Goal: Understand process/instructions: Learn about a topic

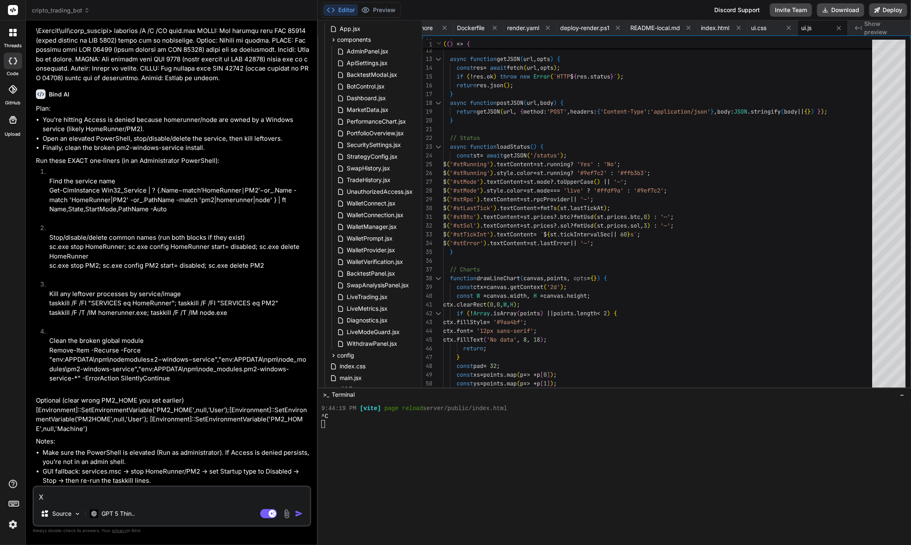
scroll to position [87872, 0]
click at [41, 501] on textarea "X" at bounding box center [172, 494] width 276 height 15
type textarea "Xw"
type textarea "x"
type textarea "Xwh"
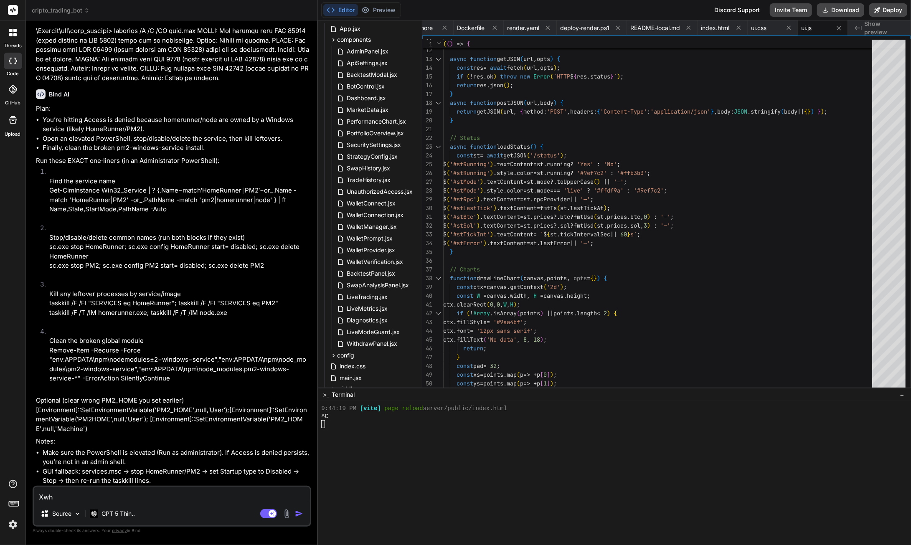
type textarea "x"
type textarea "Xwho"
type textarea "x"
type textarea "Xwhou"
type textarea "x"
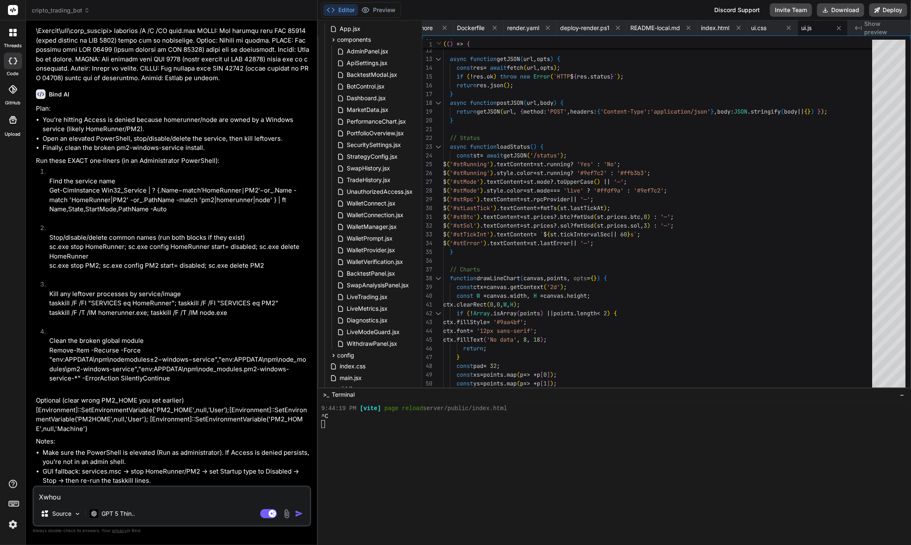
type textarea "Xwho"
type textarea "x"
type textarea "Xwh"
type textarea "x"
type textarea "Xw"
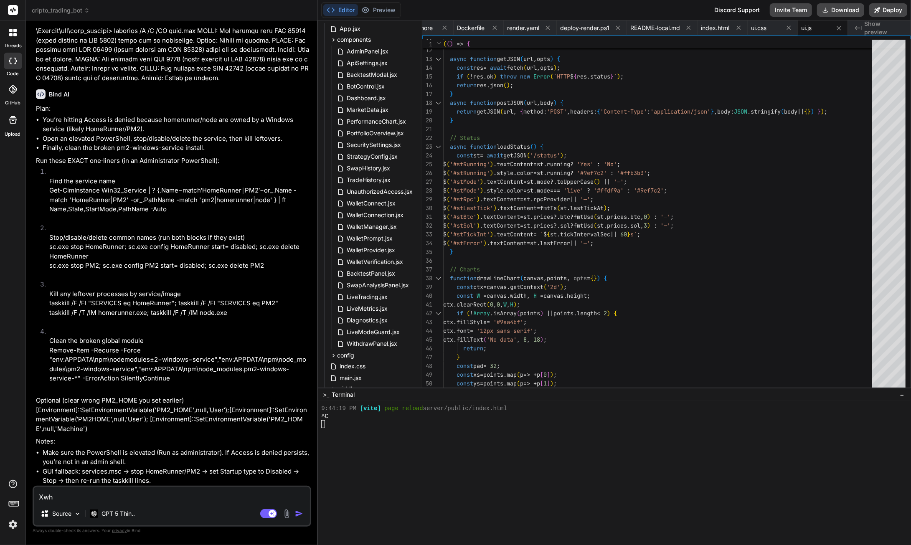
type textarea "x"
type textarea "X"
type textarea "x"
type textarea "w"
type textarea "x"
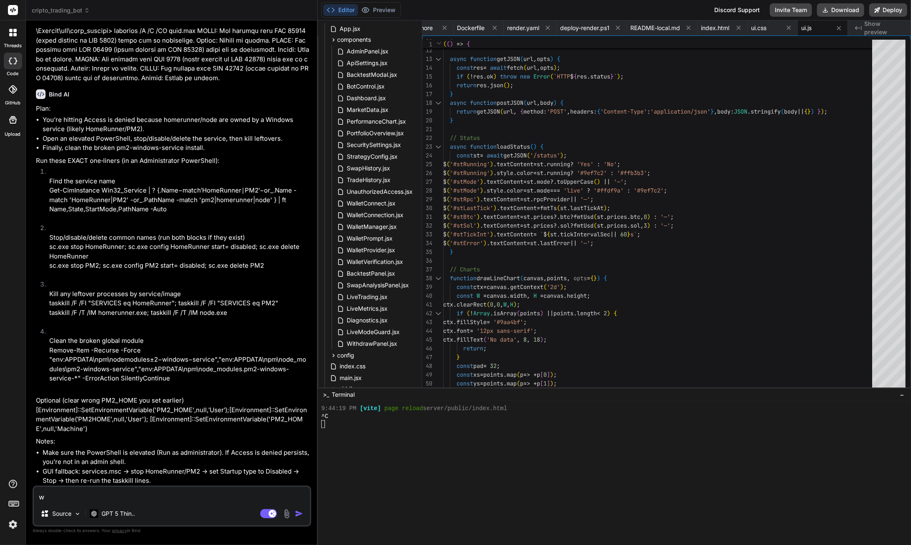
type textarea "wo"
type textarea "x"
type textarea "wou"
type textarea "x"
type textarea "woul"
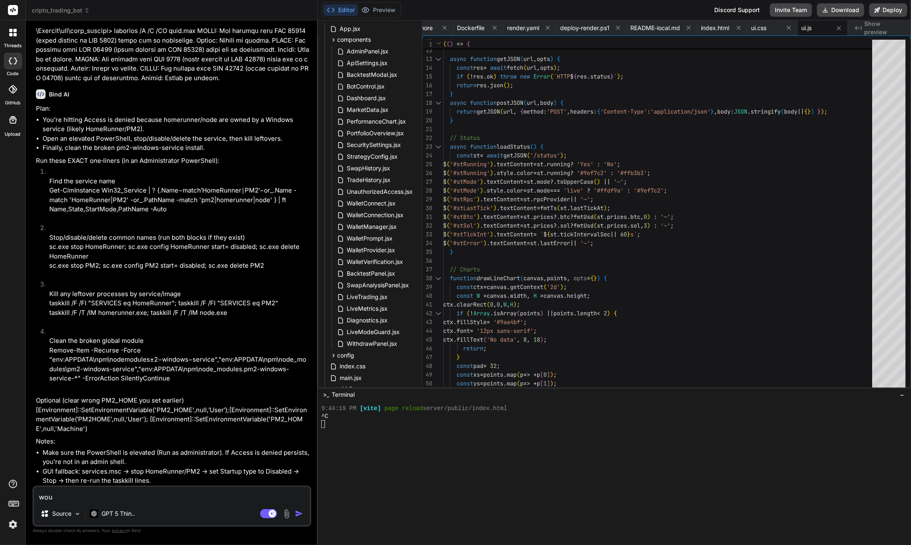
type textarea "x"
type textarea "would"
type textarea "x"
type textarea "would"
type textarea "x"
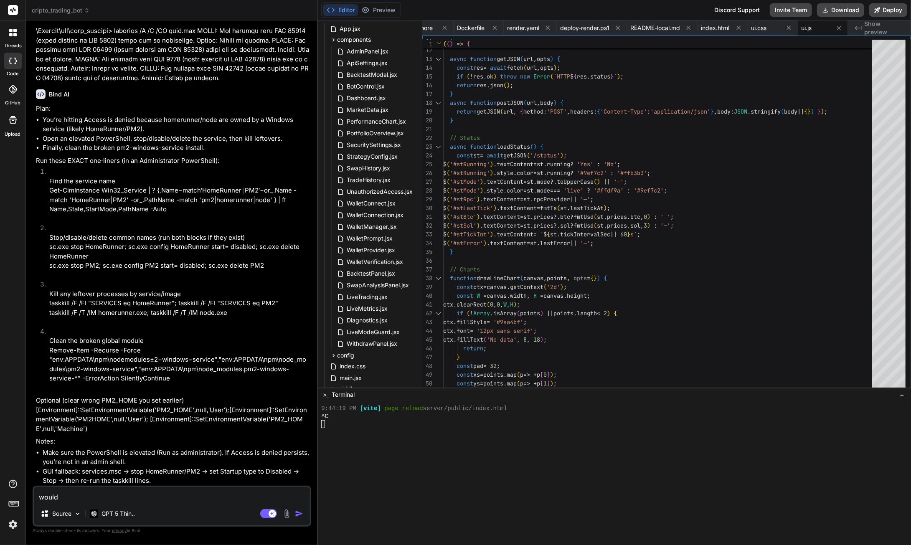
type textarea "would i"
type textarea "x"
type textarea "would it"
type textarea "x"
type textarea "would it"
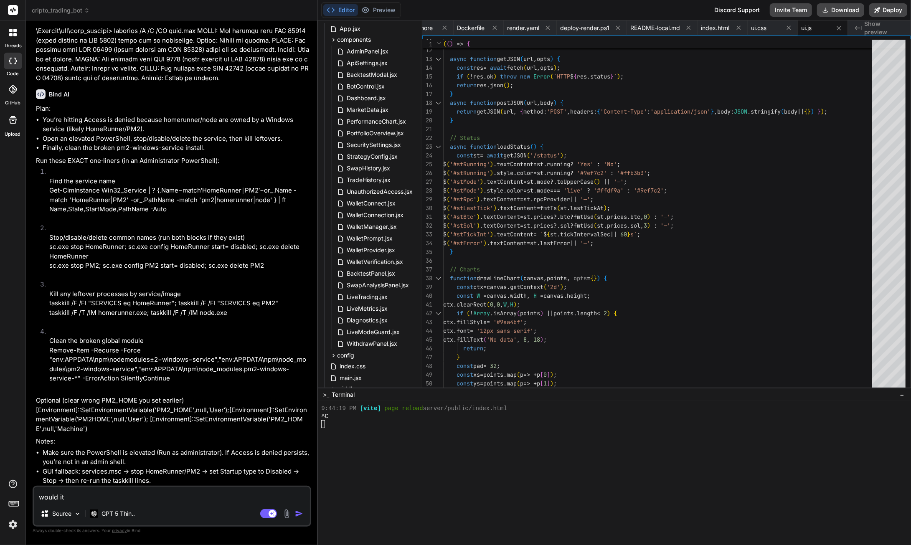
type textarea "x"
type textarea "would it b"
type textarea "x"
type textarea "would it be"
type textarea "x"
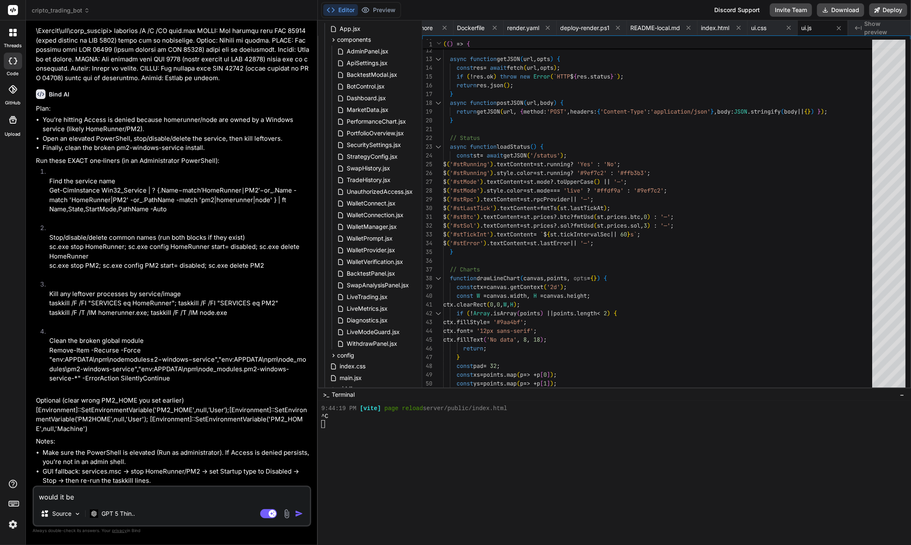
type textarea "would it be"
type textarea "x"
type textarea "would it be e"
type textarea "x"
type textarea "would it be es"
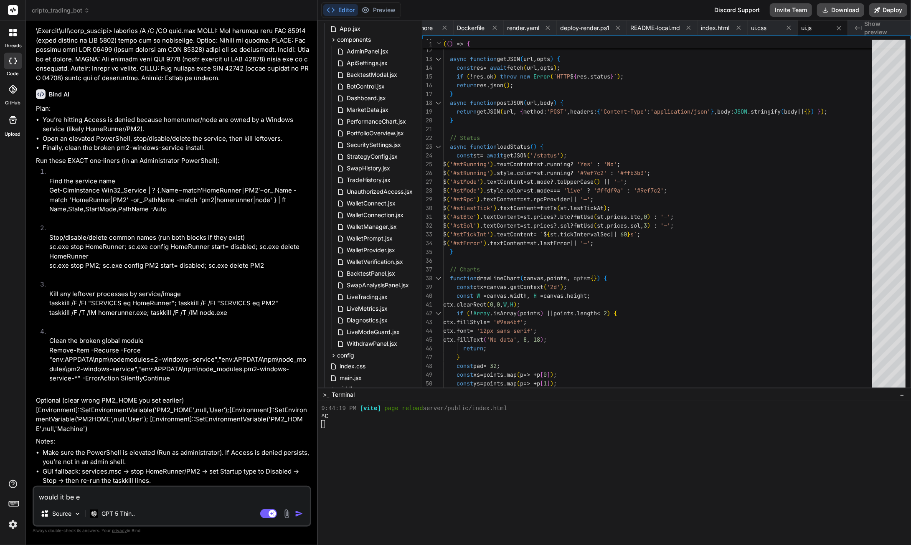
type textarea "x"
type textarea "would it be e"
type textarea "x"
type textarea "would it be ea"
type textarea "x"
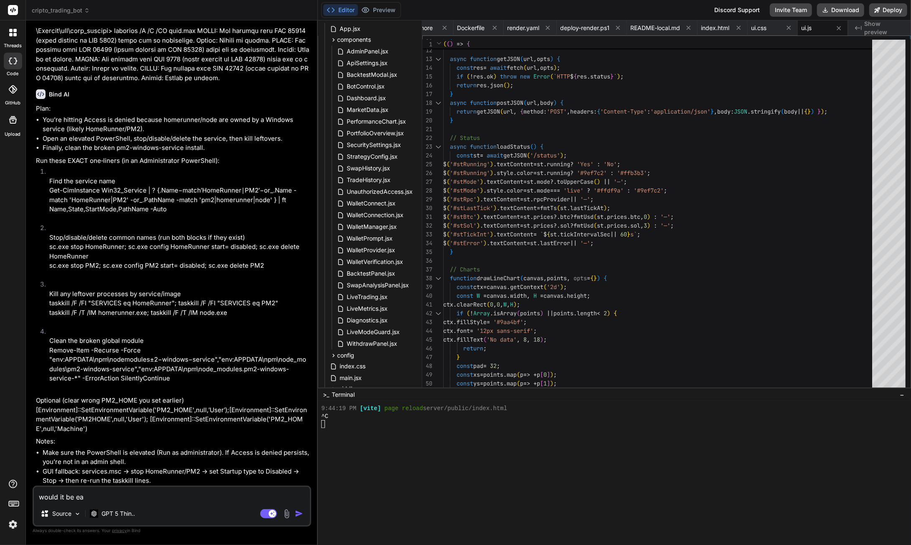
type textarea "would it be eay"
type textarea "x"
type textarea "would it be eaye"
type textarea "x"
type textarea "would it be eayer"
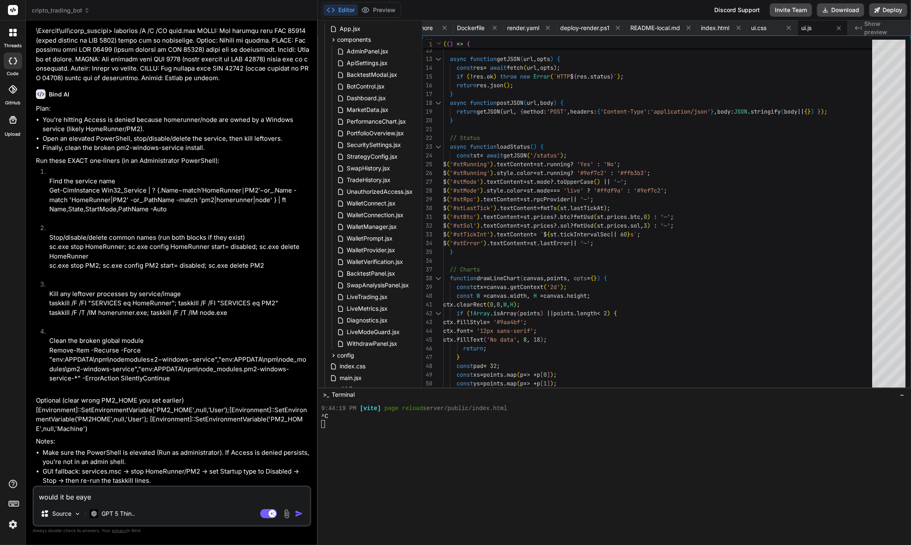
type textarea "x"
type textarea "would it be eayer"
type textarea "x"
type textarea "would it be eayer t"
type textarea "x"
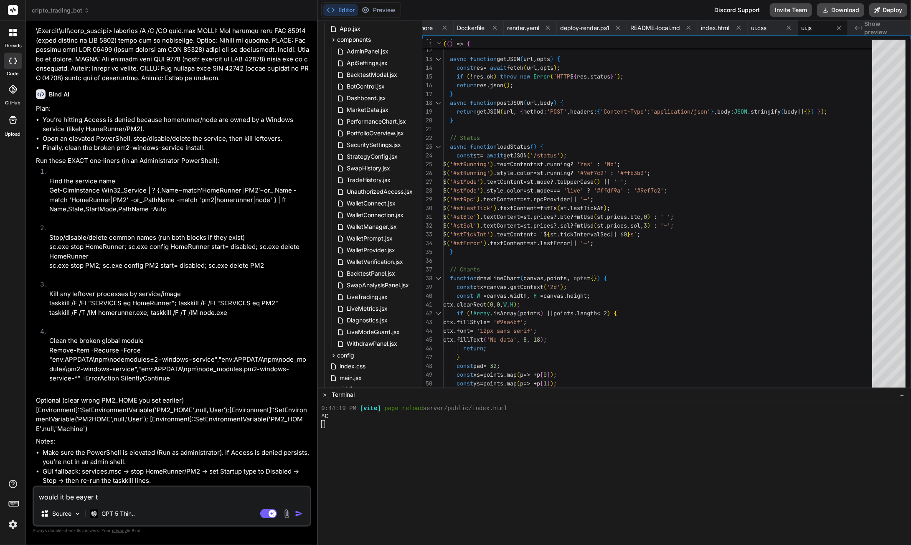
type textarea "would it be eayer to"
type textarea "x"
type textarea "would it be eayer to"
type textarea "x"
type textarea "would it be eayer to j"
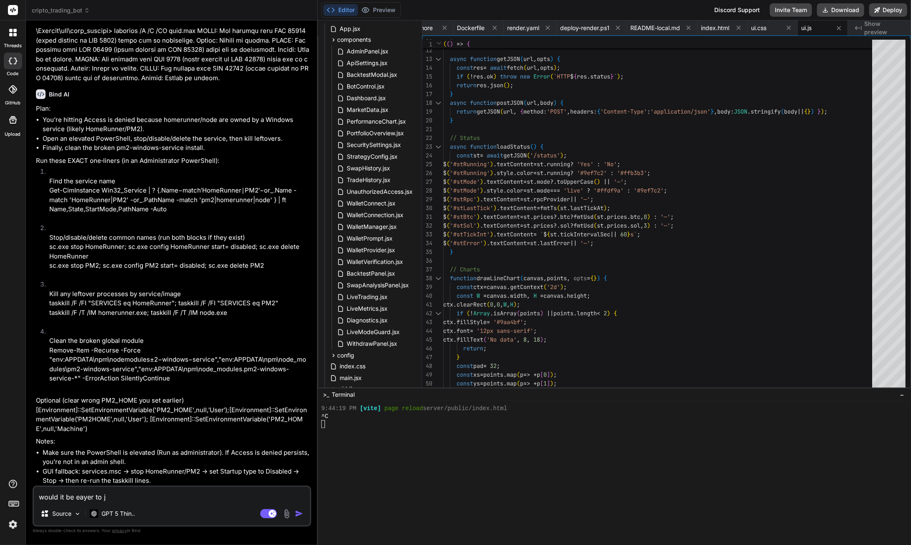
type textarea "x"
type textarea "would it be eayer to ju"
type textarea "x"
type textarea "would it be eayer to jus"
type textarea "x"
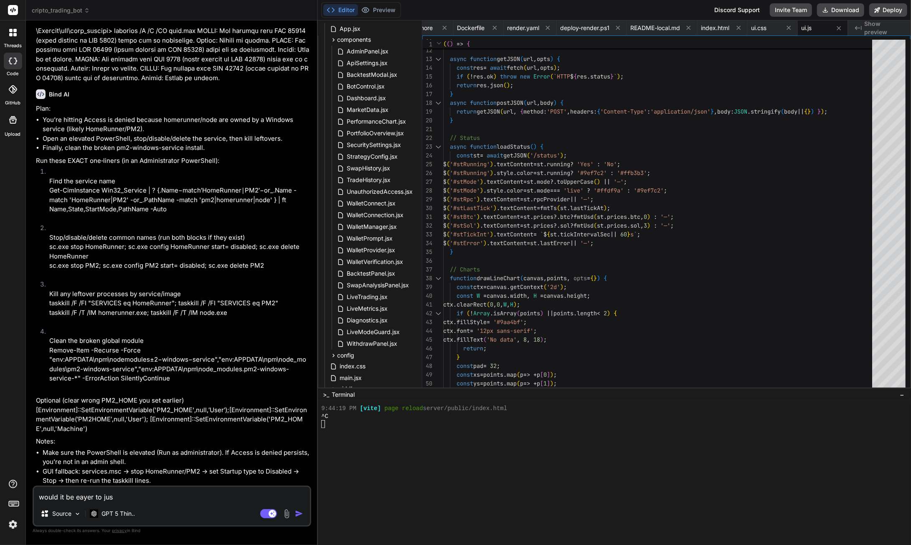
type textarea "would it be eayer to just"
type textarea "x"
type textarea "would it be eayer to just"
type textarea "x"
type textarea "would it be eayer to just g"
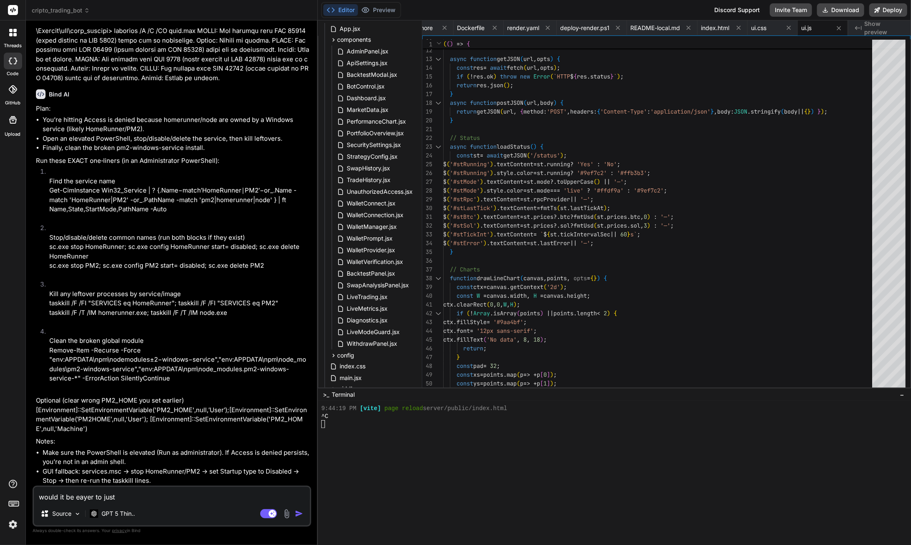
type textarea "x"
type textarea "would it be eayer to just go"
type textarea "x"
type textarea "would it be eayer to just go"
type textarea "x"
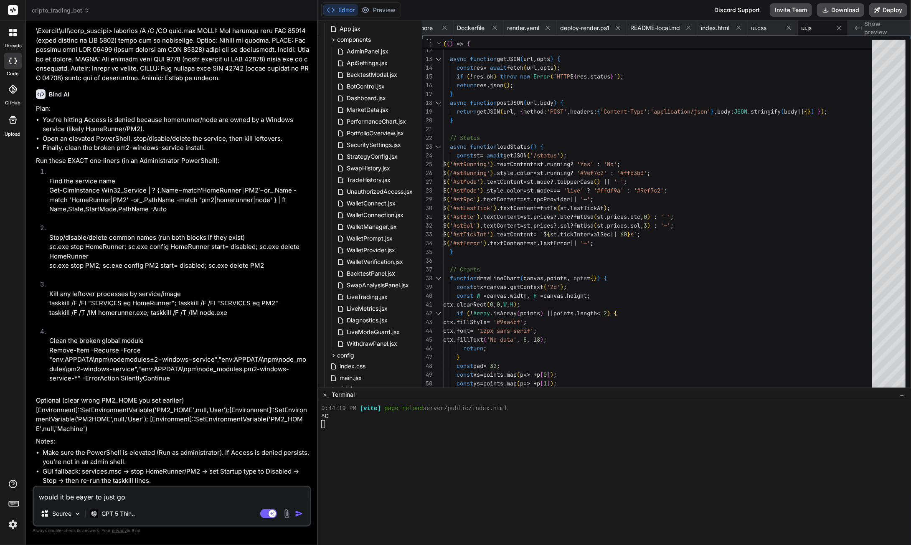
type textarea "would it be eayer to just go a"
type textarea "x"
type textarea "would it be eayer to just go ah"
type textarea "x"
type textarea "would it be eayer to just go ahe"
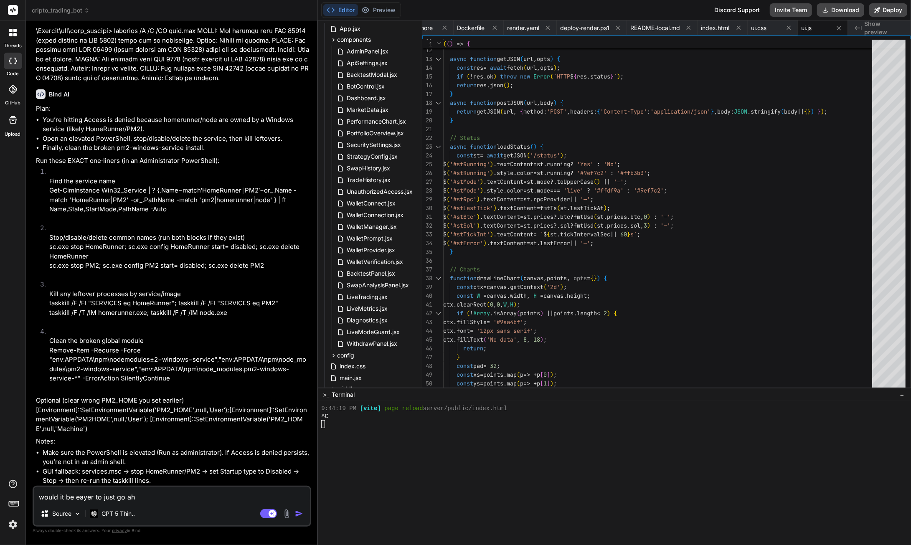
type textarea "x"
type textarea "would it be eayer to just go ahea"
type textarea "x"
type textarea "would it be eayer to just go ahead"
type textarea "x"
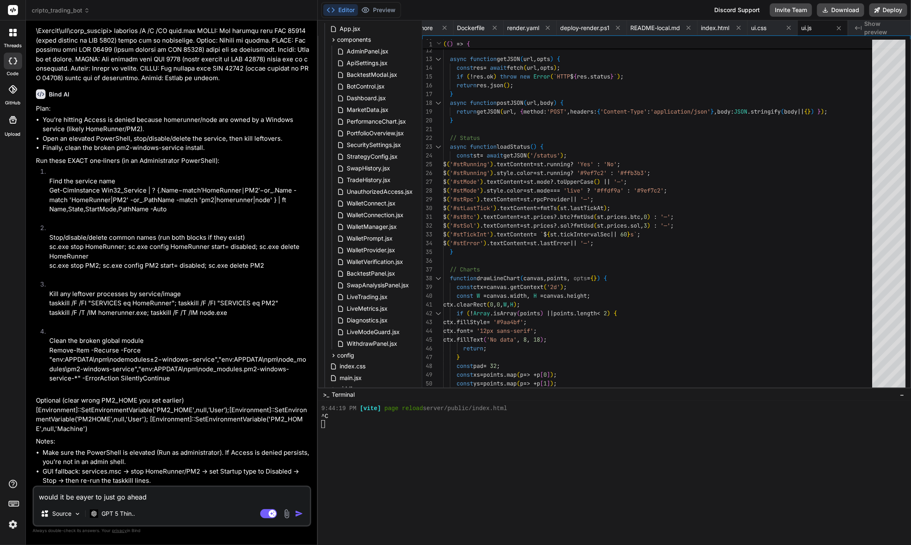
type textarea "would it be eayer to just go ahead"
type textarea "x"
type textarea "would it be eayer to just go ahead a"
type textarea "x"
type textarea "would it be eayer to just go ahead an"
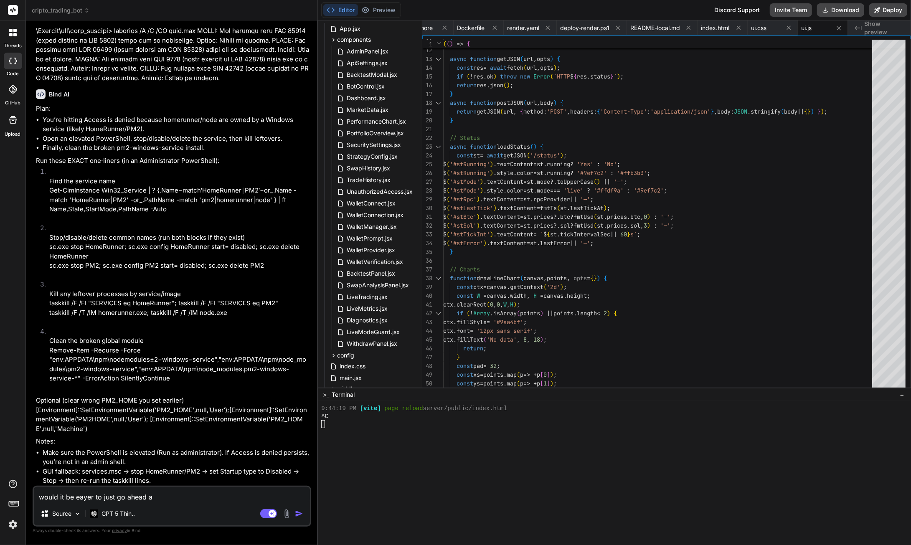
type textarea "x"
type textarea "would it be eayer to just go ahead and"
type textarea "x"
type textarea "would it be eayer to just go ahead and"
type textarea "x"
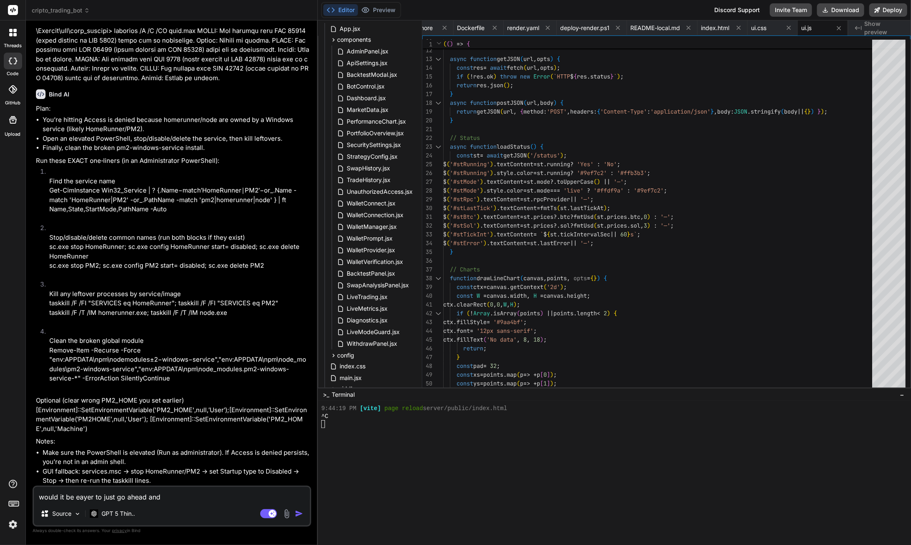
type textarea "would it be eayer to just go ahead and d"
type textarea "x"
type textarea "would it be eayer to just go ahead and do"
type textarea "x"
type textarea "would it be eayer to just go ahead and do"
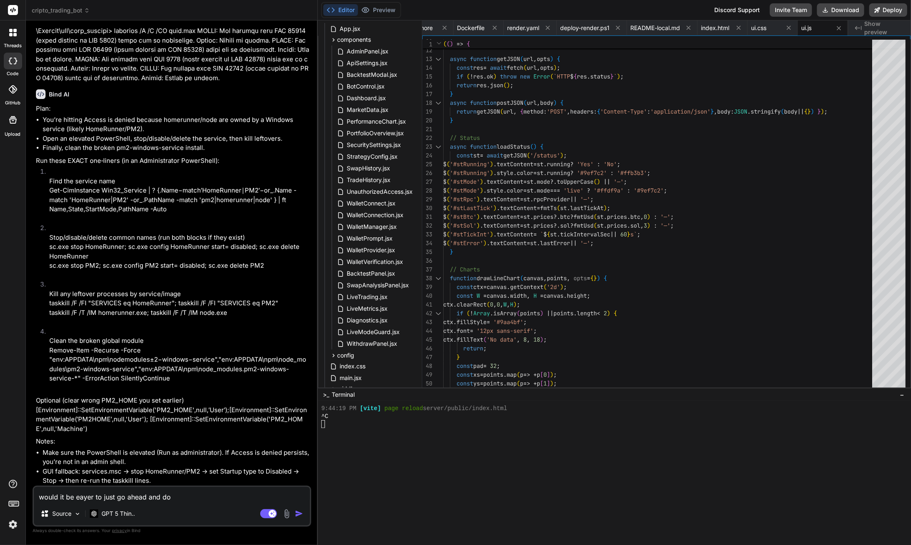
type textarea "x"
type textarea "would it be eayer to just go ahead and do t"
type textarea "x"
type textarea "would it be eayer to just go ahead and do th"
type textarea "x"
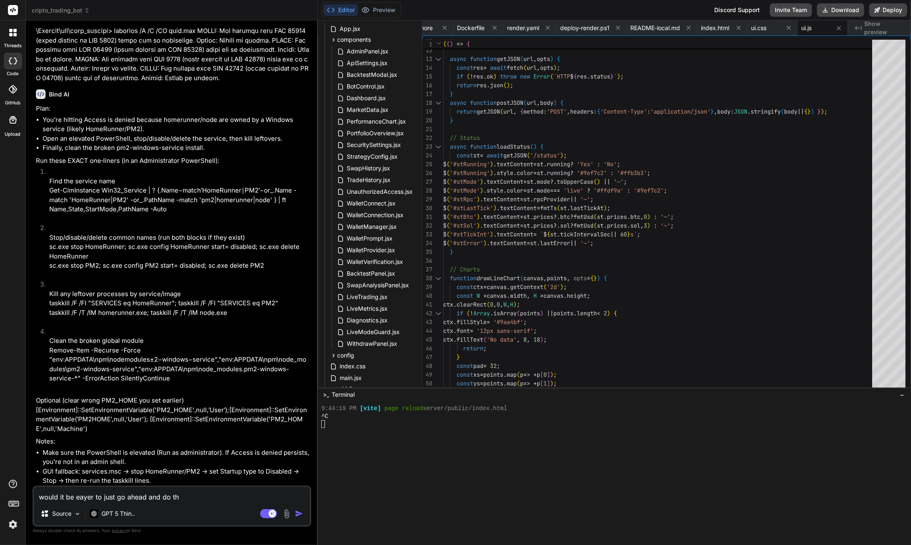
type textarea "would it be eayer to just go ahead and do the"
type textarea "x"
type textarea "would it be eayer to just go ahead and do the"
type textarea "x"
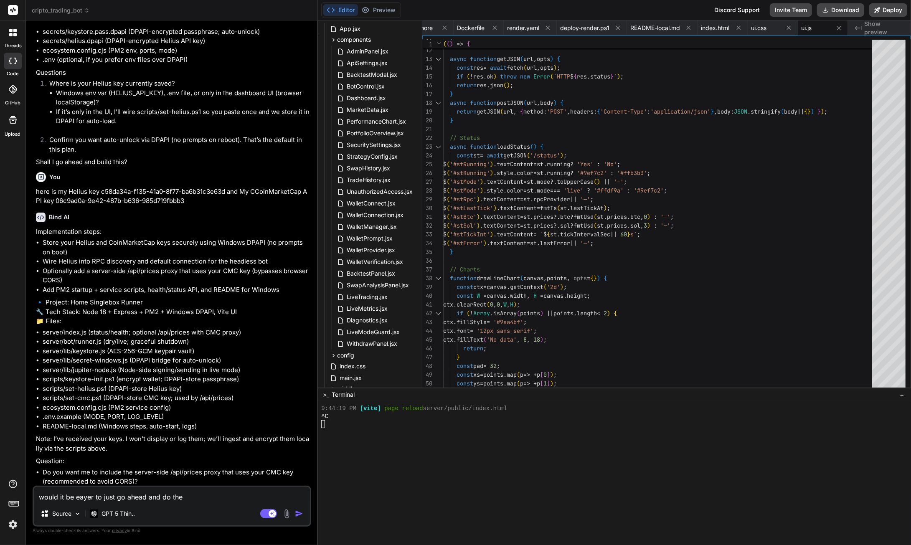
scroll to position [65786, 0]
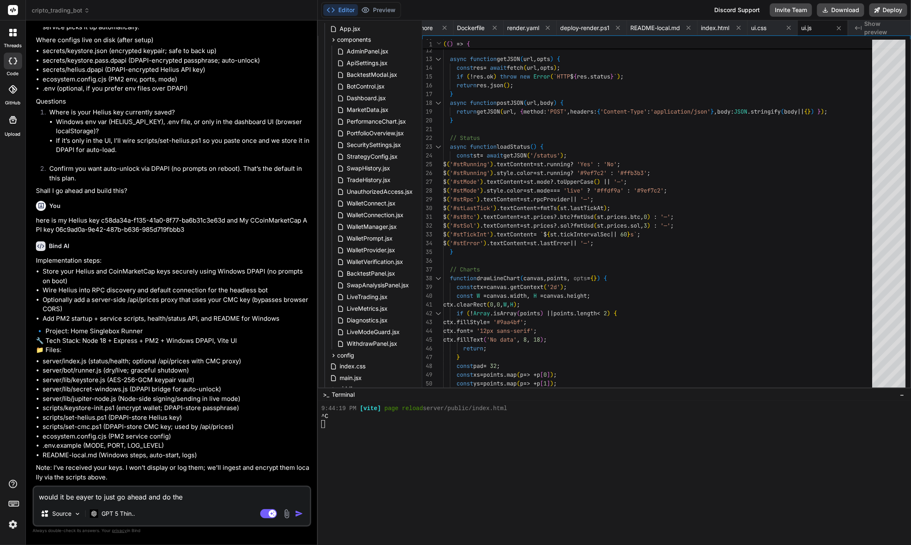
type textarea "would it be eayer to just go ahead and do the o"
type textarea "x"
type textarea "would it be eayer to just go ahead and do the on"
type textarea "x"
type textarea "would it be eayer to just go ahead and do the onn"
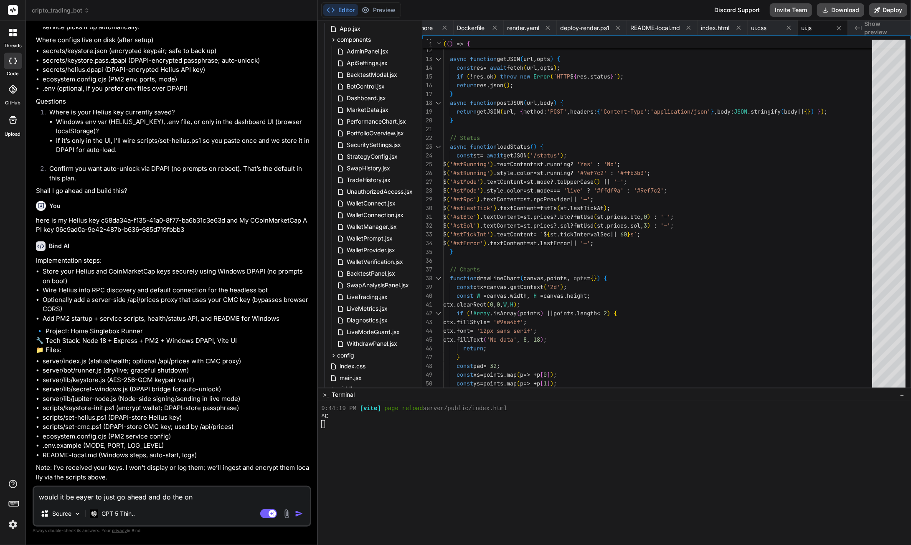
type textarea "x"
type textarea "would it be eayer to just go ahead and do the on"
type textarea "x"
type textarea "would it be eayer to just go ahead and do the onl"
type textarea "x"
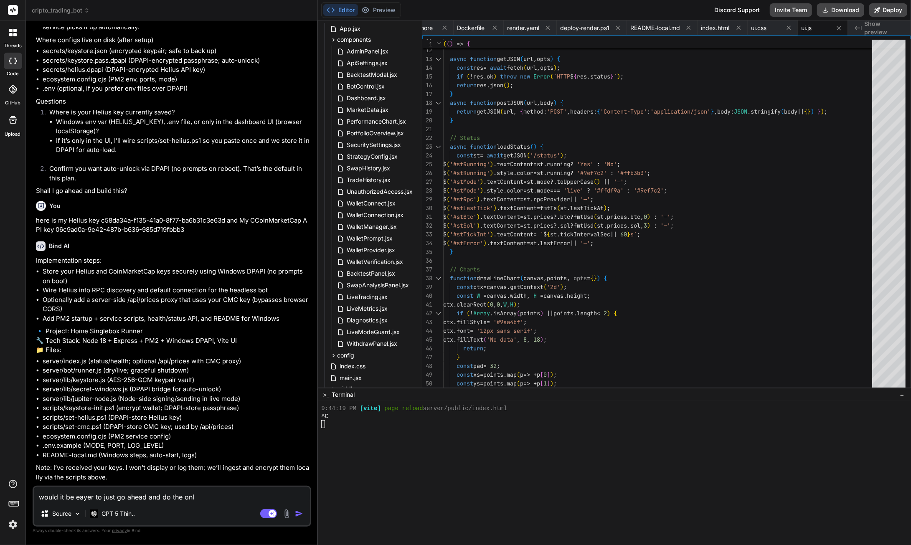
type textarea "would it be eayer to just go ahead and do the onli"
type textarea "x"
type textarea "would it be eayer to just go ahead and do the onlin"
type textarea "x"
type textarea "would it be eayer to just go ahead and do the online"
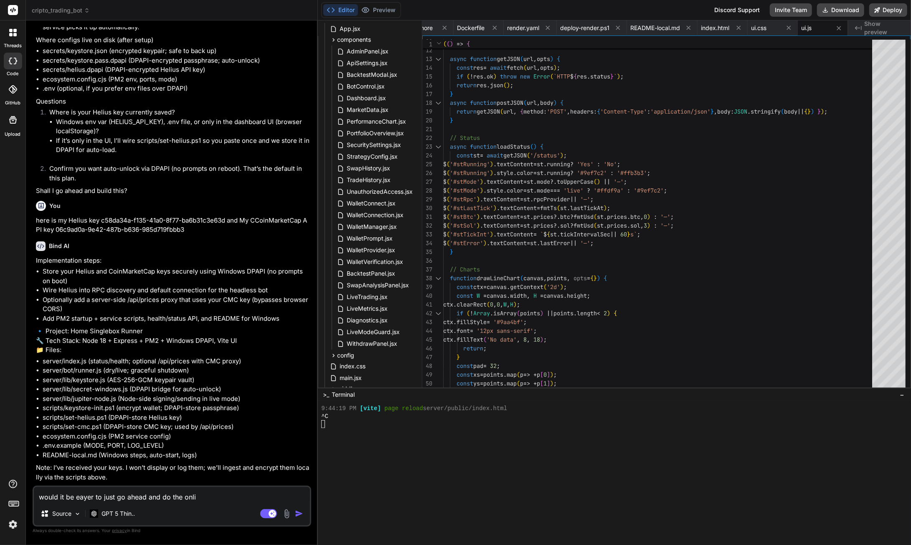
type textarea "x"
type textarea "would it be eayer to just go ahead and do the online"
type textarea "x"
type textarea "would it be eayer to just go ahead and do the online d"
type textarea "x"
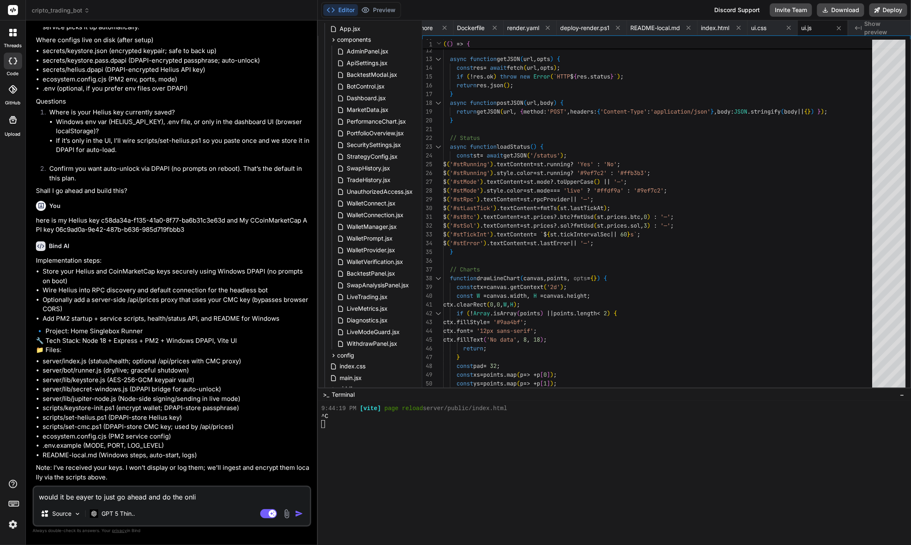
type textarea "would it be eayer to just go ahead and do the online de"
type textarea "x"
type textarea "would it be eayer to just go ahead and do the online dep"
type textarea "x"
type textarea "would it be eayer to just go ahead and do the online depl"
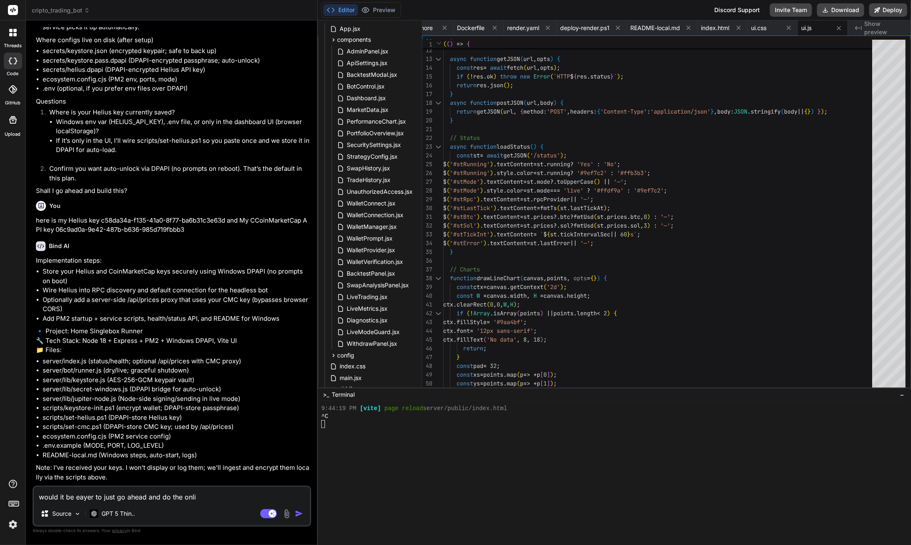
type textarea "x"
type textarea "would it be eayer to just go ahead and do the online deplo"
type textarea "x"
type textarea "would it be eayer to just go ahead and do the online deploy"
type textarea "x"
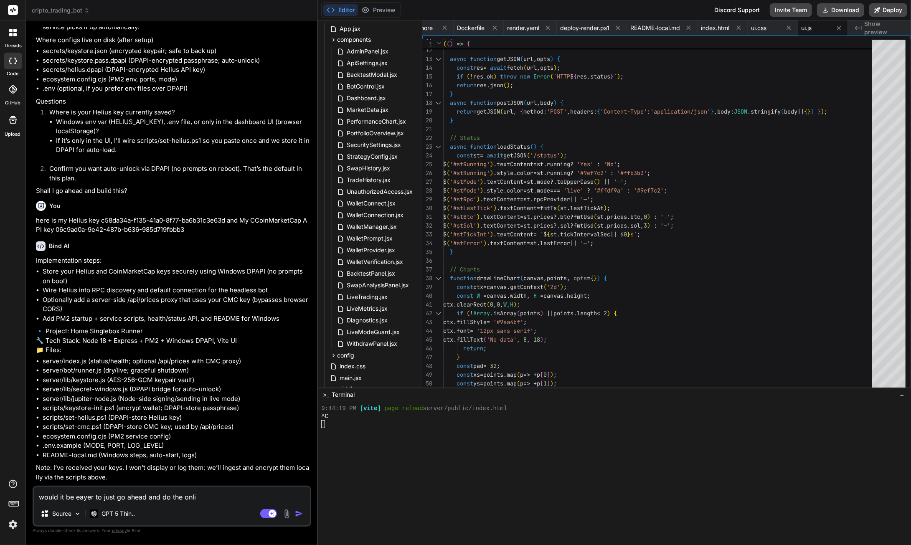
type textarea "would it be eayer to just go ahead and do the online deploym"
type textarea "x"
type textarea "would it be eayer to just go ahead and do the online deployme"
type textarea "x"
type textarea "would it be eayer to just go ahead and do the online deploymen"
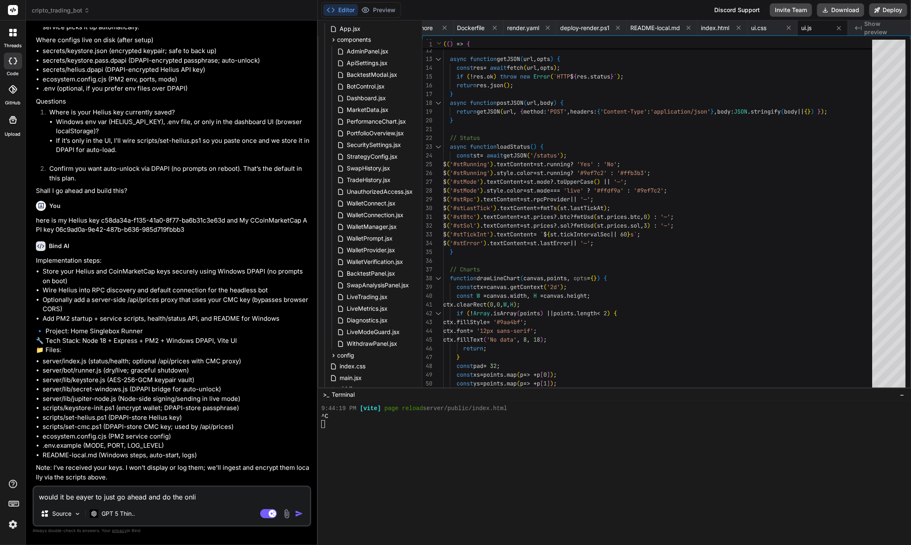
type textarea "x"
type textarea "would it be eayer to just go ahead and do the online deployment"
type textarea "x"
type textarea "would it be eayer to just go ahead and do the online deployment"
type textarea "x"
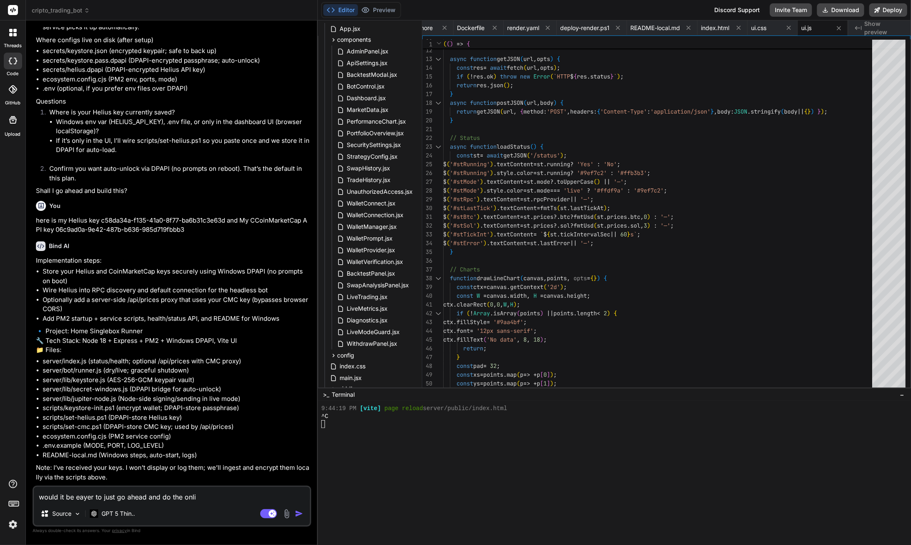
type textarea "would it be eayer to just go ahead and do the online deployment a"
type textarea "x"
type textarea "would it be eayer to just go ahead and do the online deployment at"
type textarea "x"
type textarea "would it be eayer to just go ahead and do the online deployment at"
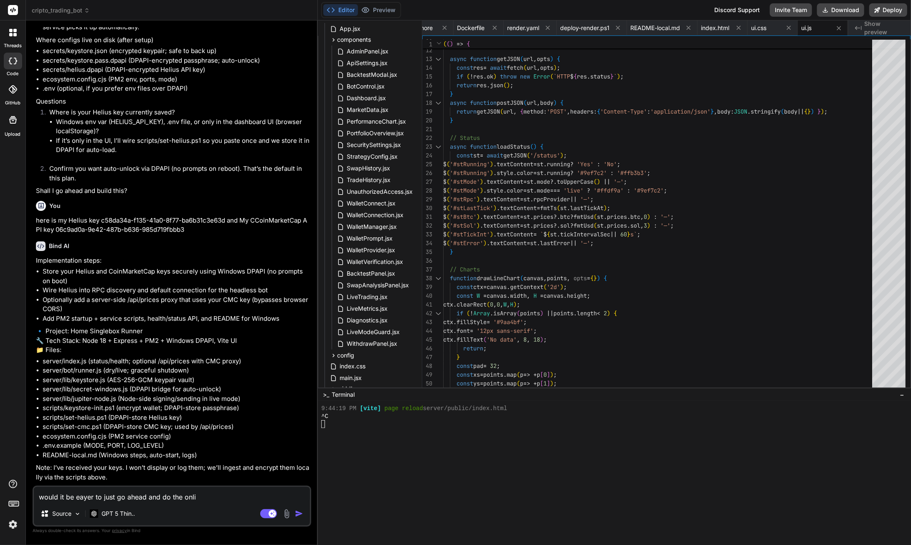
type textarea "x"
type textarea "would it be eayer to just go ahead and do the online deployment at t"
type textarea "x"
type textarea "would it be eayer to just go ahead and do the online deployment at th"
type textarea "x"
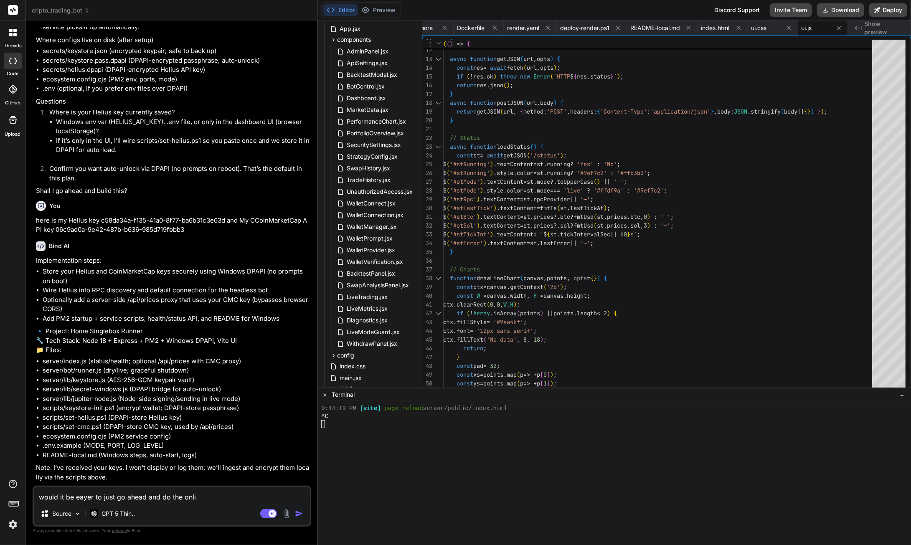
type textarea "would it be eayer to just go ahead and do the online deployment at thi"
type textarea "x"
type textarea "would it be eayer to just go ahead and do the online deployment at this"
type textarea "x"
type textarea "would it be eayer to just go ahead and do the online deployment at this"
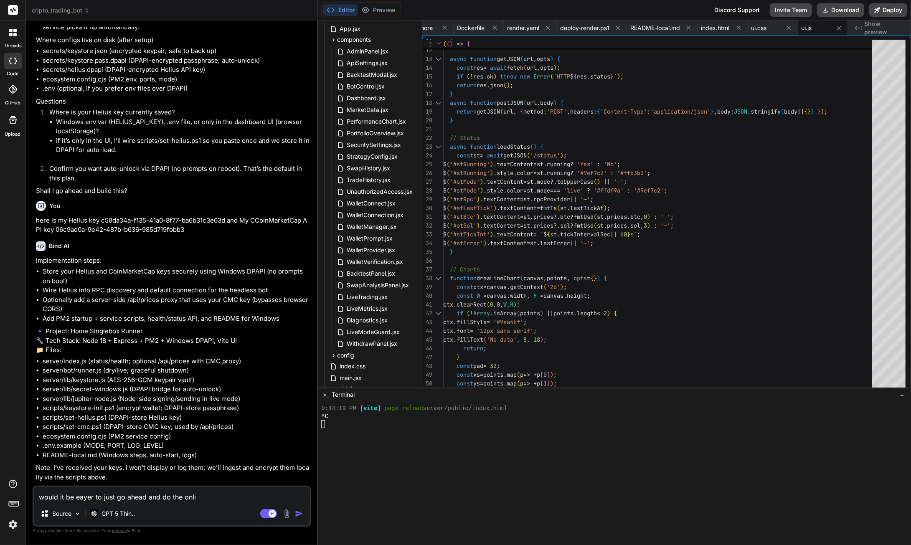
type textarea "x"
type textarea "would it be eayer to just go ahead and do the online deployment at this p"
type textarea "x"
type textarea "would it be eayer to just go ahead and do the online deployment at this pi"
type textarea "x"
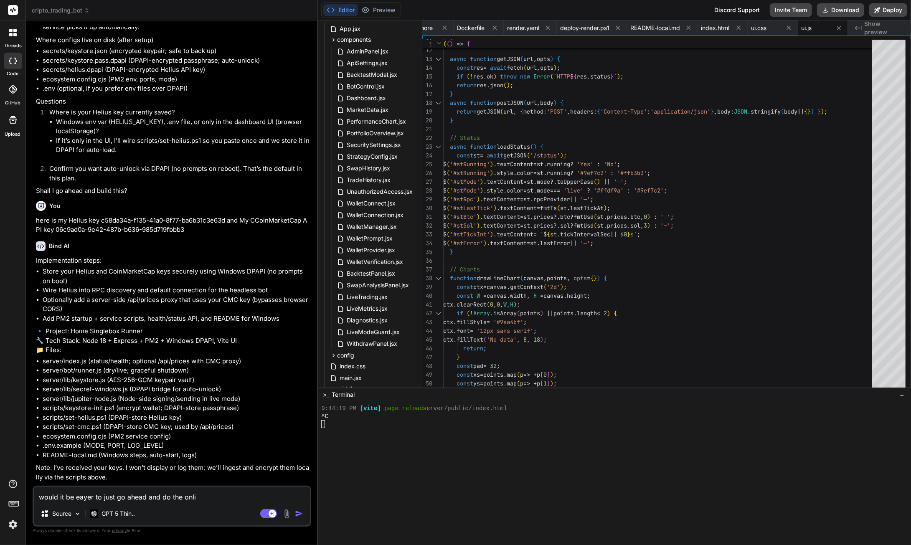
type textarea "would it be eayer to just go ahead and do the online deployment at this pin"
type textarea "x"
type textarea "would it be eayer to just go ahead and do the online deployment at this pint"
type textarea "x"
type textarea "would it be eayer to just go ahead and do the online deployment at this pin"
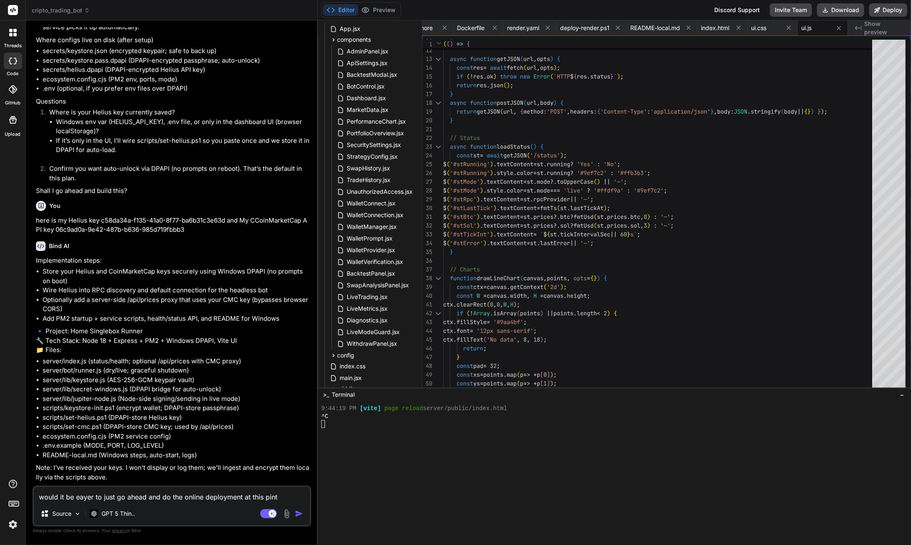
type textarea "x"
type textarea "would it be eayer to just go ahead and do the online deployment at this pi"
type textarea "x"
type textarea "would it be eayer to just go ahead and do the online deployment at this p"
type textarea "x"
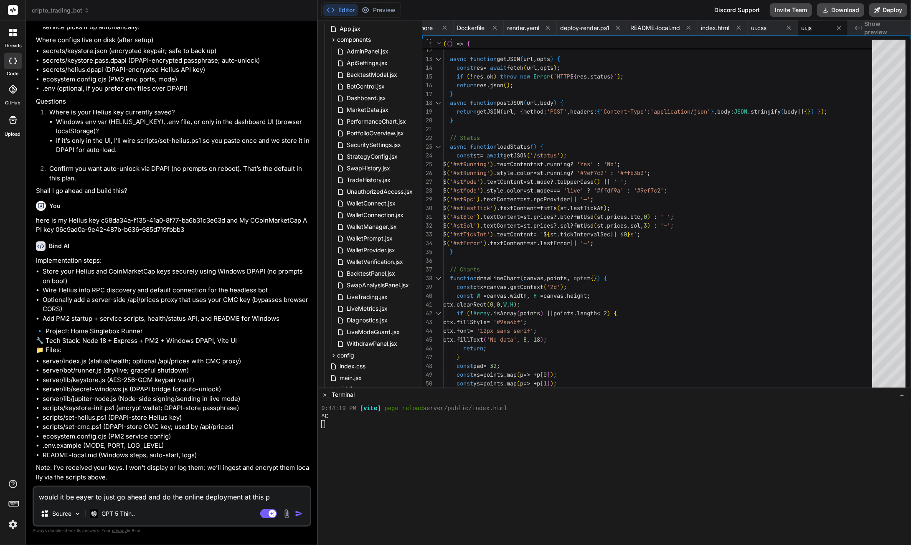
type textarea "would it be eayer to just go ahead and do the online deployment at this pp"
type textarea "x"
type textarea "would it be eayer to just go ahead and do the online deployment at this p"
type textarea "x"
type textarea "would it be eayer to just go ahead and do the online deployment at this pp"
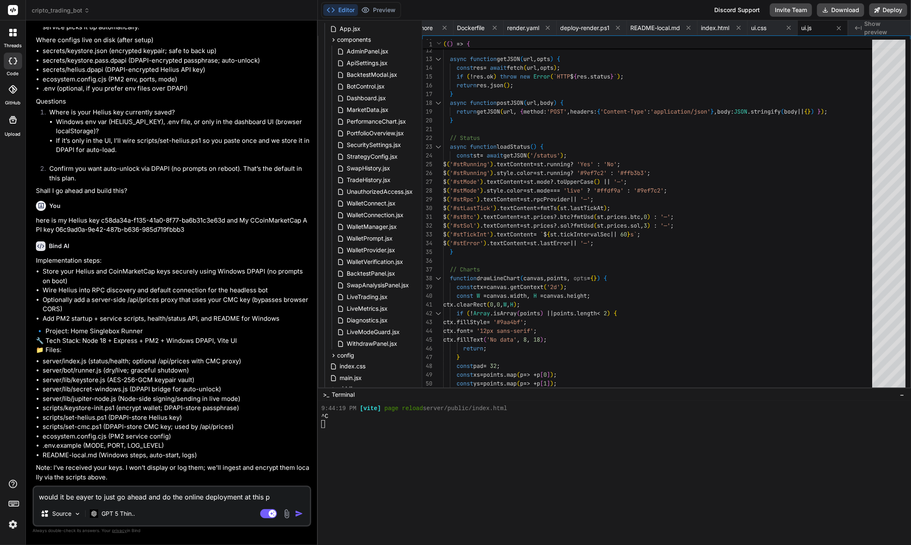
type textarea "x"
type textarea "would it be eayer to just go ahead and do the online deployment at this ppi"
type textarea "x"
type textarea "would it be eayer to just go ahead and do the online deployment at this ppin"
type textarea "x"
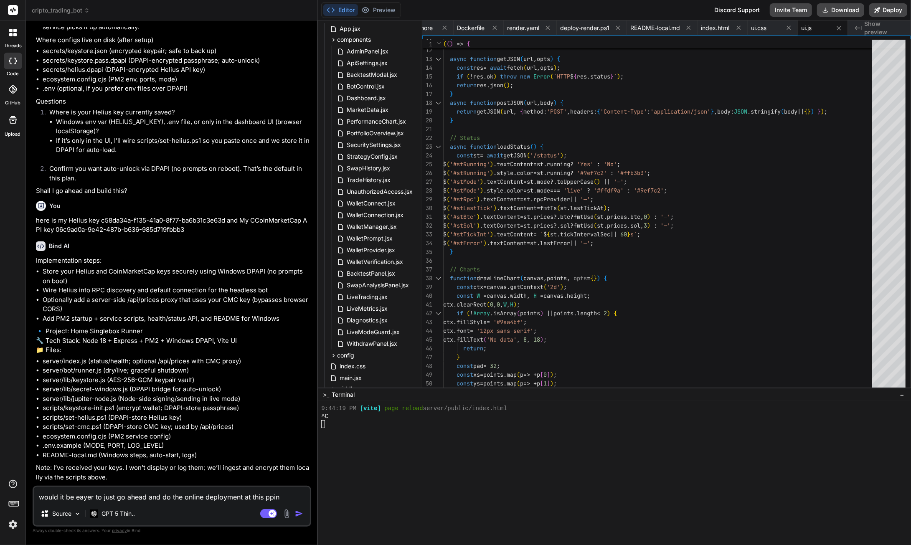
type textarea "would it be eayer to just go ahead and do the online deployment at this ppint"
type textarea "x"
type textarea "would it be eayer to just go ahead and do the online deployment at this ppint?"
type textarea "x"
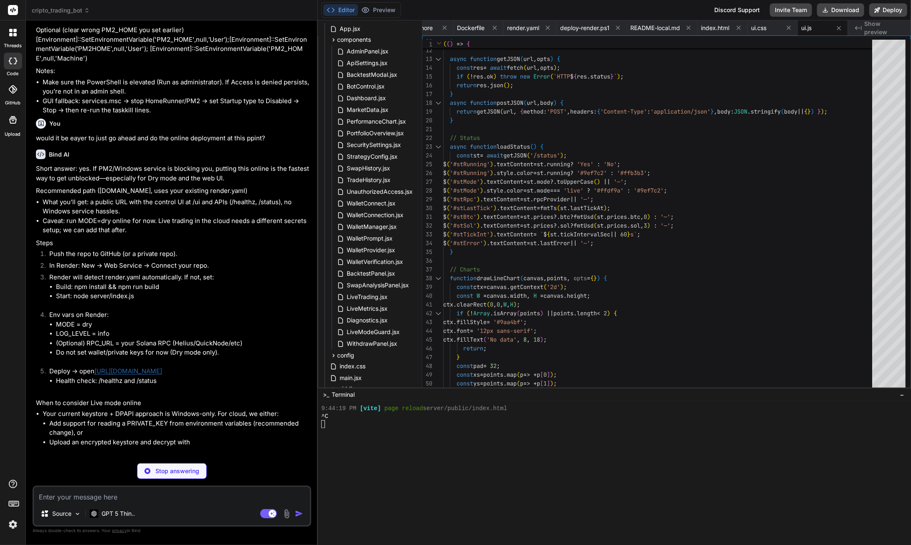
scroll to position [88042, 0]
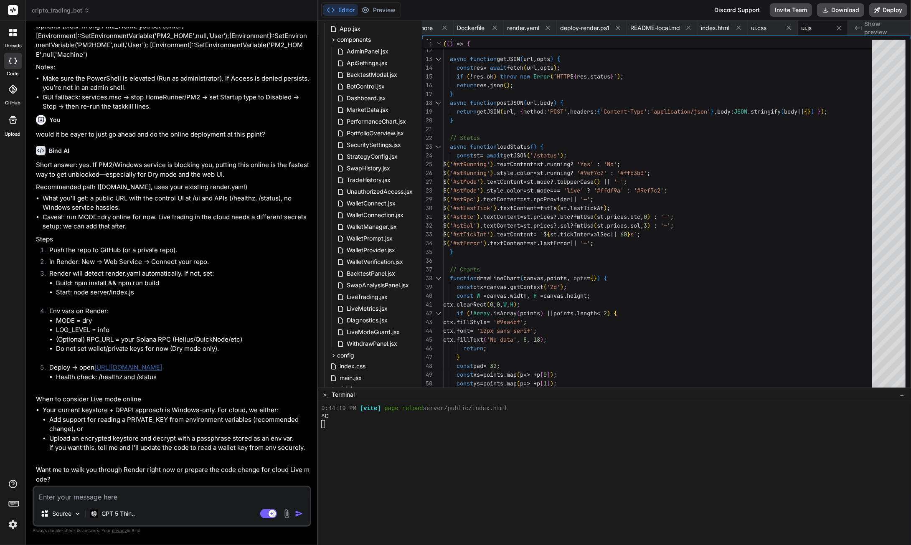
type textarea "x"
drag, startPoint x: 136, startPoint y: 187, endPoint x: 98, endPoint y: 186, distance: 37.6
click at [98, 186] on p "Recommended path ([DOMAIN_NAME], uses your existing render.yaml)" at bounding box center [172, 187] width 273 height 10
copy p "([DOMAIN_NAME],"
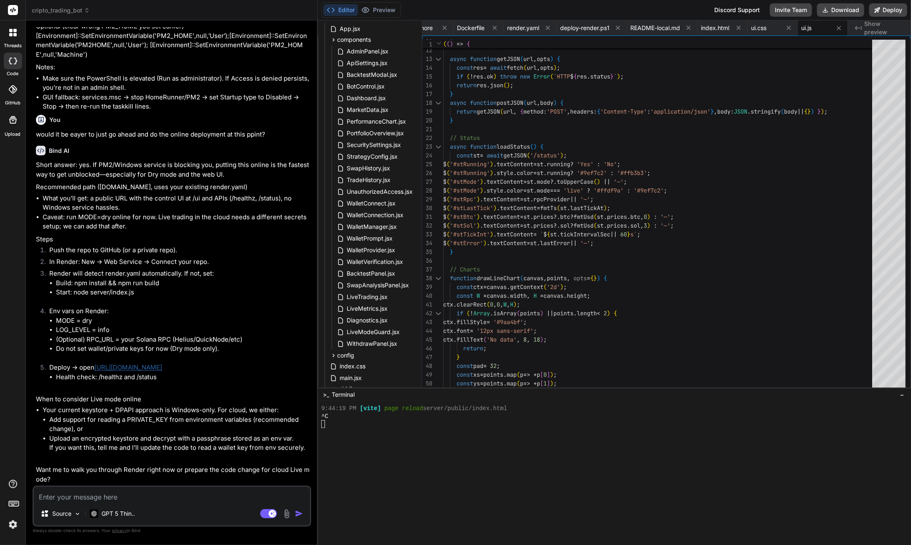
click at [145, 501] on textarea at bounding box center [172, 494] width 276 height 15
type textarea "o"
paste textarea "([DOMAIN_NAME],"
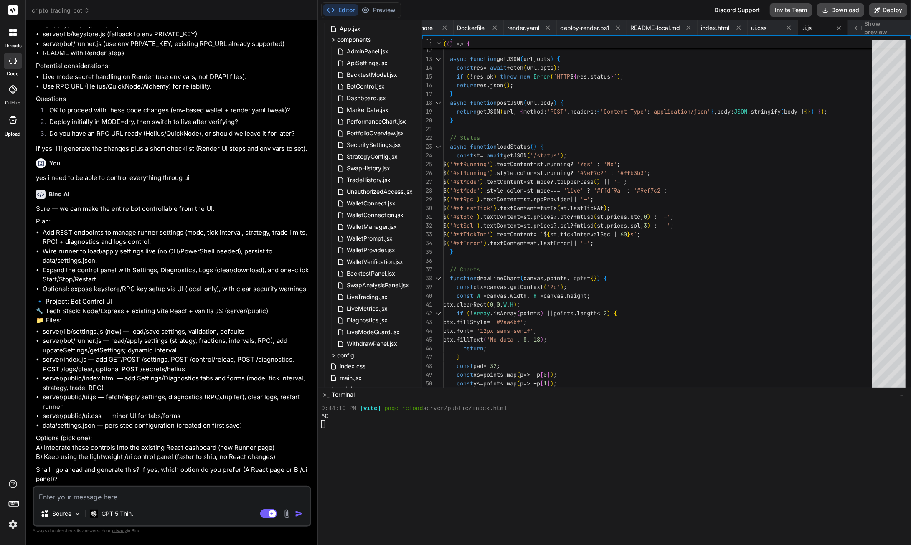
scroll to position [88930, 0]
click at [88, 498] on textarea at bounding box center [172, 494] width 276 height 15
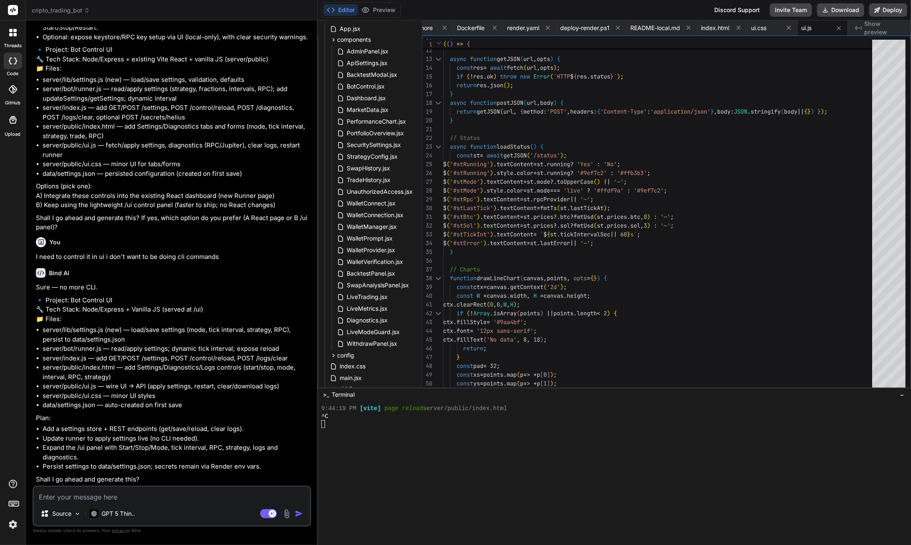
scroll to position [89201, 0]
click at [132, 499] on textarea at bounding box center [172, 494] width 276 height 15
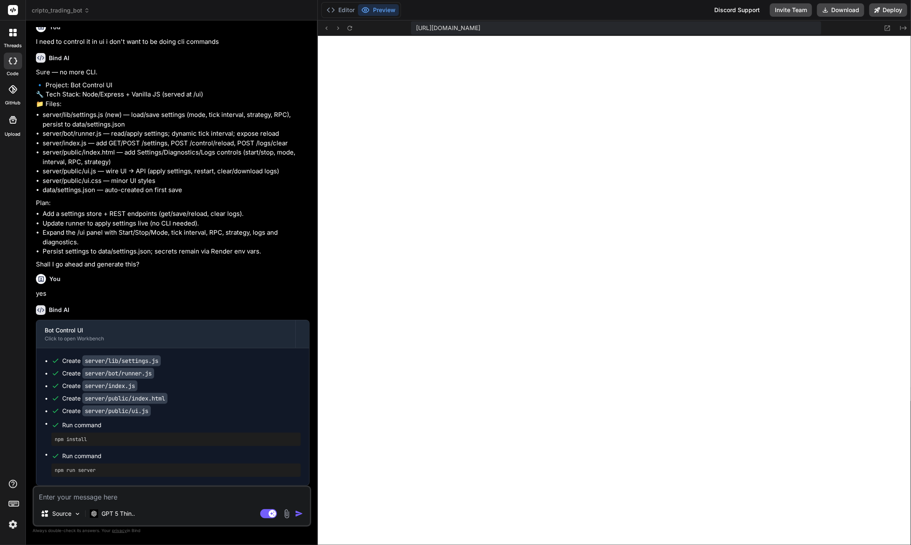
scroll to position [89415, 0]
click at [107, 499] on textarea at bounding box center [172, 494] width 276 height 15
paste textarea "([DOMAIN_NAME],"
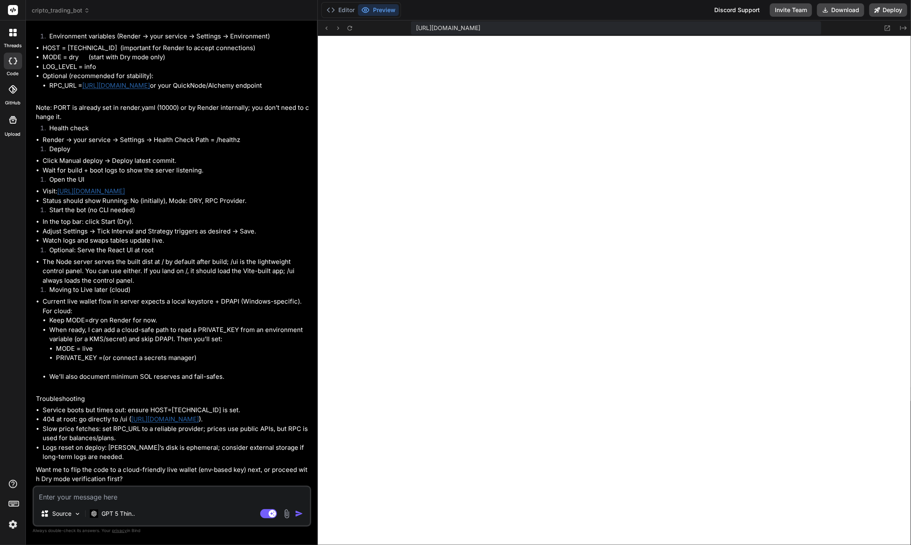
scroll to position [89878, 0]
click at [349, 11] on button "Editor" at bounding box center [340, 10] width 35 height 12
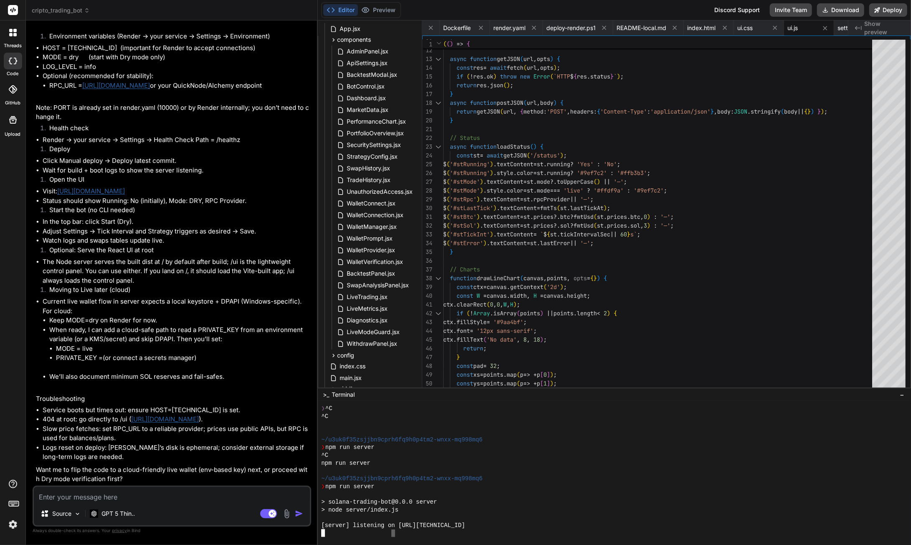
click at [394, 529] on div at bounding box center [610, 533] width 579 height 8
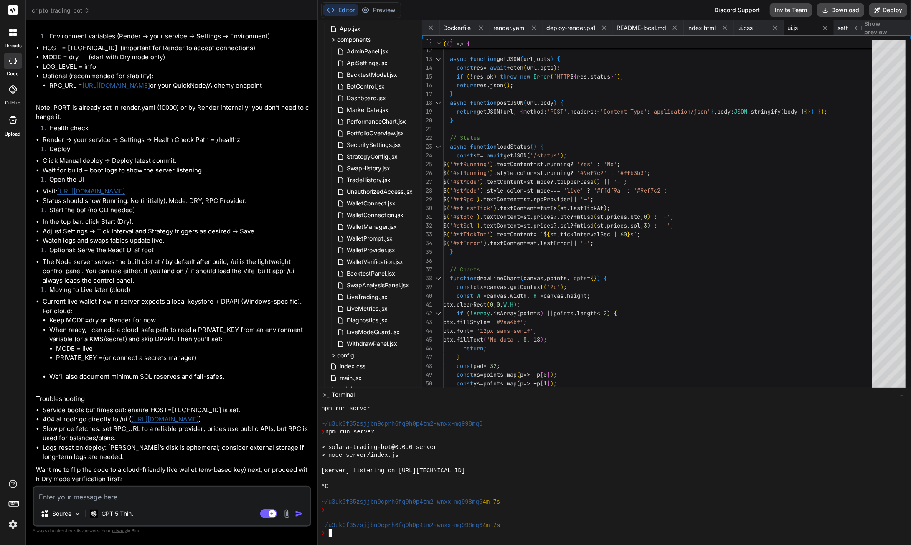
scroll to position [90098, 0]
click at [139, 498] on textarea at bounding box center [172, 494] width 276 height 15
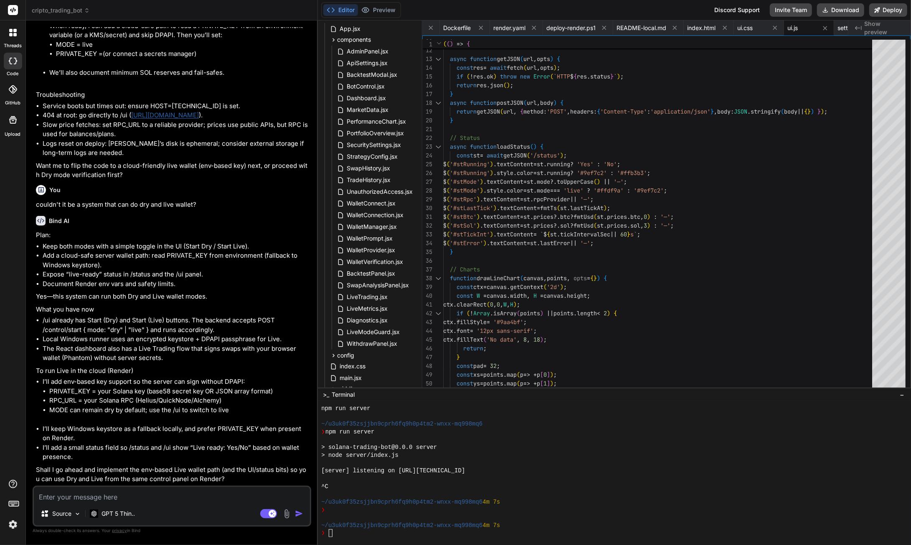
scroll to position [90402, 0]
click at [90, 498] on textarea at bounding box center [172, 494] width 276 height 15
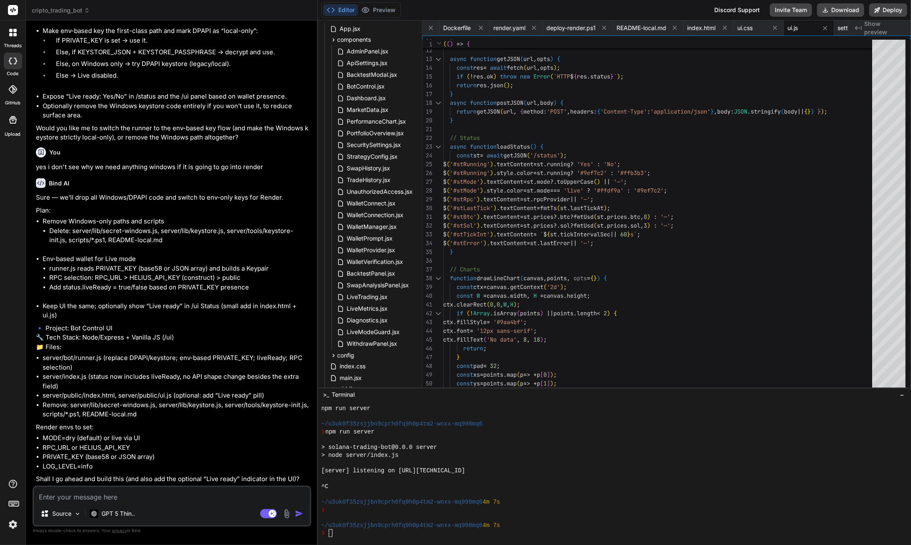
scroll to position [91071, 0]
click at [152, 495] on textarea at bounding box center [172, 494] width 276 height 15
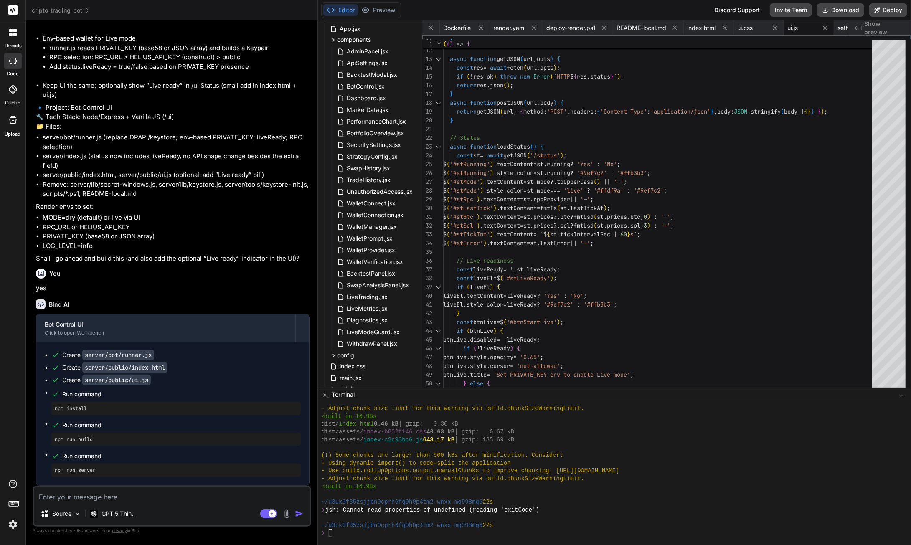
scroll to position [91291, 0]
click at [72, 501] on textarea at bounding box center [172, 494] width 276 height 15
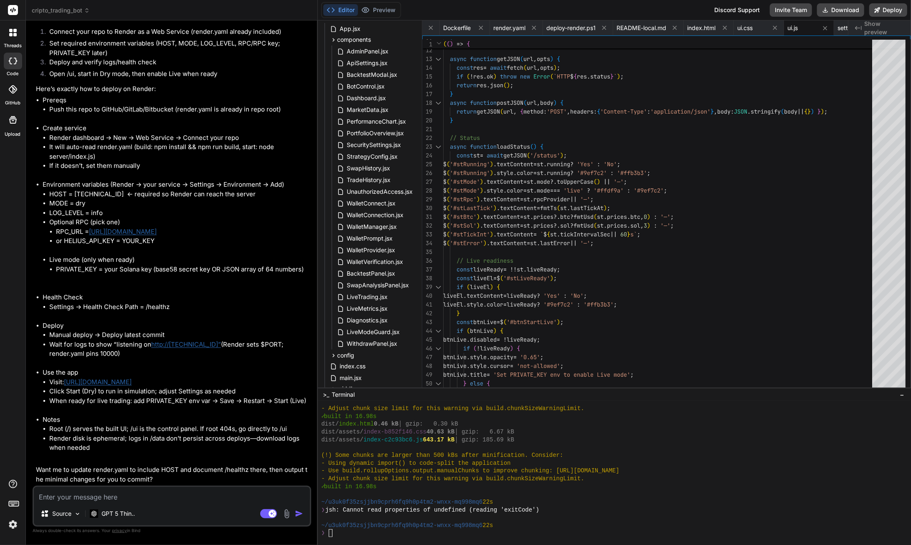
scroll to position [91754, 0]
click at [143, 499] on textarea at bounding box center [172, 494] width 276 height 15
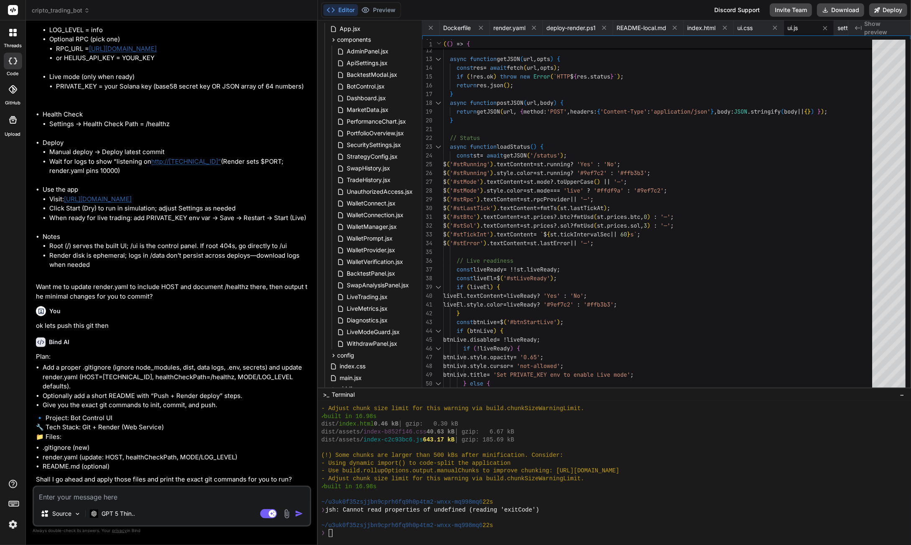
scroll to position [92002, 0]
click at [112, 492] on textarea at bounding box center [172, 494] width 276 height 15
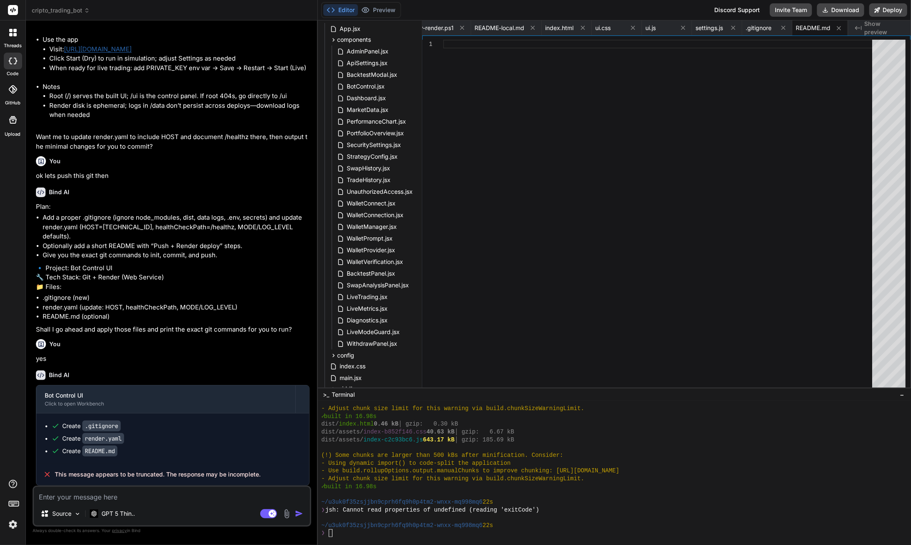
scroll to position [92151, 0]
drag, startPoint x: 268, startPoint y: 471, endPoint x: 51, endPoint y: 476, distance: 217.1
click at [51, 476] on div "This message appears to be truncated. The response may be incomplete." at bounding box center [172, 474] width 273 height 22
copy span "This message appears to be truncated. The response may be incomplete."
click at [116, 498] on textarea at bounding box center [172, 494] width 276 height 15
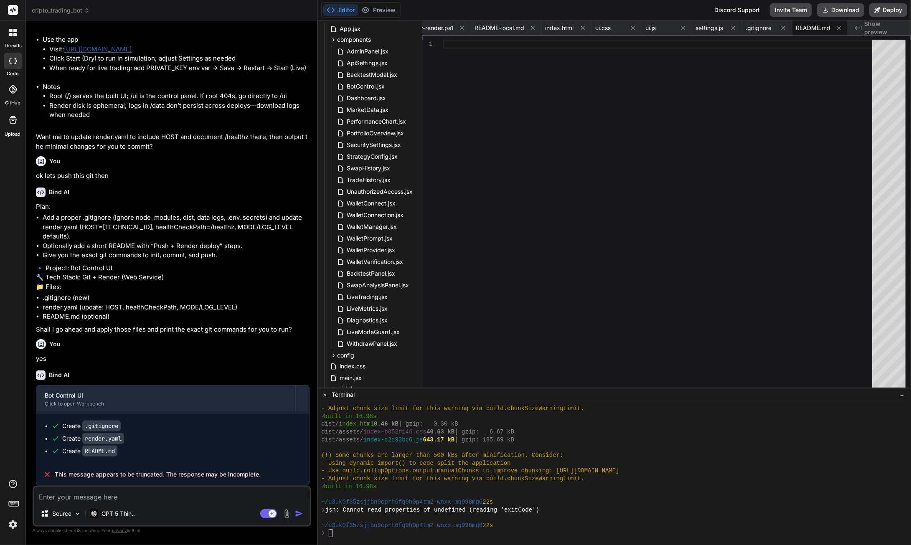
paste textarea "This message appears to be truncated. The response may be incomplete."
click at [298, 515] on img "button" at bounding box center [299, 513] width 8 height 8
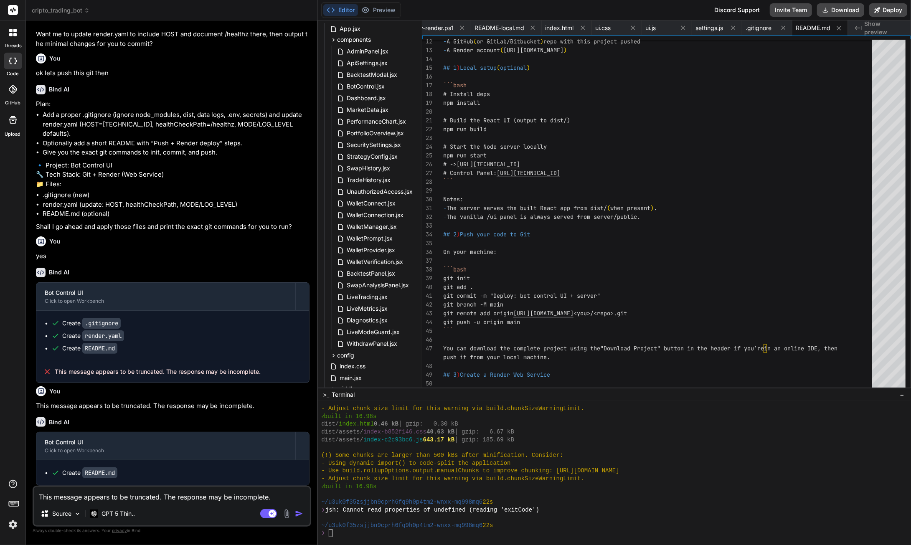
scroll to position [92254, 0]
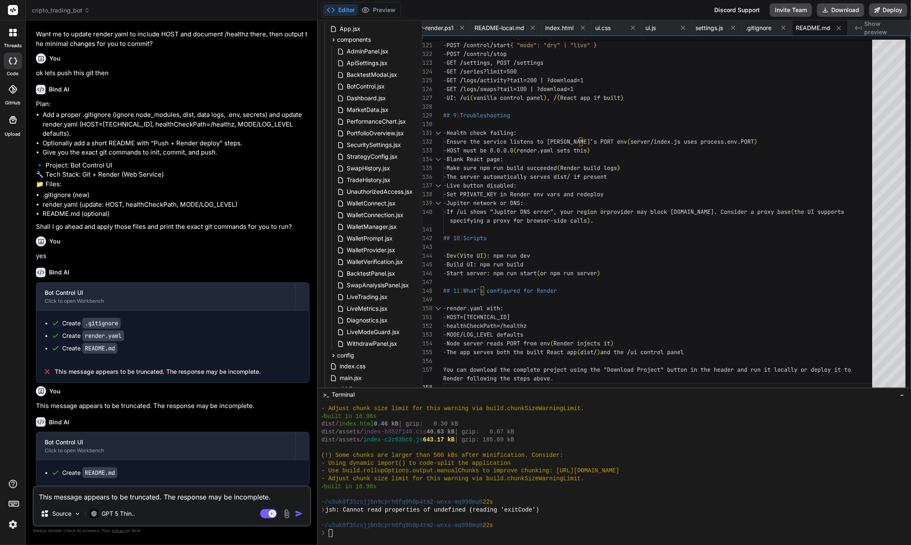
click at [103, 496] on textarea "This message appears to be truncated. The response may be incomplete." at bounding box center [172, 494] width 276 height 15
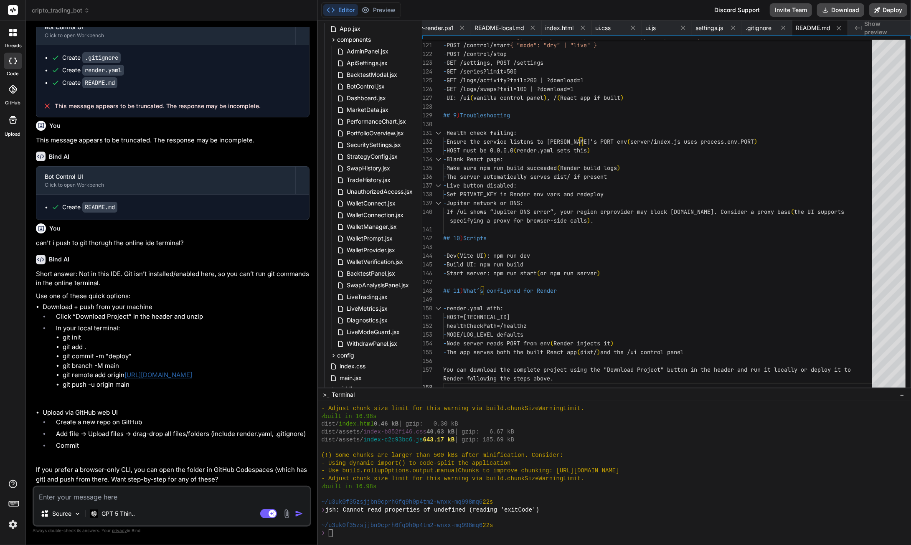
scroll to position [92508, 0]
drag, startPoint x: 816, startPoint y: 0, endPoint x: 847, endPoint y: 11, distance: 32.9
click at [847, 11] on button "Download" at bounding box center [840, 9] width 47 height 13
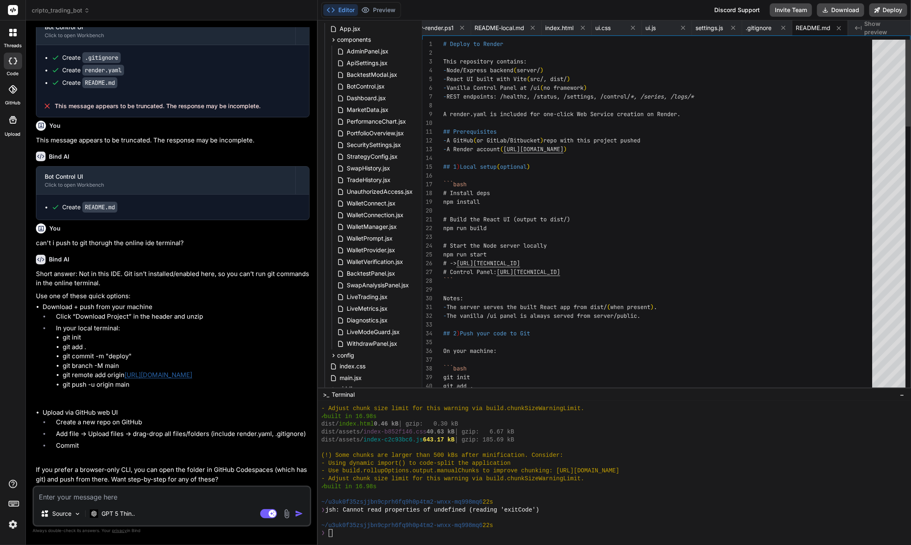
scroll to position [0, 0]
drag, startPoint x: 487, startPoint y: 202, endPoint x: 458, endPoint y: 202, distance: 29.6
drag, startPoint x: 491, startPoint y: 227, endPoint x: 443, endPoint y: 228, distance: 48.0
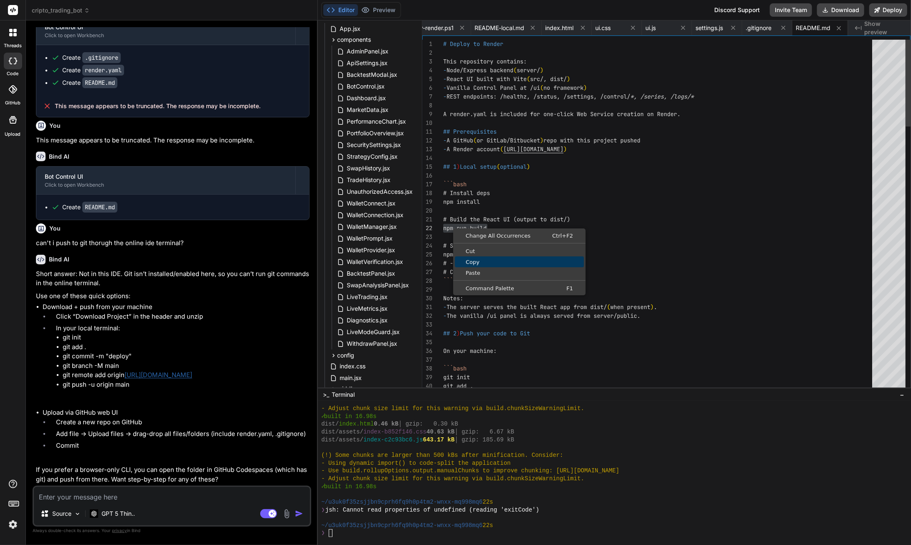
click at [484, 260] on span "Copy" at bounding box center [519, 261] width 129 height 5
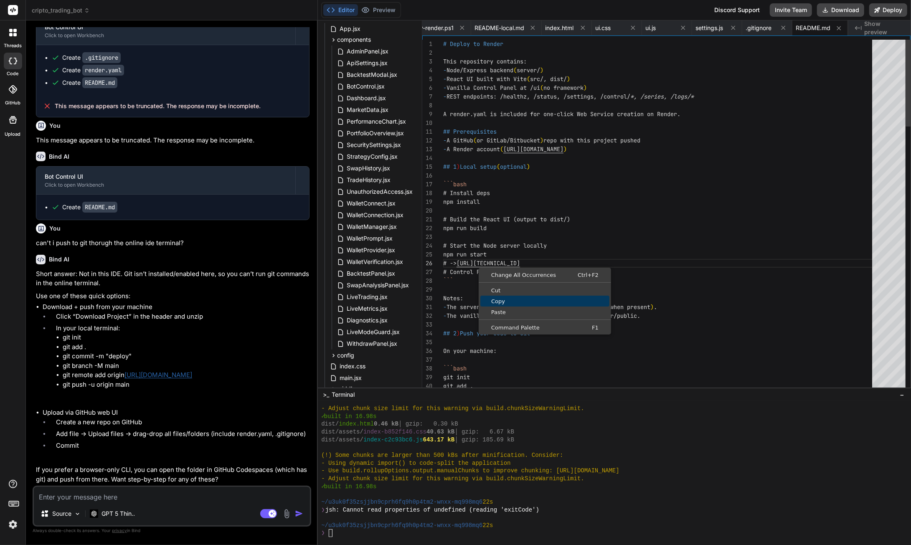
click at [509, 299] on span "Copy" at bounding box center [544, 301] width 129 height 5
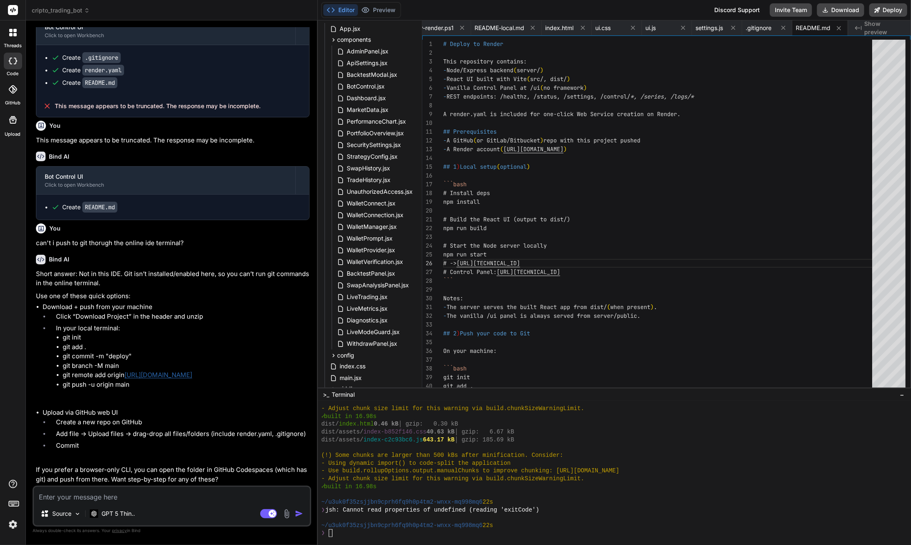
click at [105, 498] on textarea at bounding box center [172, 494] width 276 height 15
paste textarea "Cannot GET /"
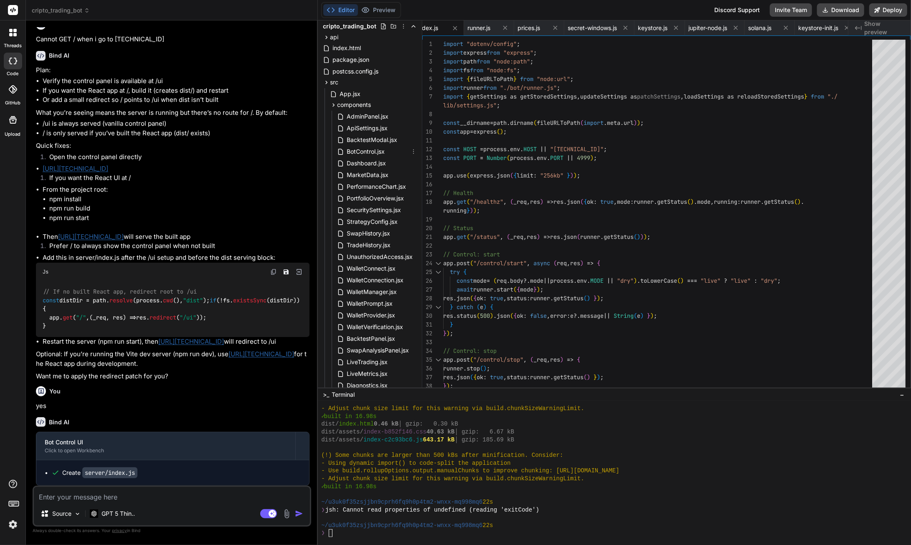
scroll to position [0, 0]
click at [366, 66] on div "index.html" at bounding box center [369, 67] width 97 height 12
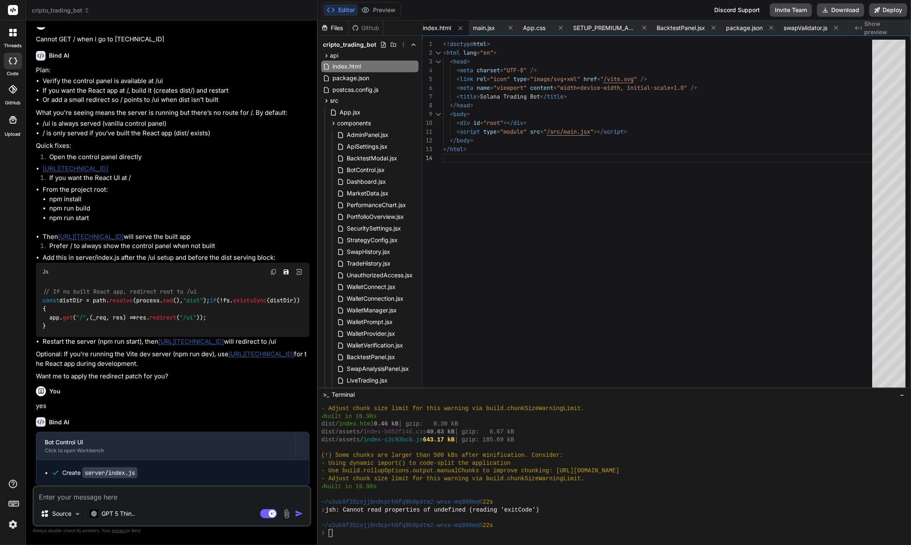
scroll to position [34, 0]
click at [494, 196] on div "</ html > < div id = "root" ></ div > < script type = "module" src = " /src/mai…" at bounding box center [660, 216] width 434 height 352
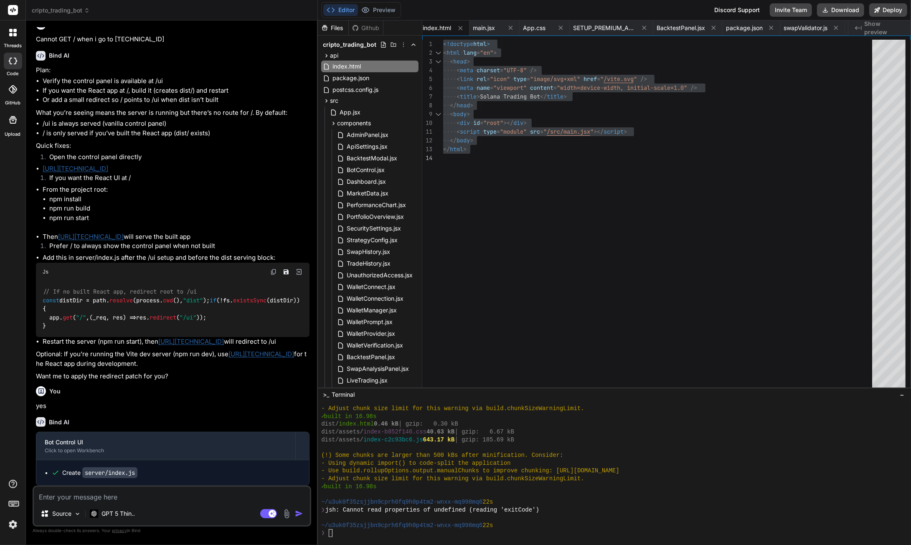
scroll to position [92989, 0]
drag, startPoint x: 211, startPoint y: 355, endPoint x: 175, endPoint y: 356, distance: 36.8
click at [175, 356] on p "Optional: If you’re running the Vite dev server (npm run dev), use [URL][TECHNI…" at bounding box center [172, 358] width 273 height 19
copy p "npm run dev"
click at [250, 355] on link "[URL][TECHNICAL_ID]" at bounding box center [261, 354] width 66 height 8
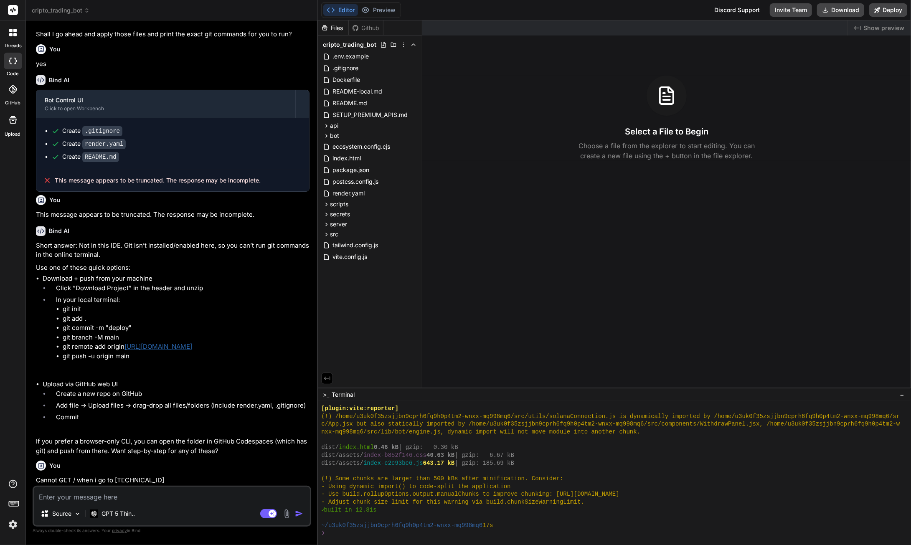
scroll to position [417, 0]
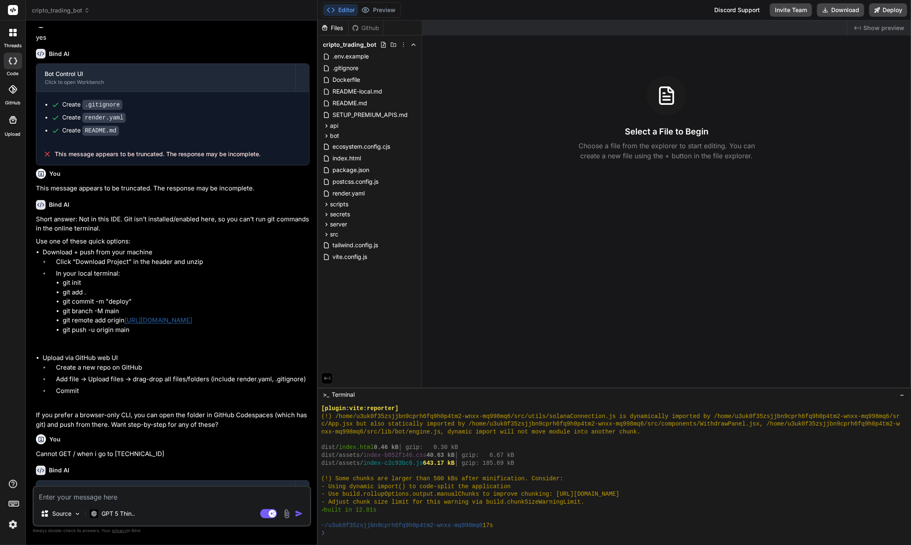
click at [54, 8] on span "cripto_trading_bot" at bounding box center [61, 10] width 58 height 8
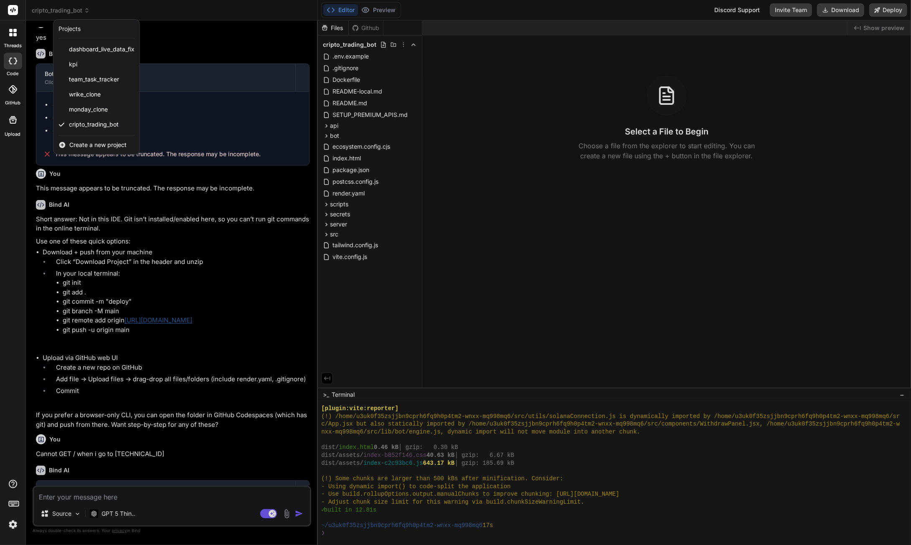
click at [243, 277] on div at bounding box center [455, 272] width 911 height 545
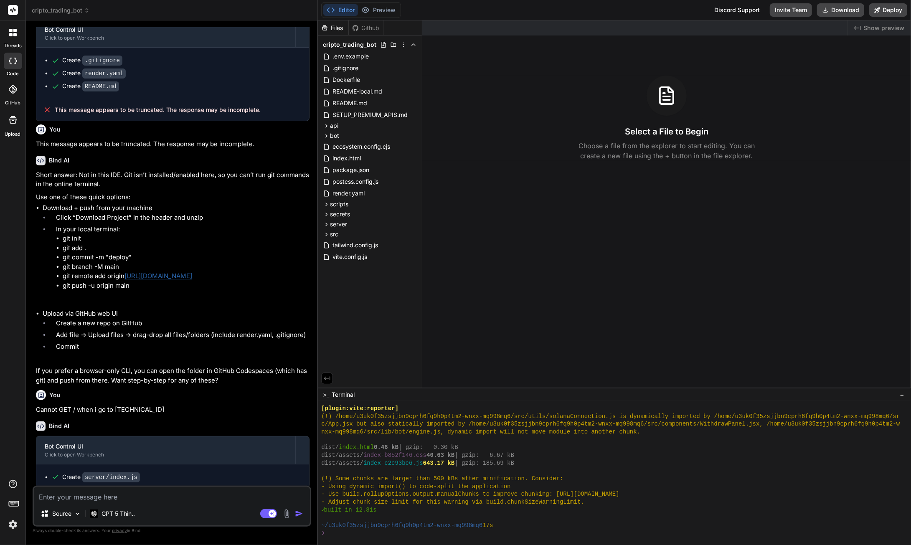
scroll to position [471, 0]
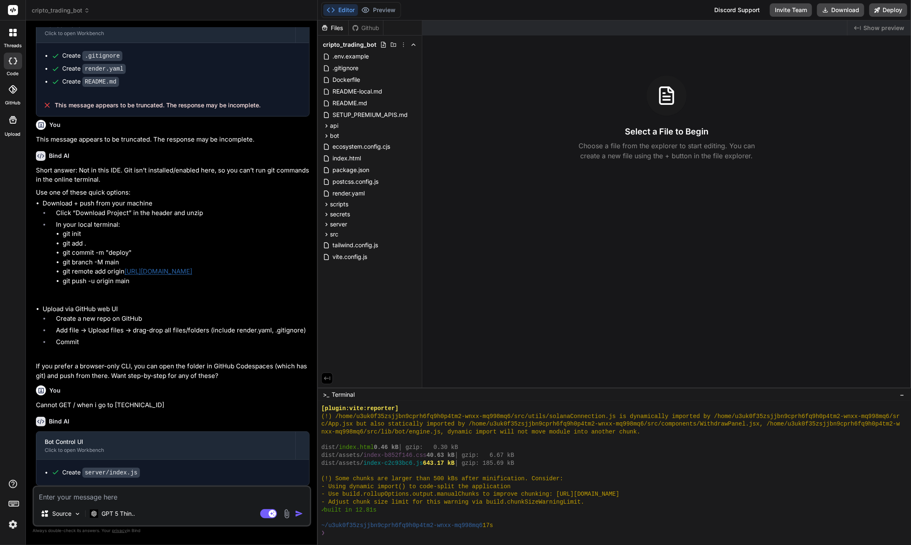
click at [125, 496] on textarea at bounding box center [172, 494] width 276 height 15
click at [86, 497] on textarea at bounding box center [172, 494] width 276 height 15
paste textarea "🔗 Connecting to Phantom wallet... App.jsx:185 🚀 Wallet connected - initializing…"
type textarea "x"
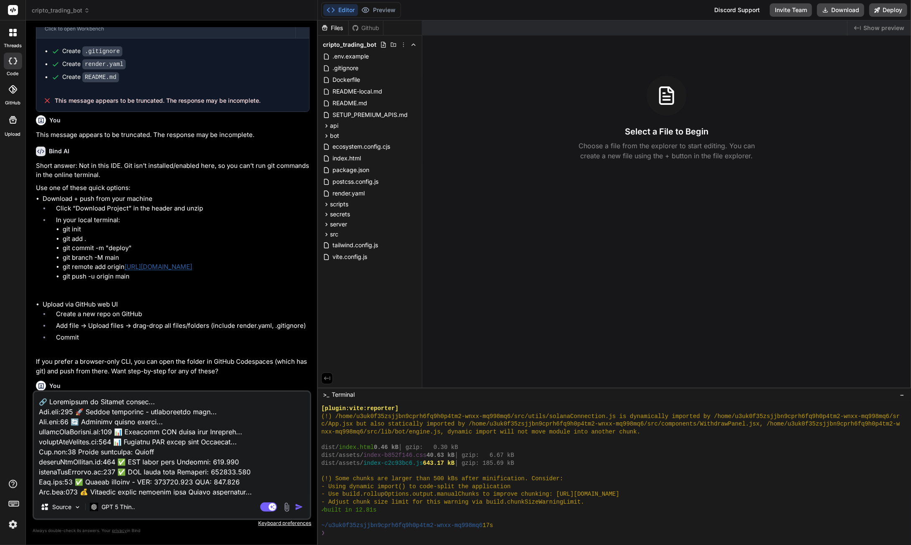
scroll to position [1834, 0]
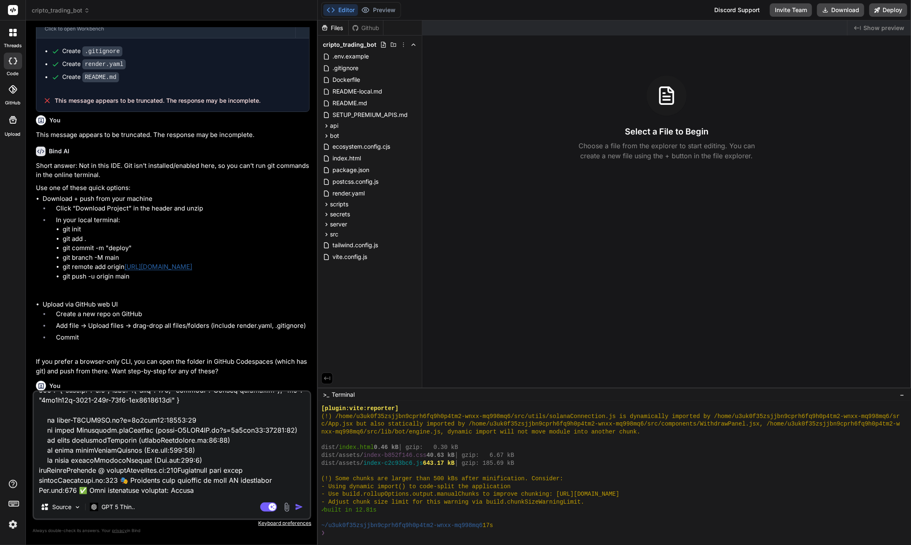
type textarea "🔗 Connecting to Phantom wallet... App.jsx:185 🚀 Wallet connected - initializing…"
click at [301, 509] on img "button" at bounding box center [299, 507] width 8 height 8
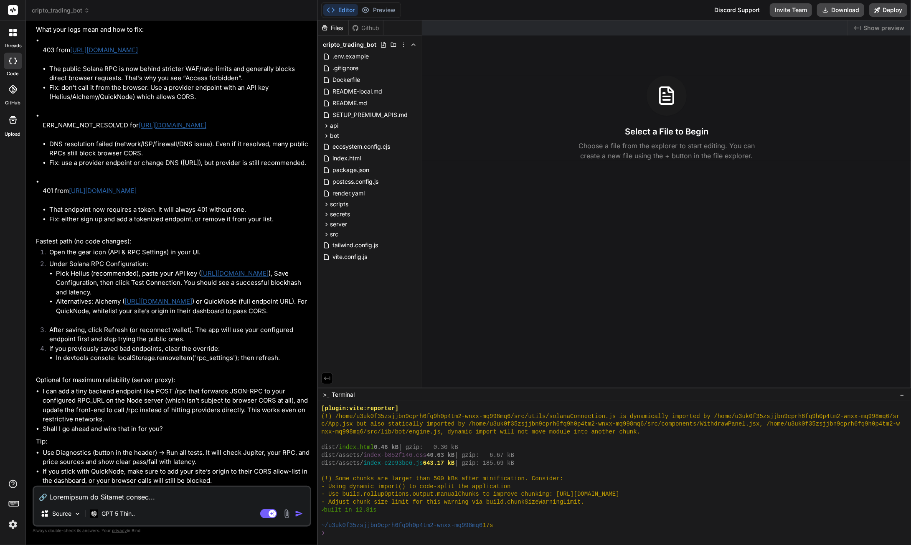
scroll to position [2216, 0]
type textarea "x"
click at [110, 498] on textarea at bounding box center [172, 494] width 276 height 15
type textarea "x"
type textarea "I"
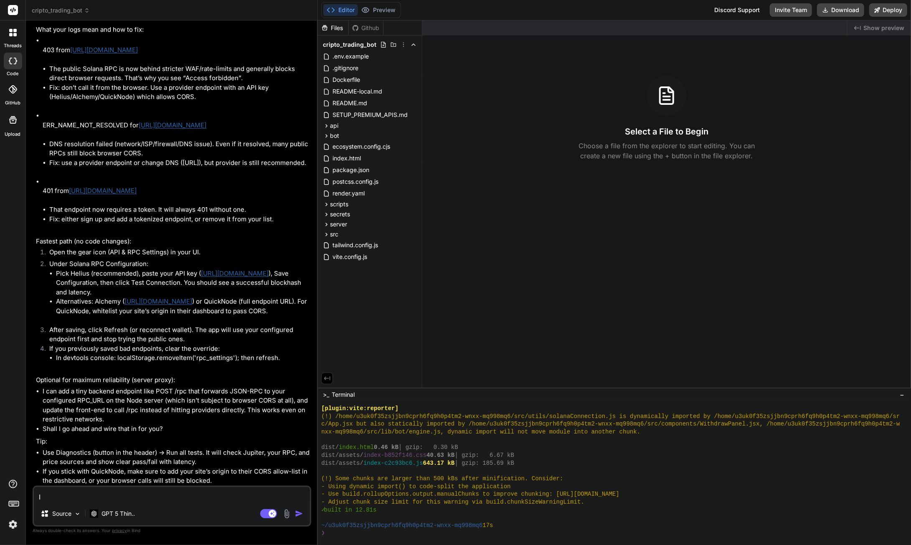
type textarea "x"
type textarea "I a"
type textarea "x"
type textarea "I am"
type textarea "x"
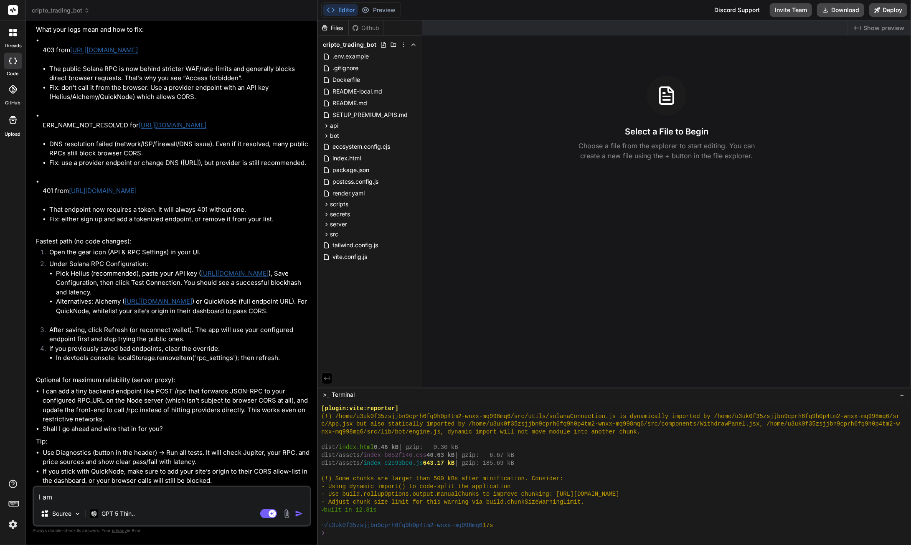
type textarea "I am"
type textarea "x"
type textarea "I am r"
type textarea "x"
type textarea "I am ru"
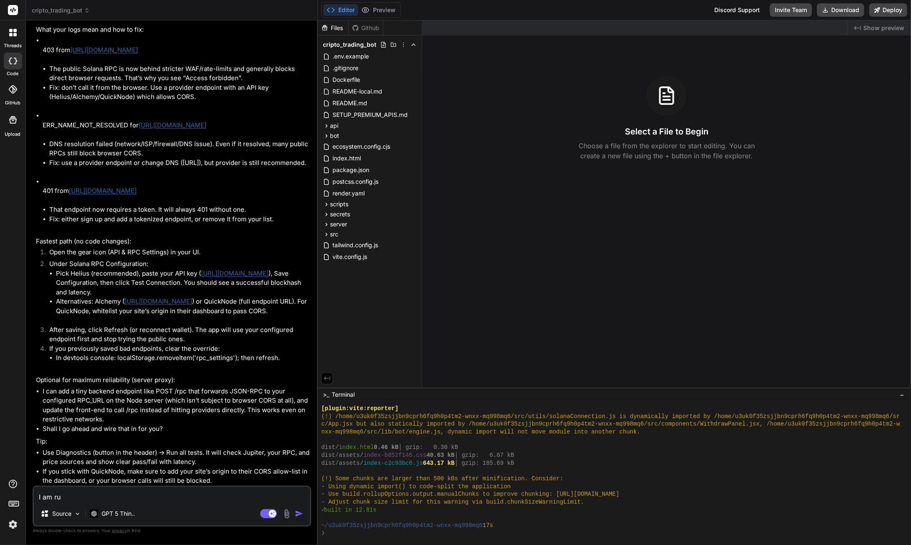
type textarea "x"
type textarea "I am run"
type textarea "x"
type textarea "I am runn"
type textarea "x"
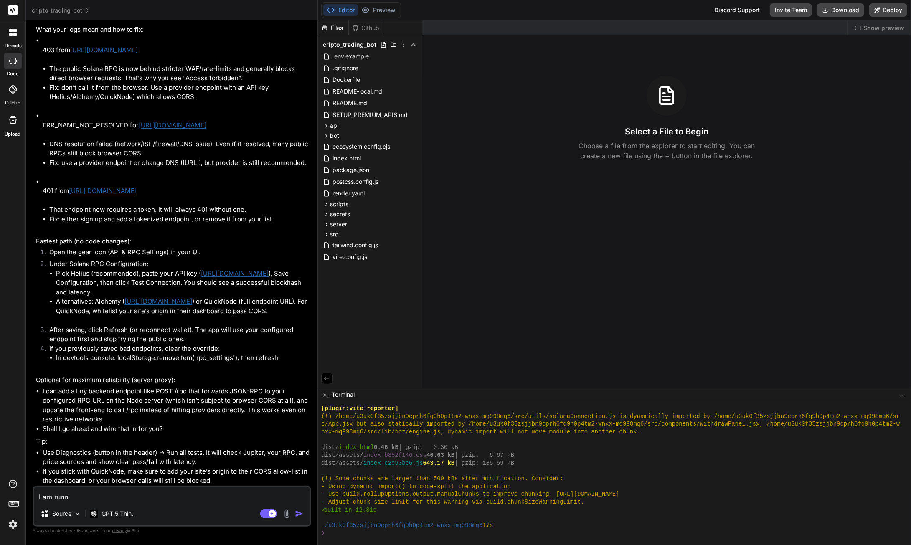
type textarea "I am runni"
type textarea "x"
type textarea "I am runnin"
type textarea "x"
type textarea "I am running"
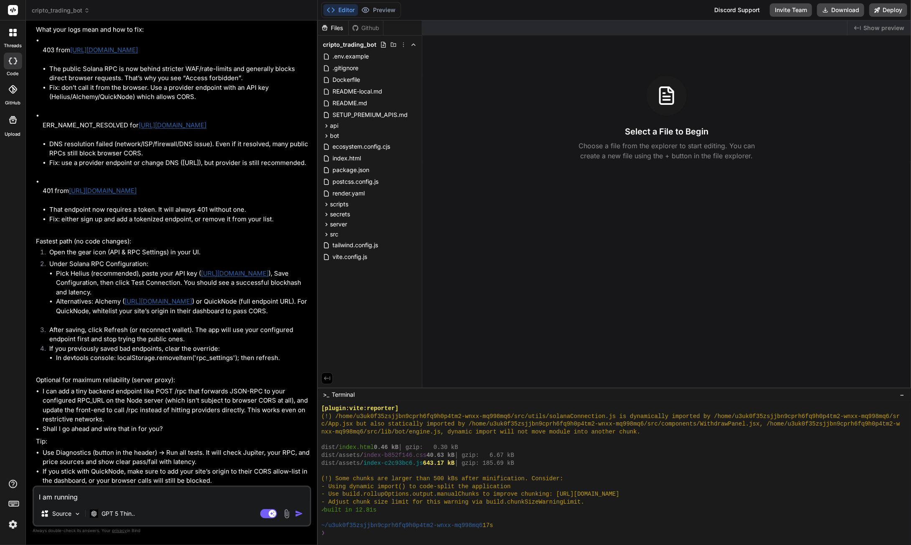
type textarea "x"
type textarea "I am running"
type textarea "x"
type textarea "I am running t"
type textarea "x"
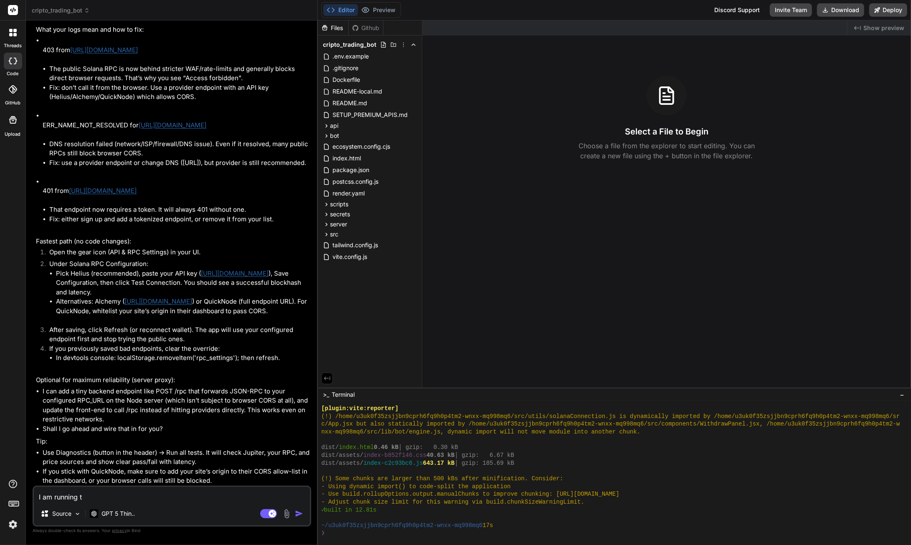
type textarea "I am running th"
type textarea "x"
type textarea "I am running thi"
type textarea "x"
type textarea "I am running this"
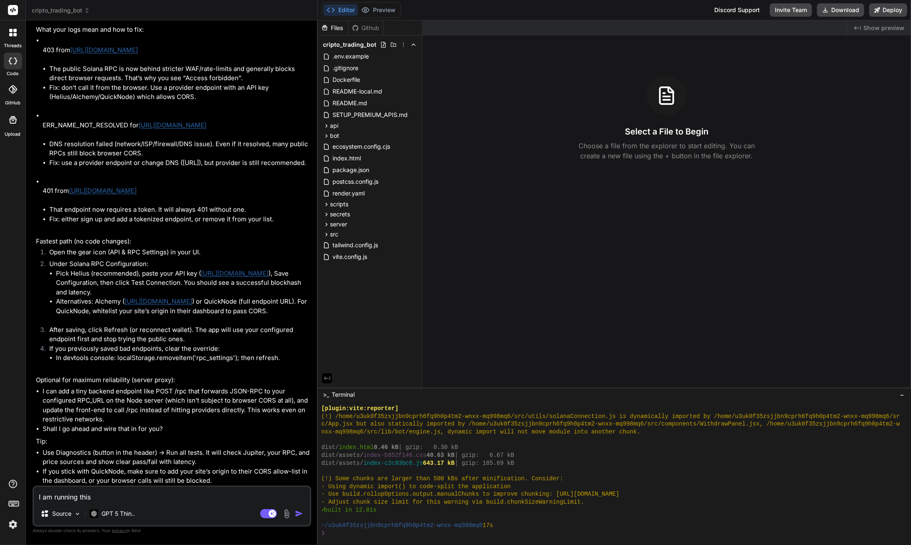
type textarea "x"
type textarea "I am running this"
type textarea "x"
type textarea "I am running this l"
type textarea "x"
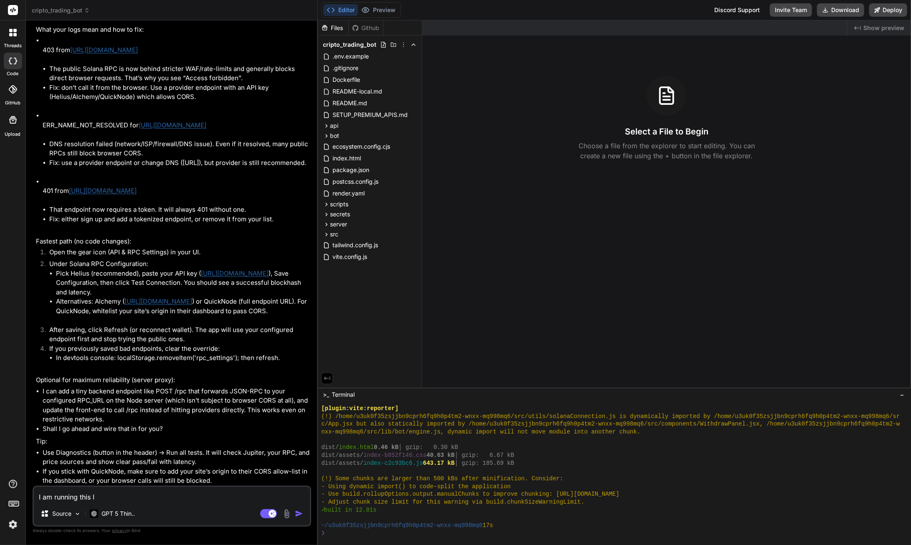
type textarea "I am running this lo"
type textarea "x"
type textarea "I am running this loc"
type textarea "x"
type textarea "I am running this loca"
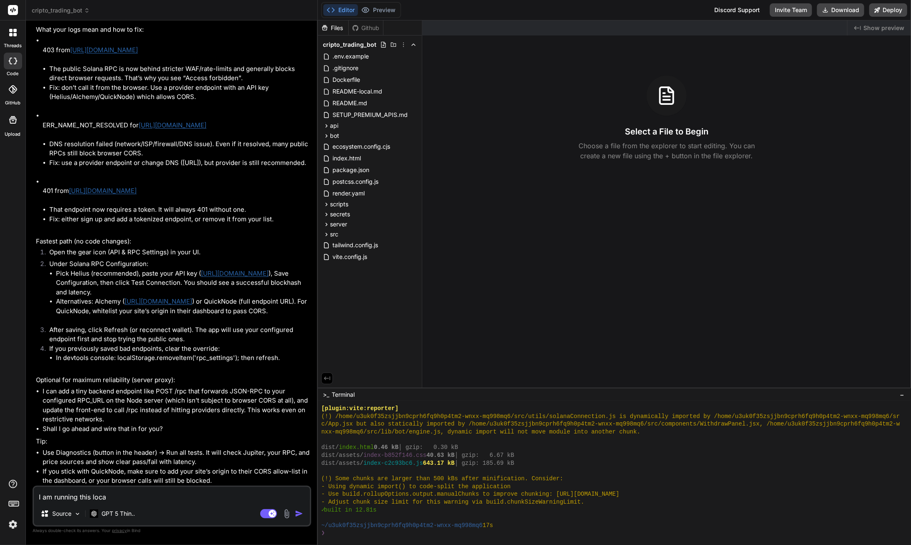
type textarea "x"
type textarea "I am running this local"
type textarea "x"
type textarea "I am running this localy"
type textarea "x"
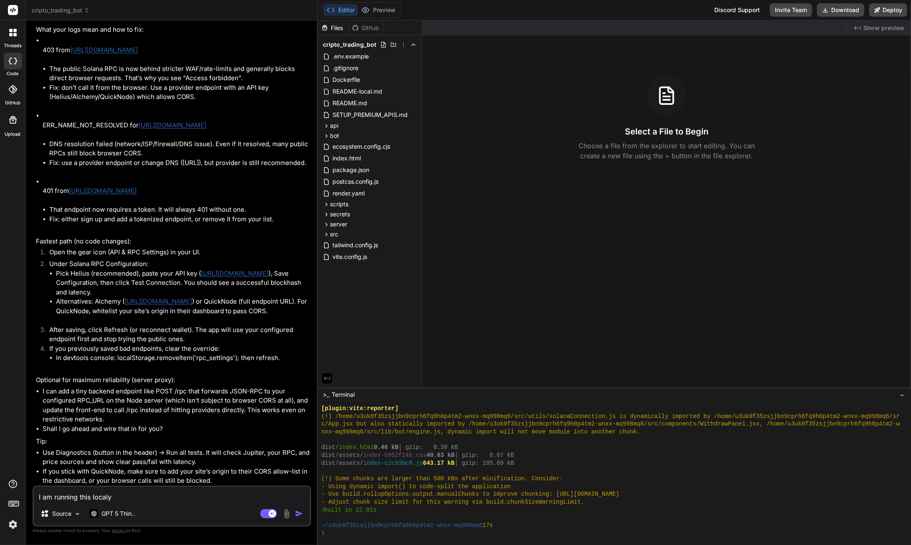
type textarea "I am running this localy"
type textarea "x"
type textarea "I am running this localy b"
type textarea "x"
type textarea "I am running this localy bu"
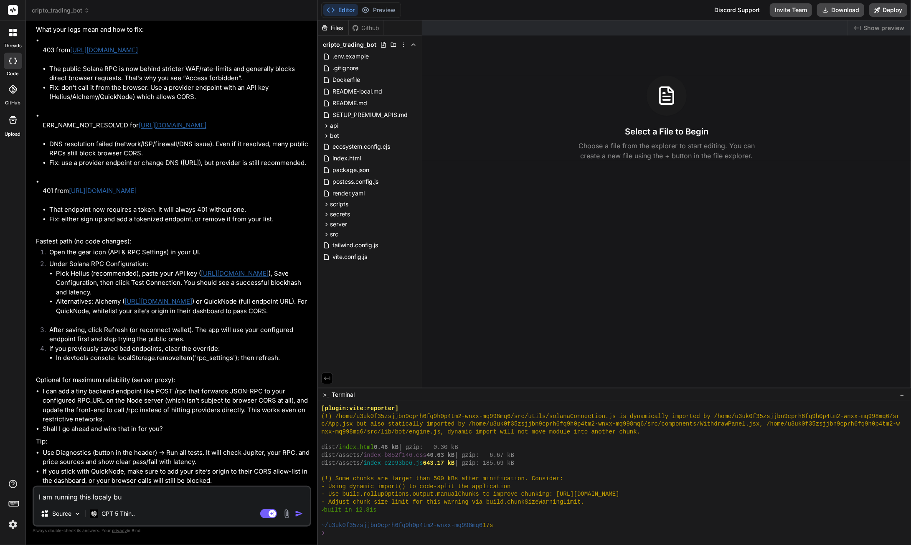
type textarea "x"
type textarea "I am running this localy but"
type textarea "x"
type textarea "I am running this localy but"
type textarea "x"
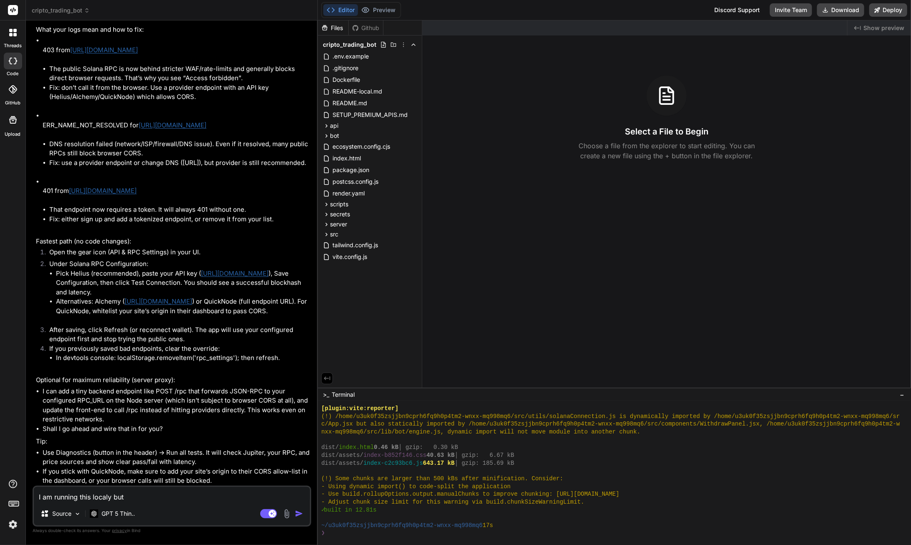
type textarea "I am running this localy but t"
type textarea "x"
type textarea "I am running this localy but tr"
type textarea "x"
type textarea "I am running this localy but try"
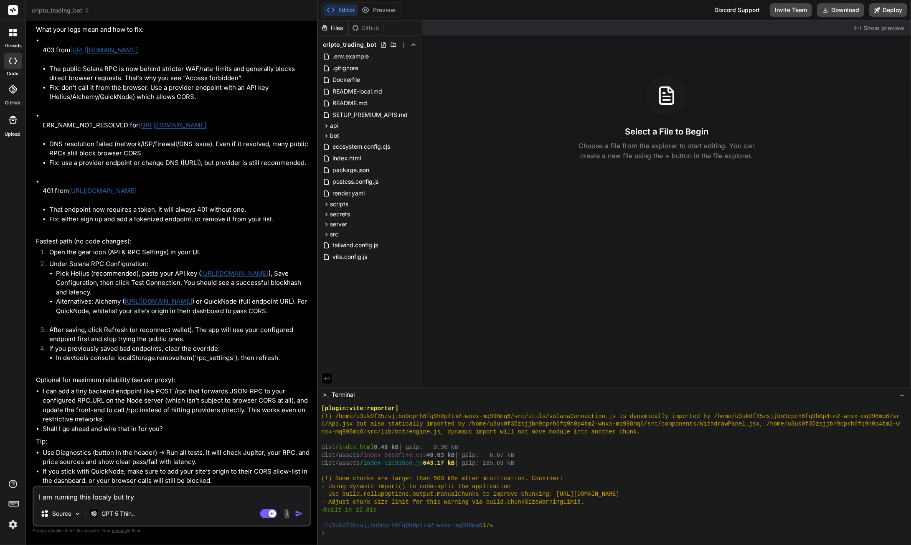
type textarea "x"
type textarea "I am running this localy but tryi"
type textarea "x"
type textarea "I am running this localy but tryin"
type textarea "x"
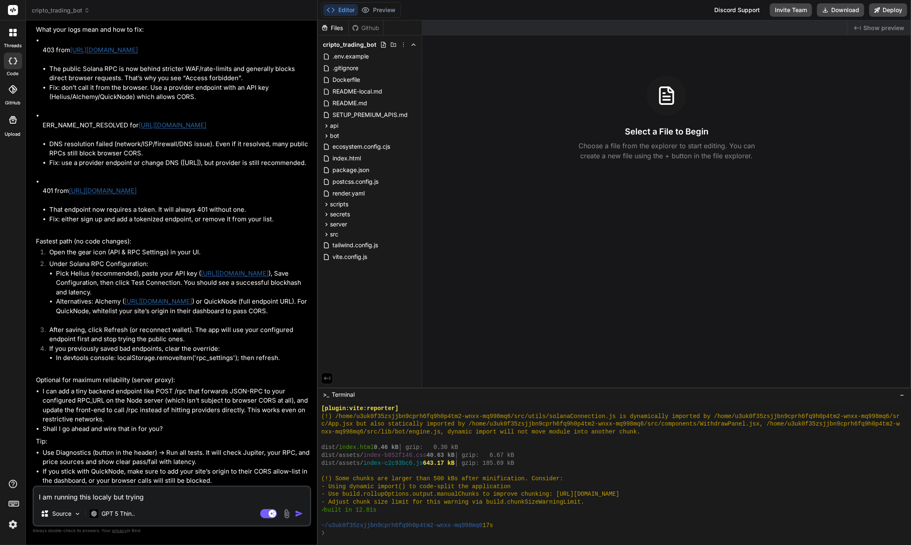
type textarea "I am running this localy but trying"
type textarea "x"
type textarea "I am running this localy but trying t"
type textarea "x"
type textarea "I am running this localy but trying to"
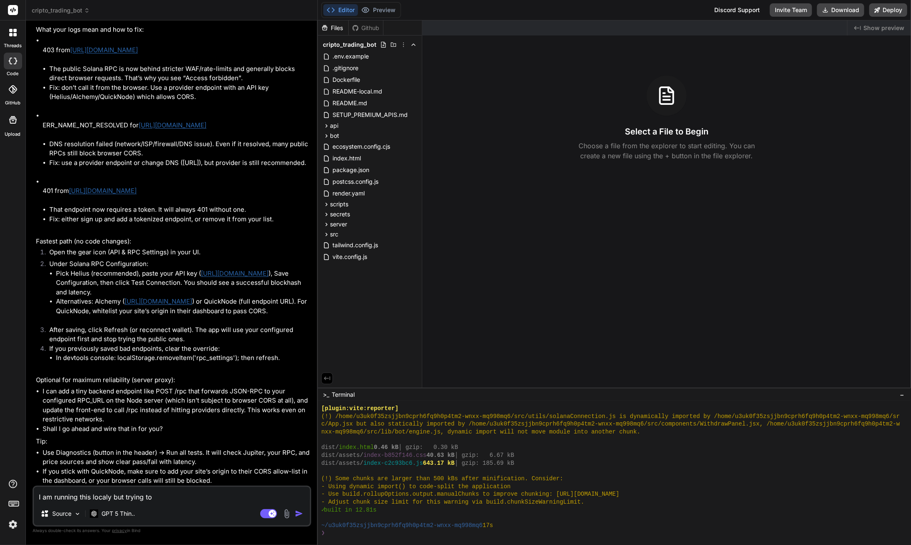
type textarea "x"
type textarea "I am running this localy but trying to"
type textarea "x"
type textarea "I am running this localy but trying to g"
type textarea "x"
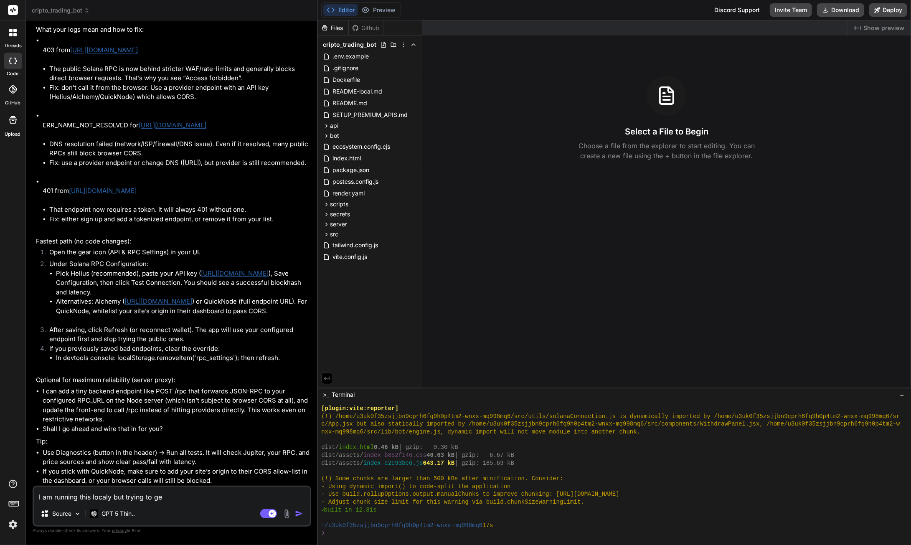
type textarea "I am running this localy but trying to get"
type textarea "x"
type textarea "I am running this localy but trying to get"
type textarea "x"
type textarea "I am running this localy but trying to get th"
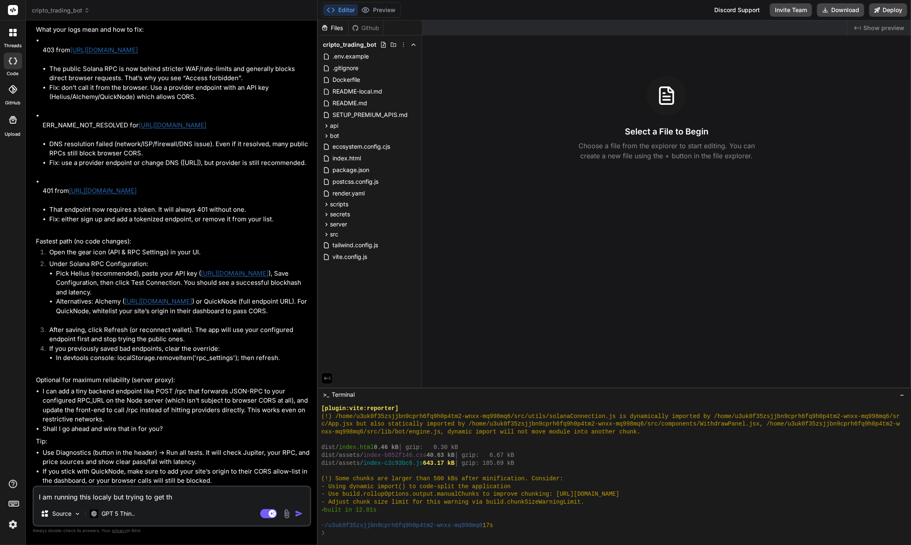
type textarea "x"
type textarea "I am running this localy but trying to get thi"
type textarea "x"
type textarea "I am running this localy but trying to get this"
type textarea "x"
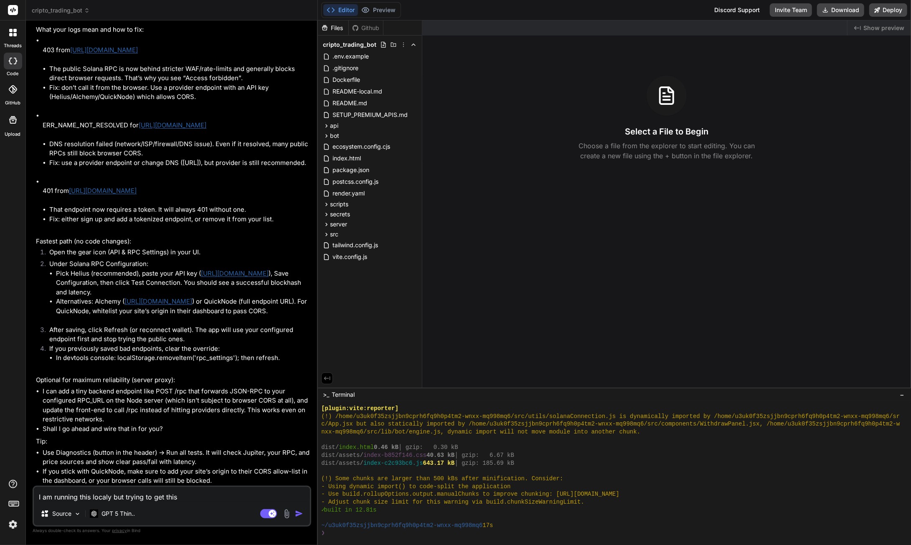
type textarea "I am running this localy but trying to get this"
type textarea "x"
type textarea "I am running this localy but trying to get this t"
type textarea "x"
type textarea "I am running this localy but trying to get this to"
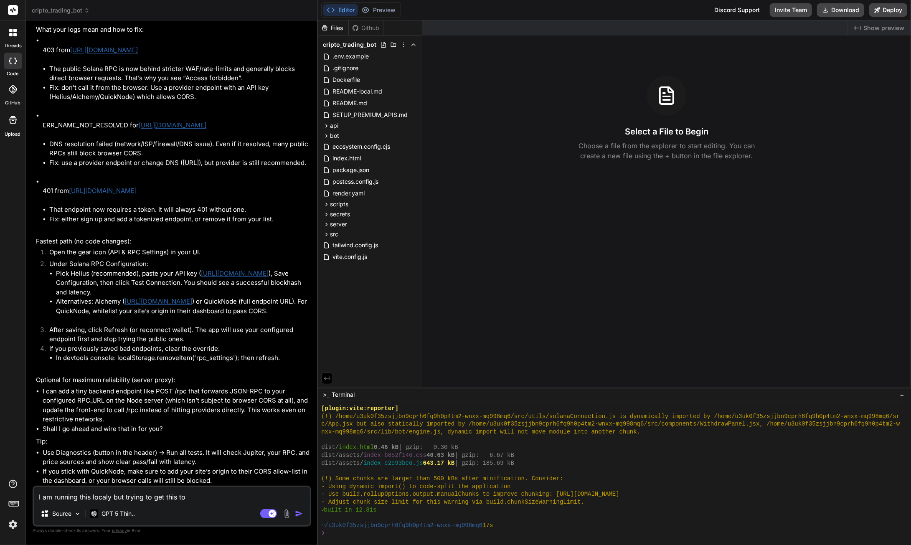
type textarea "x"
type textarea "I am running this localy but trying to get this to"
type textarea "x"
type textarea "I am running this localy but trying to get this to e"
type textarea "x"
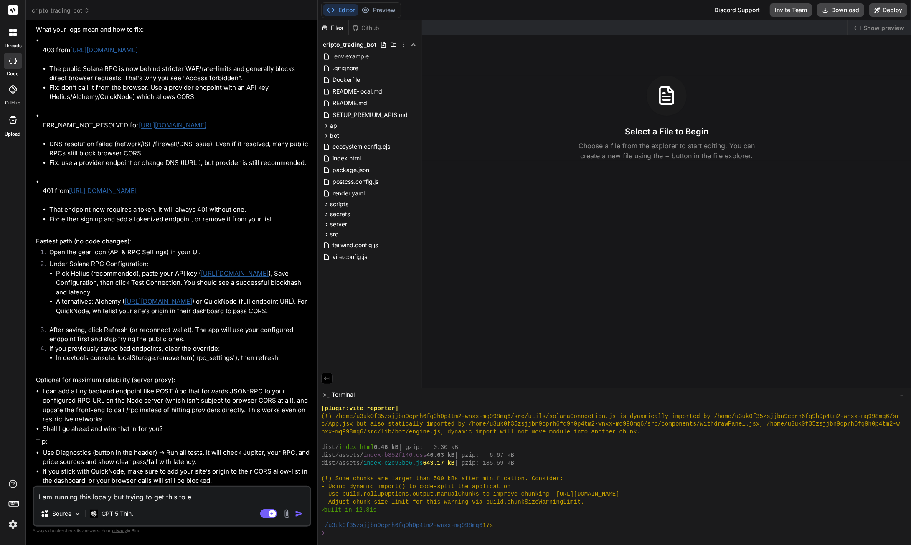
type textarea "I am running this localy but trying to get this to"
type textarea "x"
type textarea "I am running this localy but trying to get this to r"
type textarea "x"
type textarea "I am running this localy but trying to get this to re"
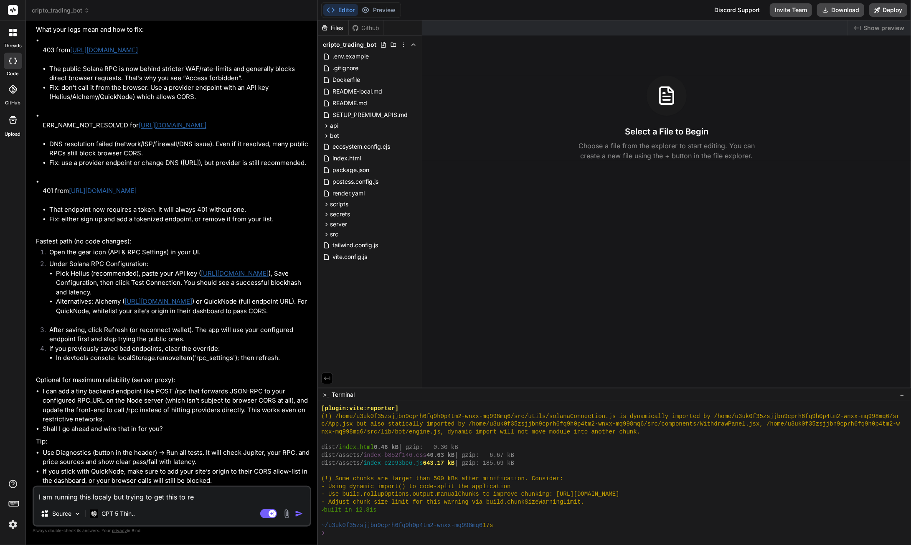
type textarea "x"
type textarea "I am running this localy but trying to get this to rend"
type textarea "x"
type textarea "I am running this localy but trying to get this to rende"
type textarea "x"
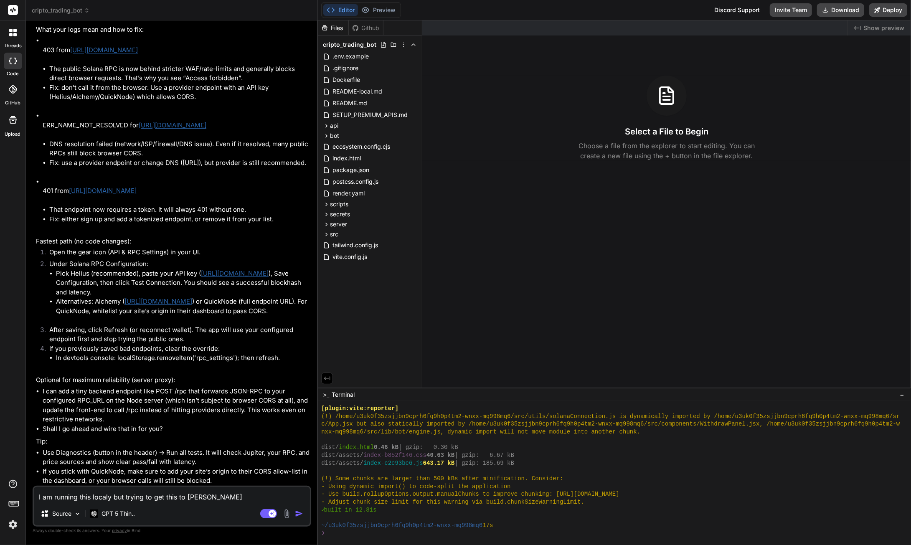
type textarea "I am running this localy but trying to get this to render"
type textarea "x"
type textarea "I am running this localy but trying to get this to render"
type textarea "x"
type textarea "I am running this localy but trying to get this to render h"
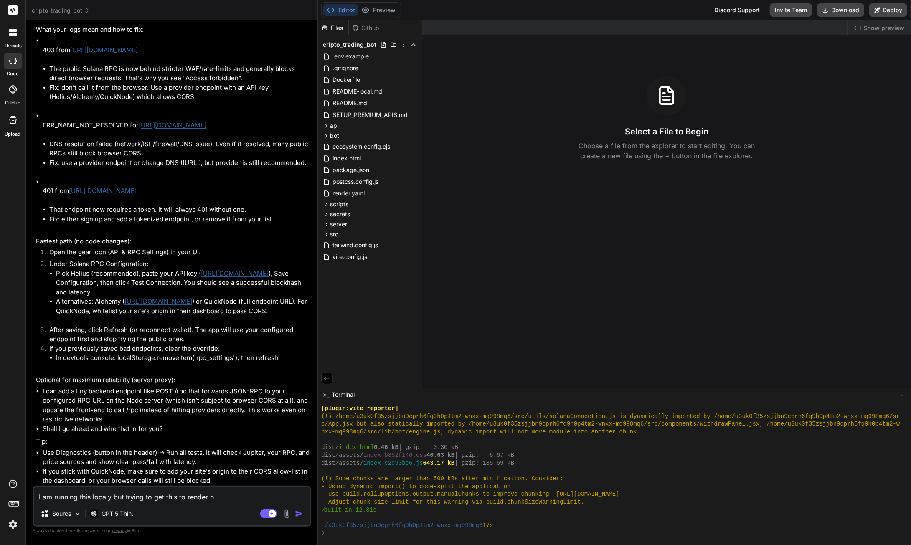
type textarea "x"
type textarea "I am running this localy but trying to get this to render ho"
type textarea "x"
type textarea "I am running this localy but trying to get this to render how"
type textarea "x"
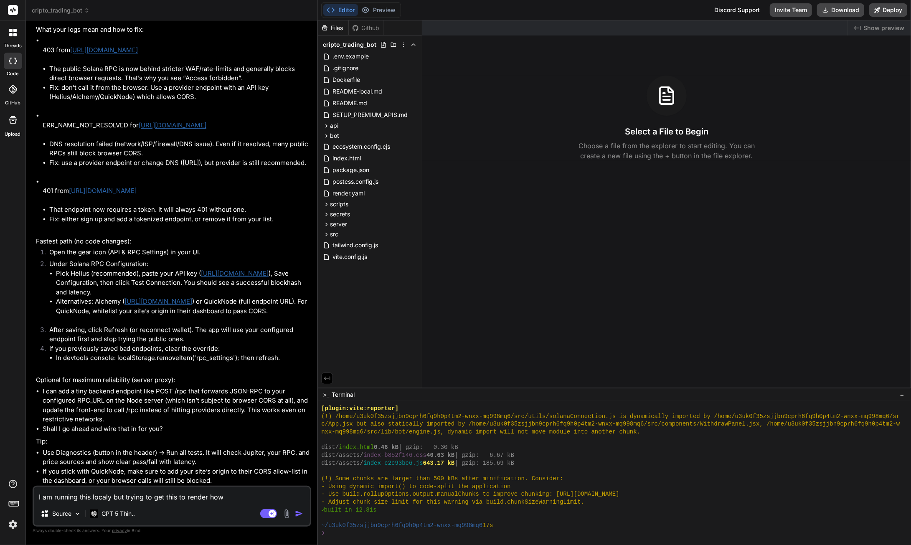
type textarea "I am running this localy but trying to get this to render how"
type textarea "x"
type textarea "I am running this localy but trying to get this to render how d"
type textarea "x"
type textarea "I am running this localy but trying to get this to render how do"
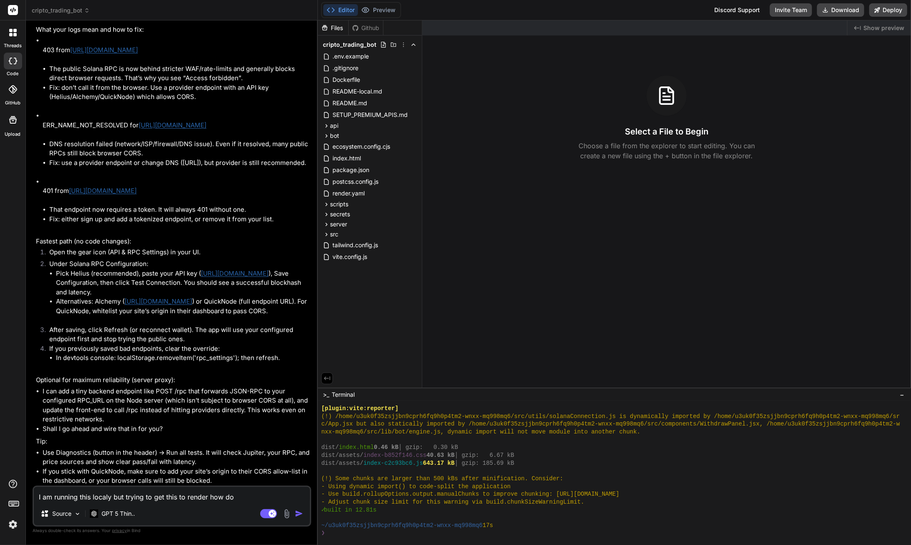
type textarea "x"
type textarea "I am running this localy but trying to get this to render how do i"
type textarea "x"
type textarea "I am running this localy but trying to get this to render how do i"
type textarea "x"
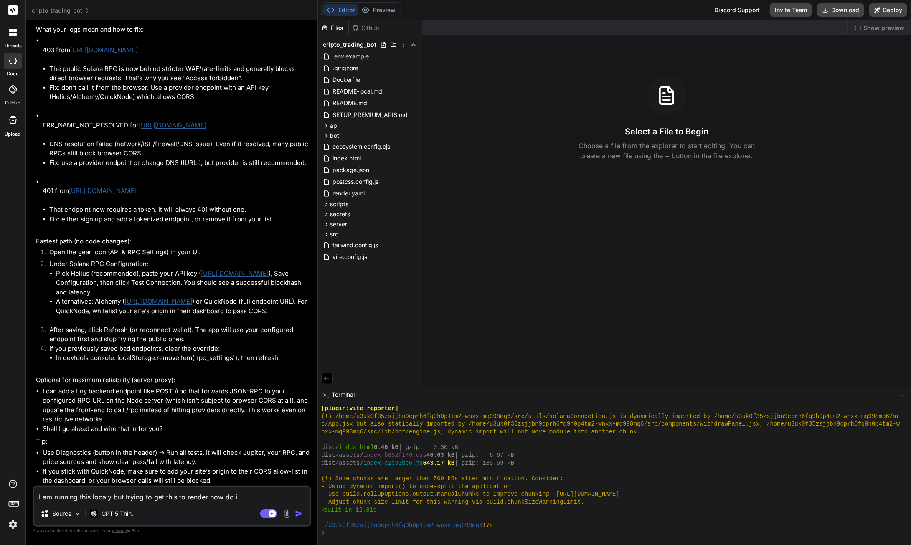
type textarea "I am running this localy but trying to get this to render how do i d"
type textarea "x"
type textarea "I am running this localy but trying to get this to render how do i do"
type textarea "x"
type textarea "I am running this localy but trying to get this to render how do i do"
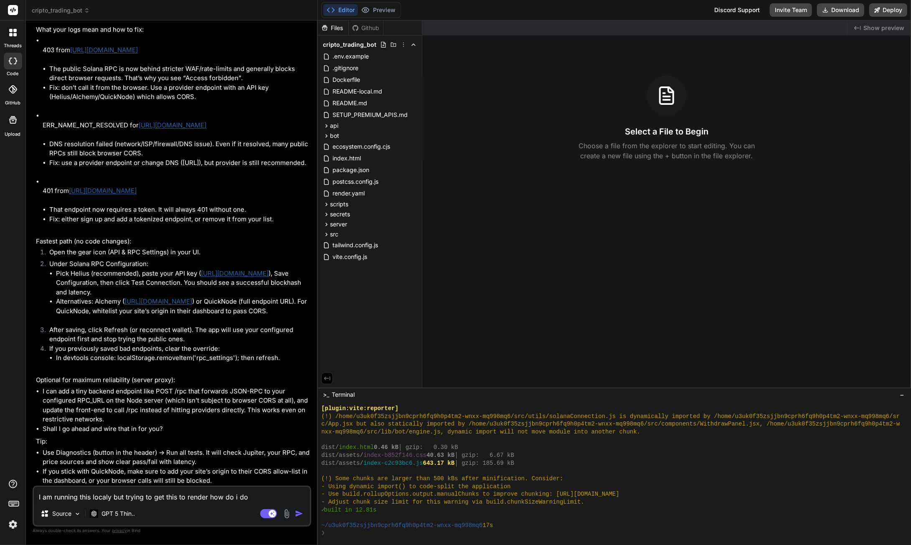
type textarea "x"
type textarea "I am running this localy but trying to get this to render how do i do t"
type textarea "x"
type textarea "I am running this localy but trying to get this to render how do i do th"
type textarea "x"
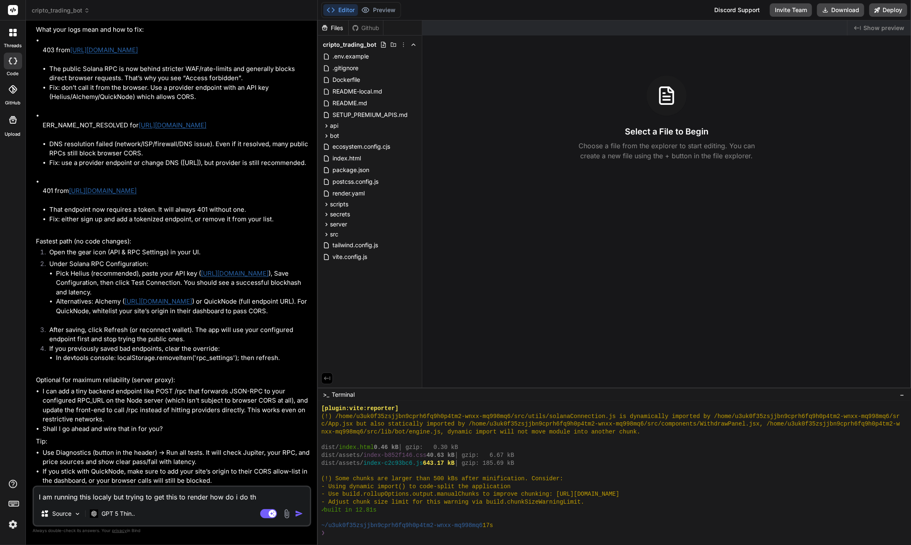
type textarea "I am running this localy but trying to get this to render how do i do tha"
type textarea "x"
type textarea "I am running this localy but trying to get this to render how do i do that"
drag, startPoint x: 111, startPoint y: 498, endPoint x: 127, endPoint y: 502, distance: 16.3
click at [113, 498] on textarea "I am running this localy but trying to get this to render how do i do that" at bounding box center [172, 494] width 276 height 15
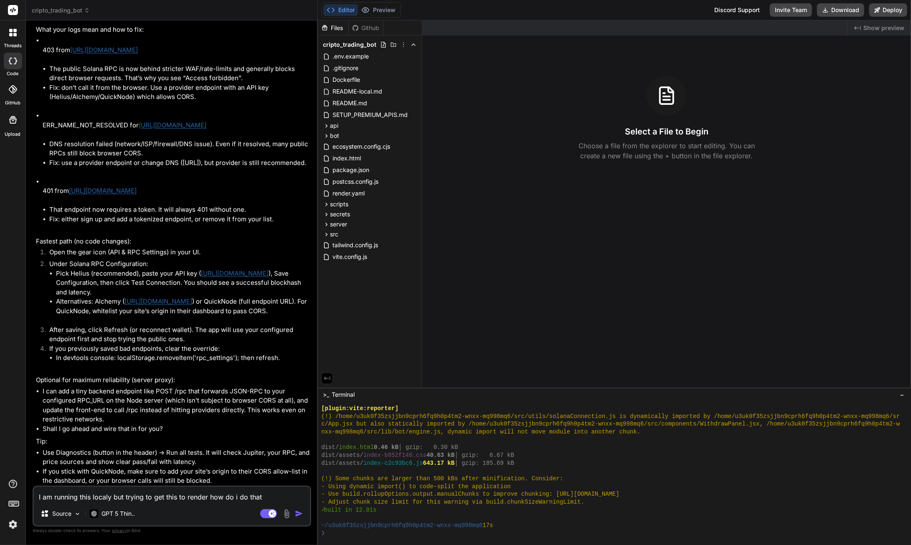
type textarea "x"
type textarea "I am running this localy fbut trying to get this to render how do i do that"
type textarea "x"
type textarea "I am running this localy fobut trying to get this to render how do i do that"
type textarea "x"
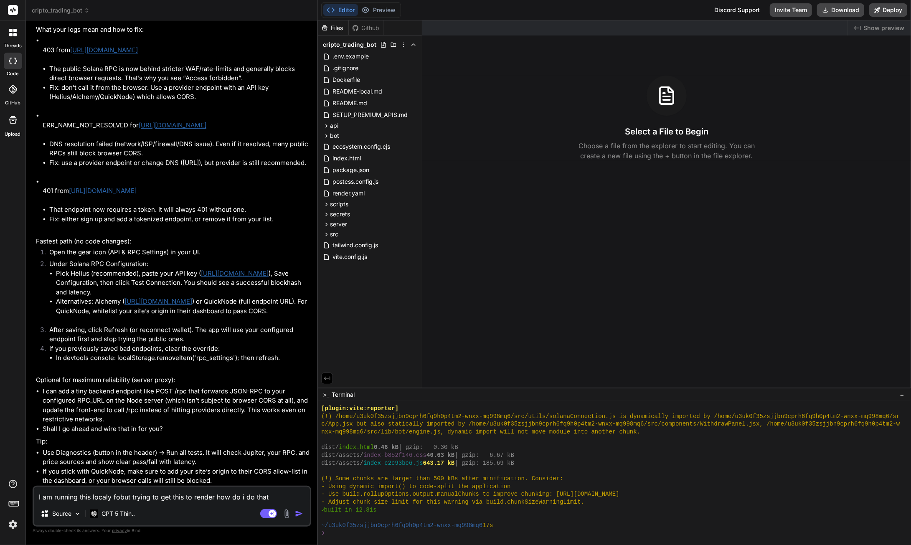
type textarea "I am running this localy forbut trying to get this to render how do i do that"
type textarea "x"
type textarea "I am running this localy for but trying to get this to render how do i do that"
type textarea "x"
type textarea "I am running this localy for nbut trying to get this to render how do i do that"
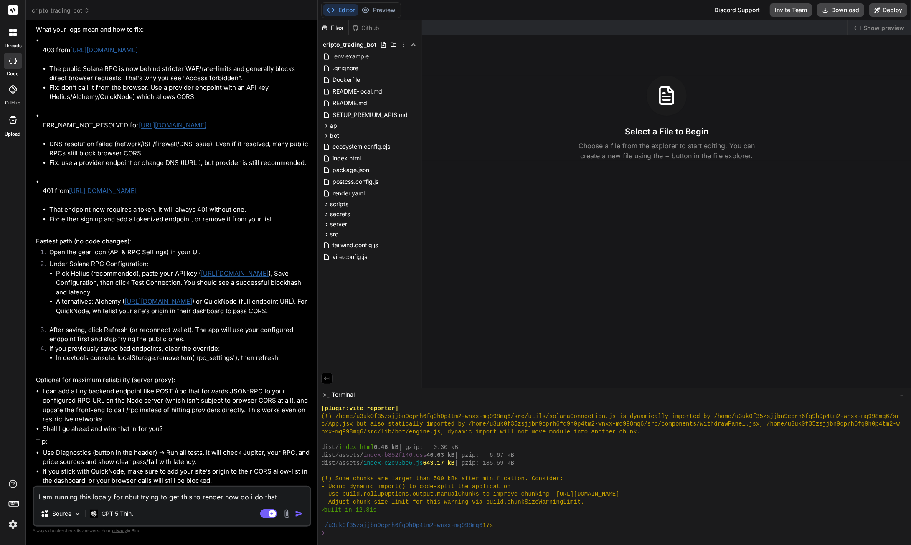
type textarea "x"
type textarea "I am running this localy for nowbut trying to get this to render how do i do th…"
type textarea "x"
type textarea "I am running this localy for now but trying to get this to render how do i do t…"
click at [228, 466] on li "Use Diagnostics (button in the header) → Run all tests. It will check Jupiter, …" at bounding box center [176, 457] width 267 height 19
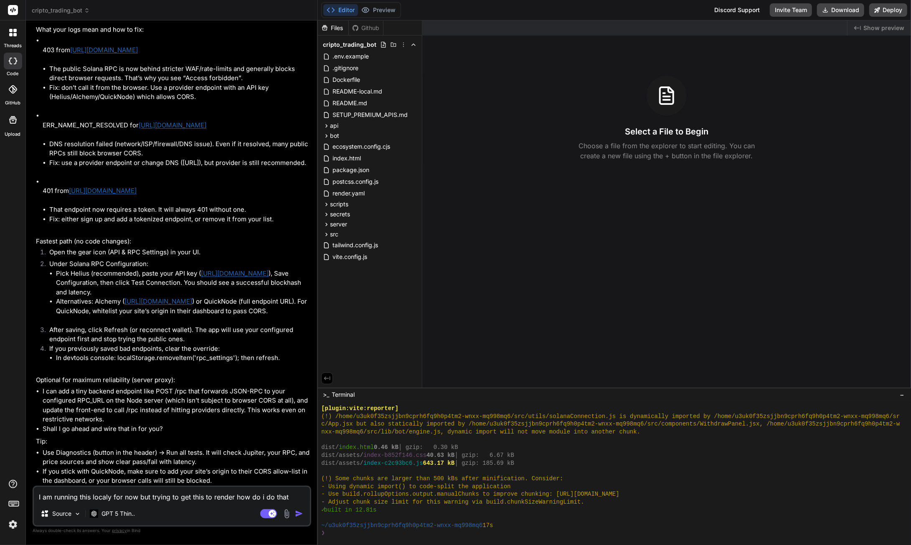
click at [291, 498] on textarea "I am running this localy for now but trying to get this to render how do i do t…" at bounding box center [172, 494] width 276 height 15
type textarea "x"
type textarea "I am running this localy for now but trying to get this to render how do i do t…"
type textarea "x"
type textarea "I am running this localy for now but trying to get this to render how do i do t…"
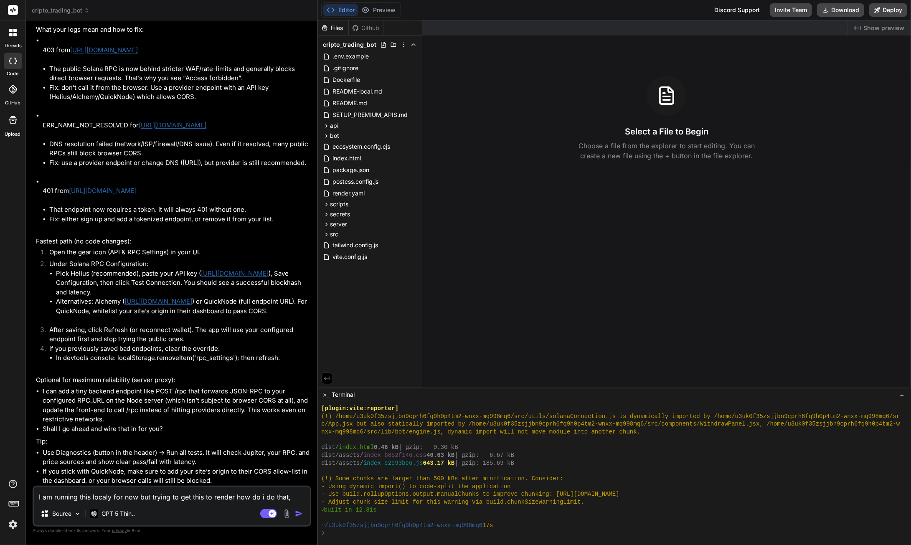
type textarea "x"
type textarea "I am running this localy for now but trying to get this to render how do i do t…"
type textarea "x"
type textarea "I am running this localy for now but trying to get this to render how do i do t…"
type textarea "x"
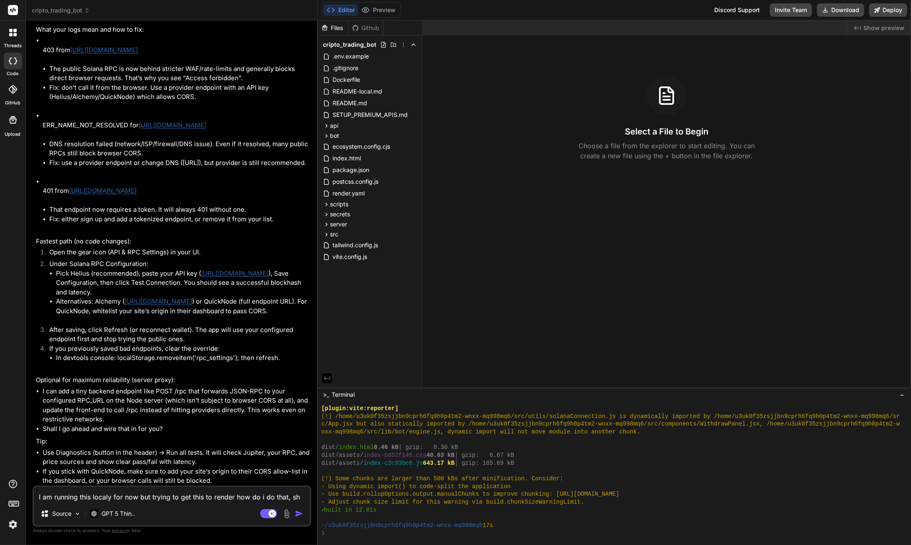
type textarea "I am running this localy for now but trying to get this to render how do i do t…"
type textarea "x"
type textarea "I am running this localy for now but trying to get this to render how do i do t…"
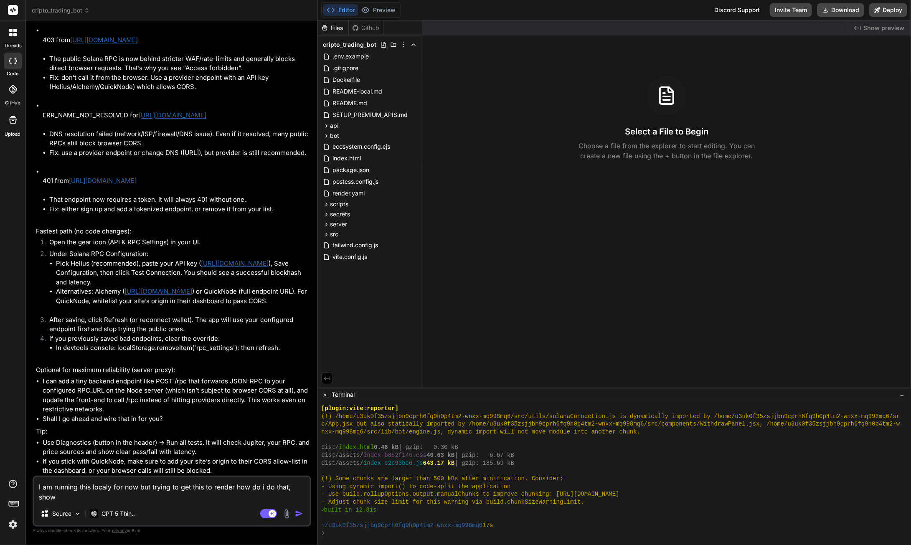
scroll to position [2226, 0]
type textarea "x"
type textarea "I am running this localy for now but trying to get this to render how do i do t…"
type textarea "x"
type textarea "I am running this localy for now but trying to get this to render how do i do t…"
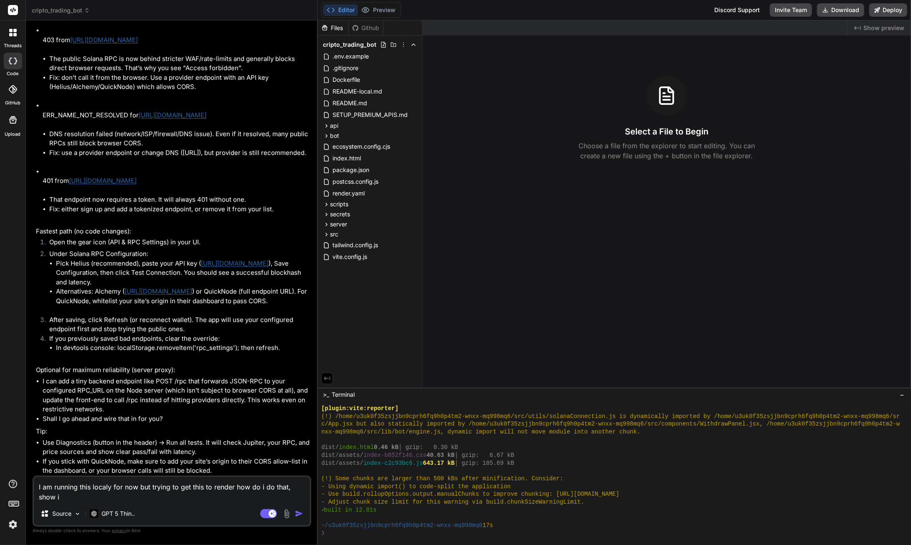
type textarea "x"
type textarea "I am running this localy for now but trying to get this to render how do i do t…"
type textarea "x"
type textarea "I am running this localy for now but trying to get this to render how do i do t…"
type textarea "x"
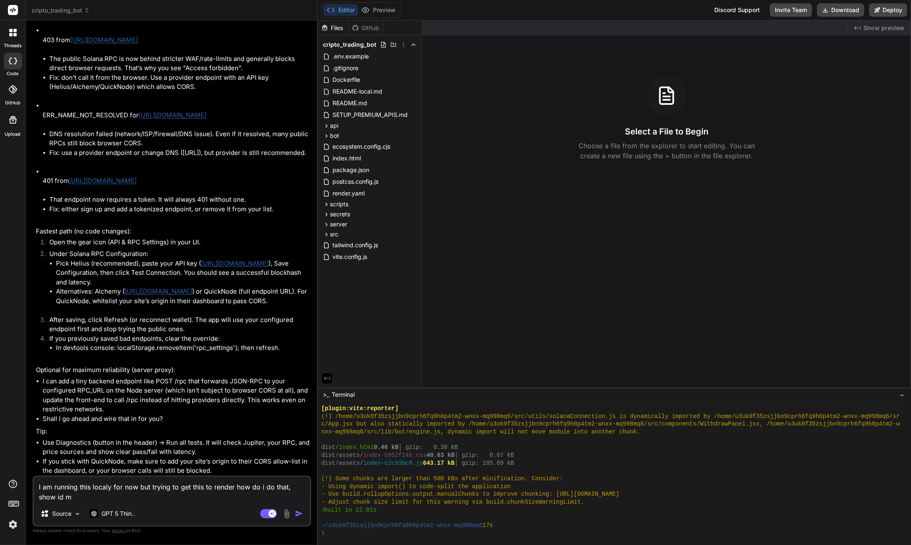
type textarea "I am running this localy for now but trying to get this to render how do i do t…"
type textarea "x"
type textarea "I am running this localy for now but trying to get this to render how do i do t…"
type textarea "x"
type textarea "I am running this localy for now but trying to get this to render how do i do t…"
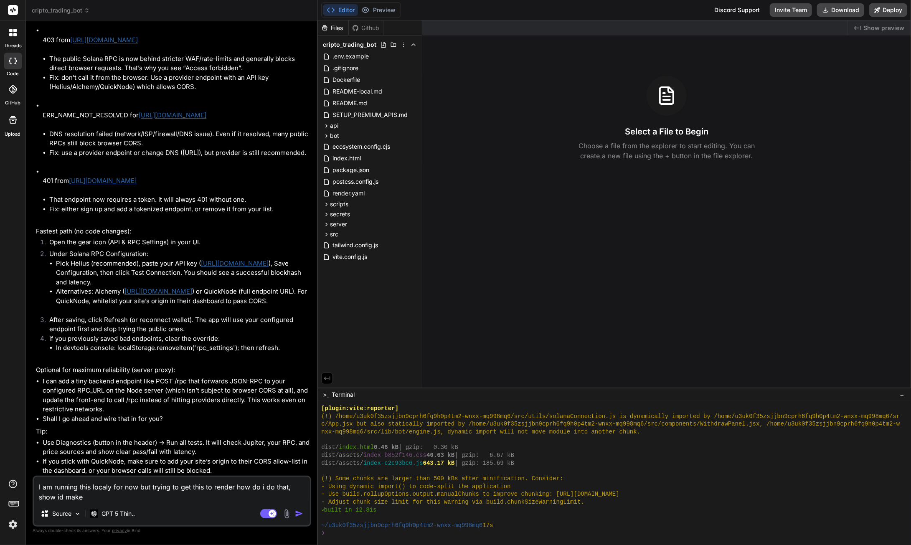
type textarea "x"
type textarea "I am running this localy for now but trying to get this to render how do i do t…"
type textarea "x"
type textarea "I am running this localy for now but trying to get this to render how do i do t…"
type textarea "x"
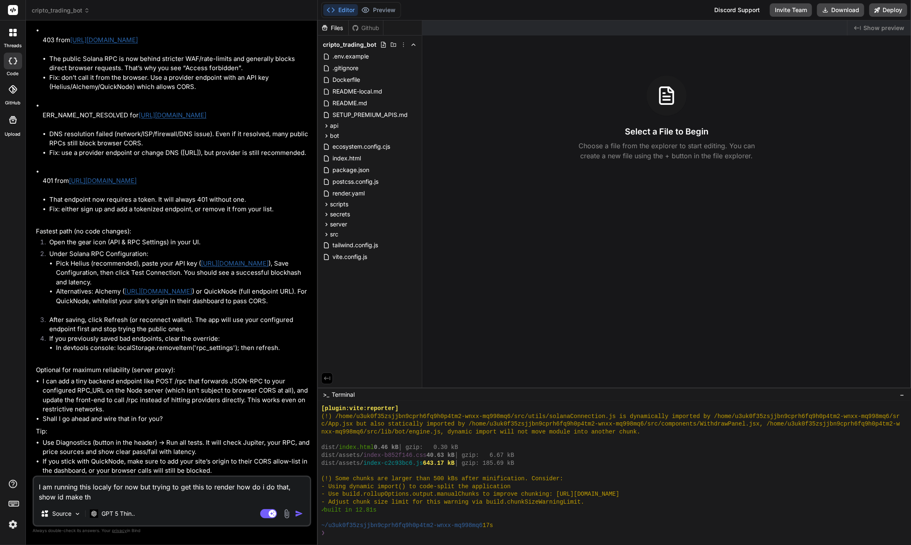
type textarea "I am running this localy for now but trying to get this to render how do i do t…"
type textarea "x"
type textarea "I am running this localy for now but trying to get this to render how do i do t…"
type textarea "x"
type textarea "I am running this localy for now but trying to get this to render how do i do t…"
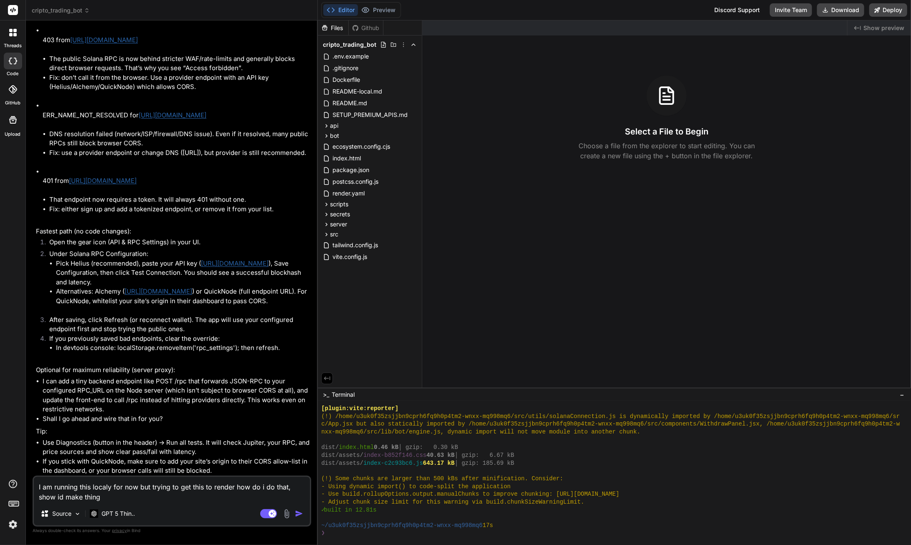
type textarea "x"
type textarea "I am running this localy for now but trying to get this to render how do i do t…"
type textarea "x"
type textarea "I am running this localy for now but trying to get this to render how do i do t…"
type textarea "x"
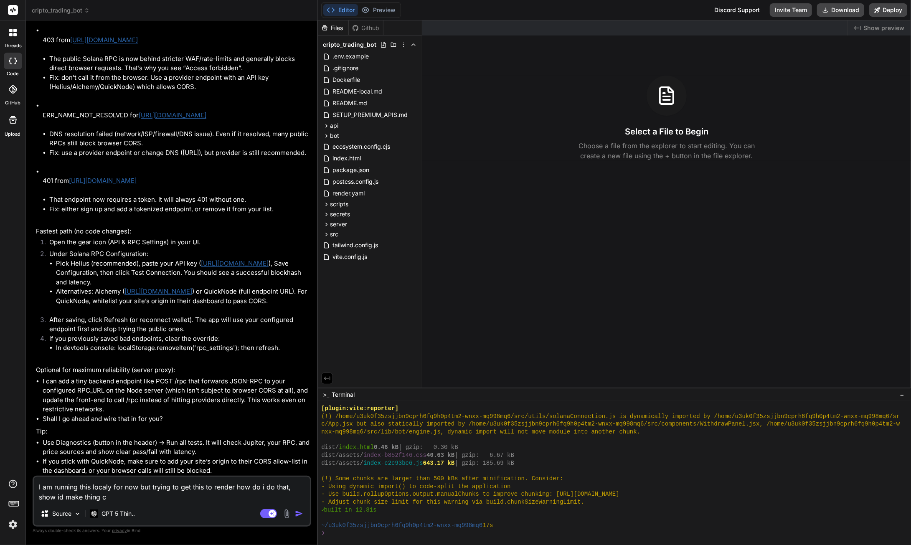
type textarea "I am running this localy for now but trying to get this to render how do i do t…"
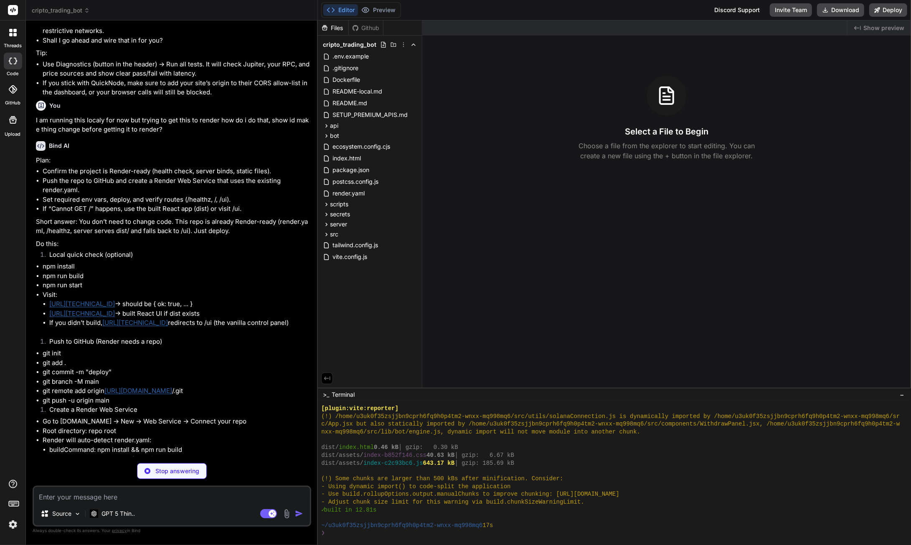
scroll to position [2634, 0]
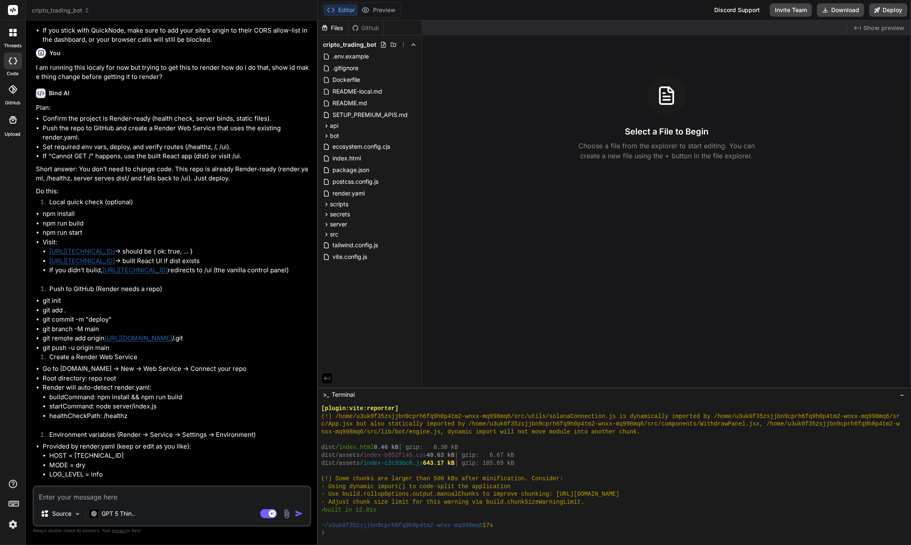
click at [94, 493] on textarea at bounding box center [172, 494] width 276 height 15
paste textarea "Cannot GET /"
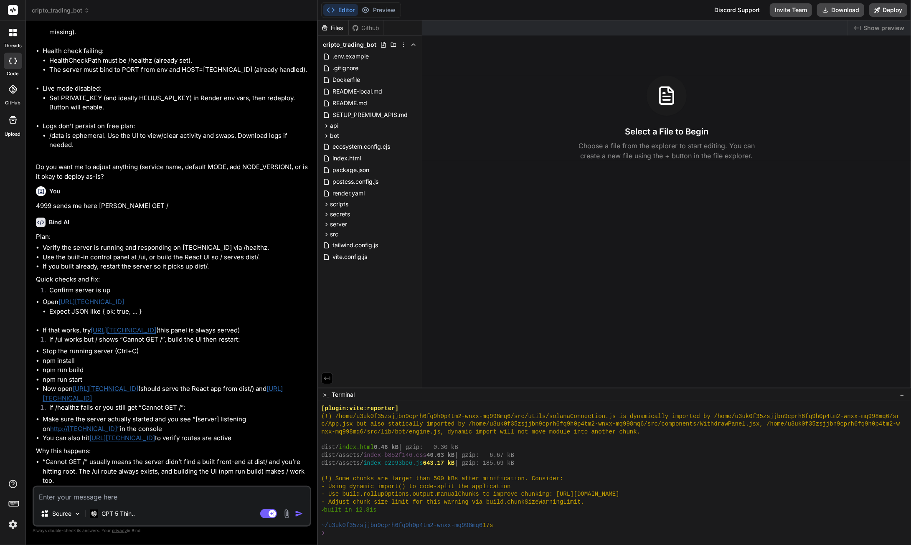
scroll to position [3322, 0]
paste textarea "Cannot GET /ui"
click at [178, 493] on textarea "Cannot GET /ui" at bounding box center [172, 494] width 276 height 15
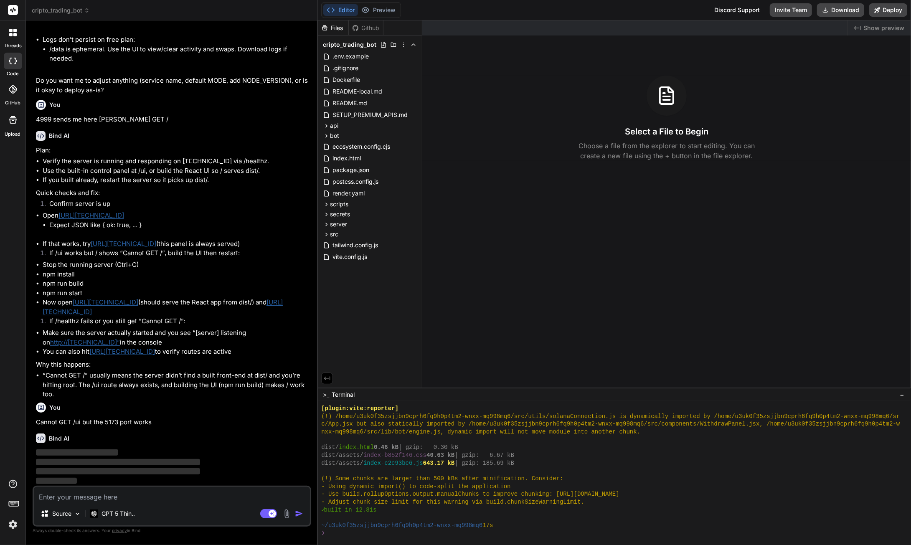
scroll to position [3409, 0]
click at [93, 498] on textarea at bounding box center [172, 494] width 276 height 15
paste textarea "{"running":true,"mode":"dry","lastTickAt":1759695157232,"lastError":null,"rpcPr…"
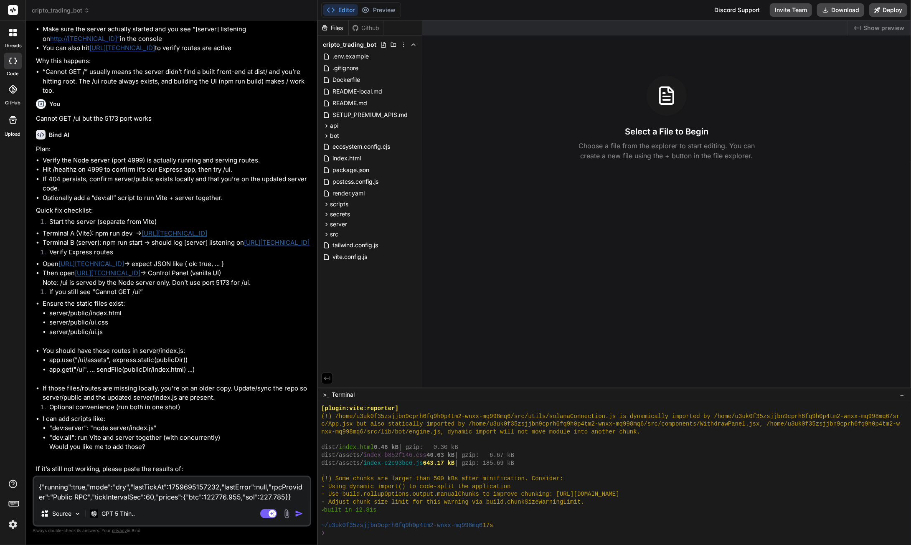
scroll to position [3732, 0]
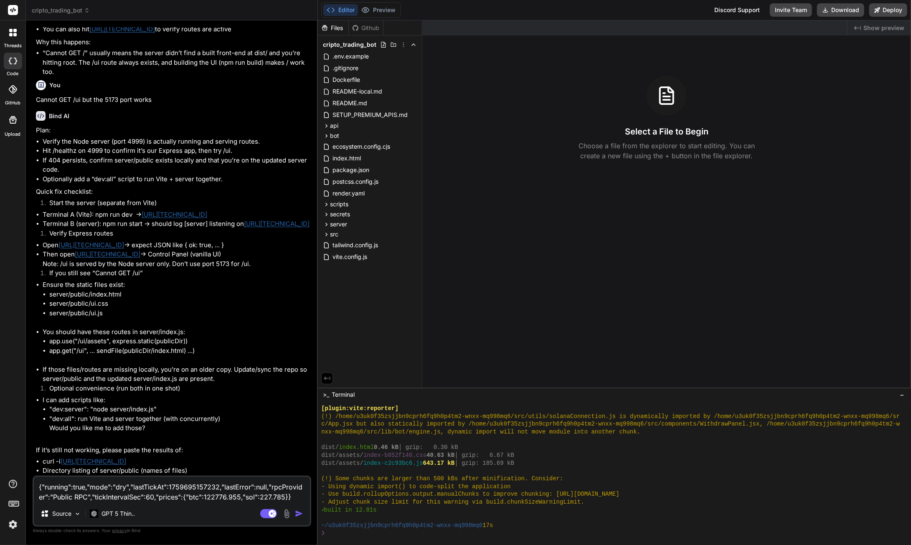
click at [300, 516] on img "button" at bounding box center [299, 513] width 8 height 8
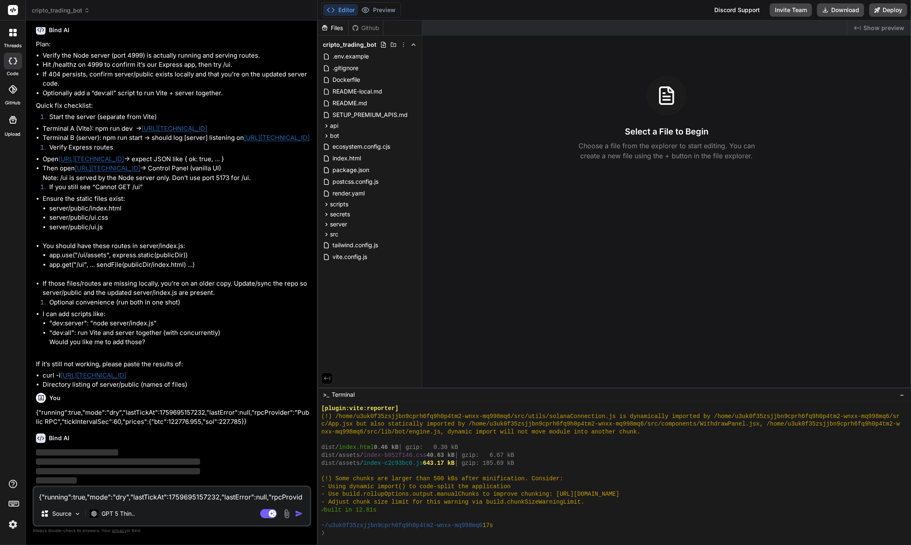
scroll to position [3818, 0]
drag, startPoint x: 95, startPoint y: 129, endPoint x: 134, endPoint y: 128, distance: 38.4
click at [134, 128] on li "Terminal A (Vite): npm run dev → http://127.0.0.1:5173" at bounding box center [176, 129] width 267 height 10
drag, startPoint x: 127, startPoint y: 128, endPoint x: 89, endPoint y: 146, distance: 42.0
click at [90, 146] on li "Verify Express routes" at bounding box center [176, 149] width 267 height 12
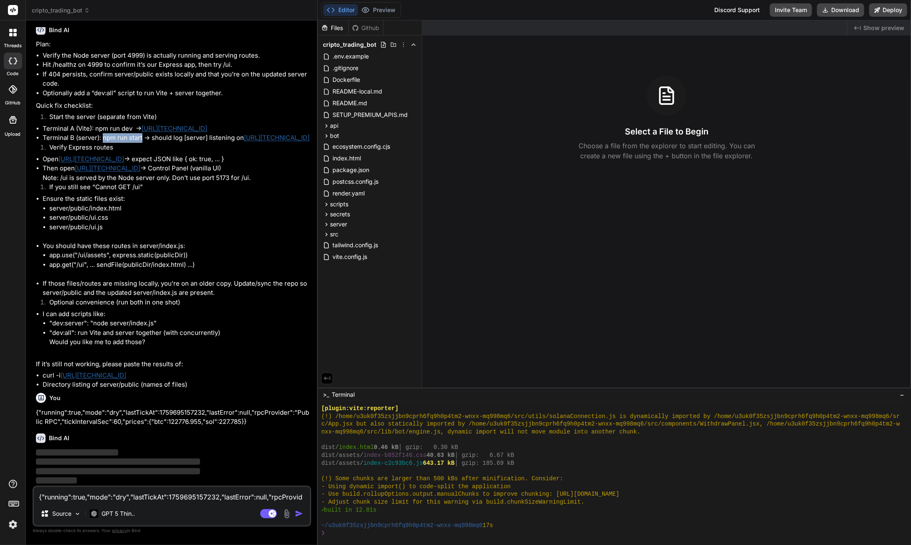
drag, startPoint x: 142, startPoint y: 138, endPoint x: 102, endPoint y: 139, distance: 40.5
click at [102, 139] on li "Terminal B (server): npm run start → should log [server] listening on http://12…" at bounding box center [176, 138] width 267 height 10
copy li "npm run start"
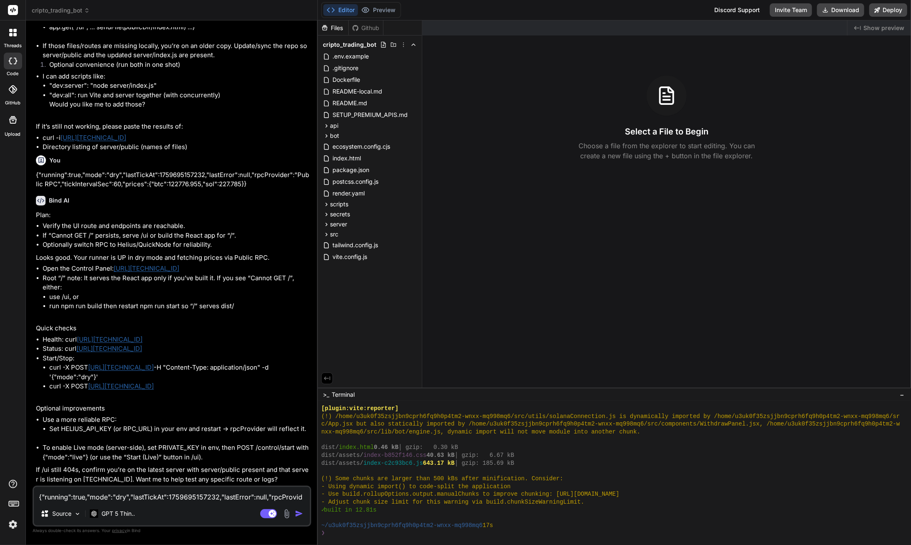
scroll to position [4055, 0]
click at [170, 496] on textarea "{"running":true,"mode":"dry","lastTickAt":1759695157232,"lastError":null,"rpcPr…" at bounding box center [172, 494] width 276 height 15
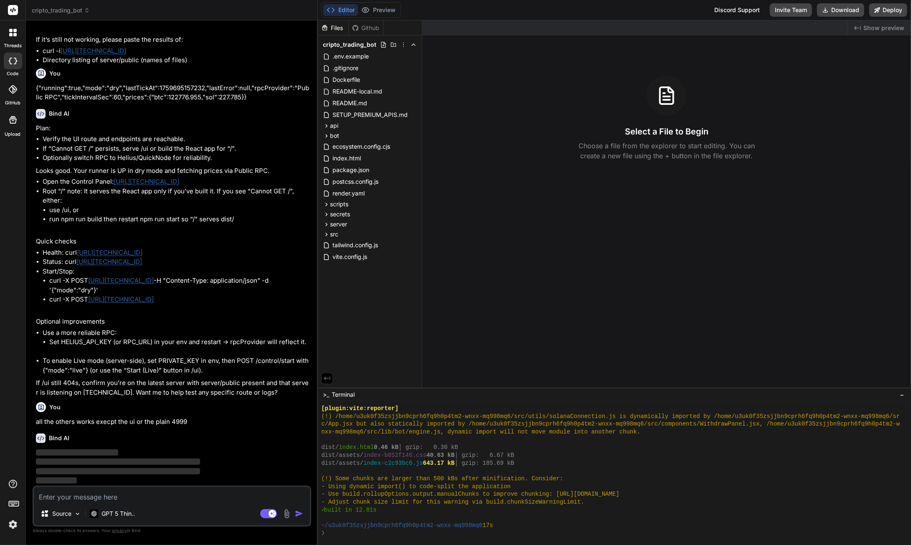
scroll to position [4142, 0]
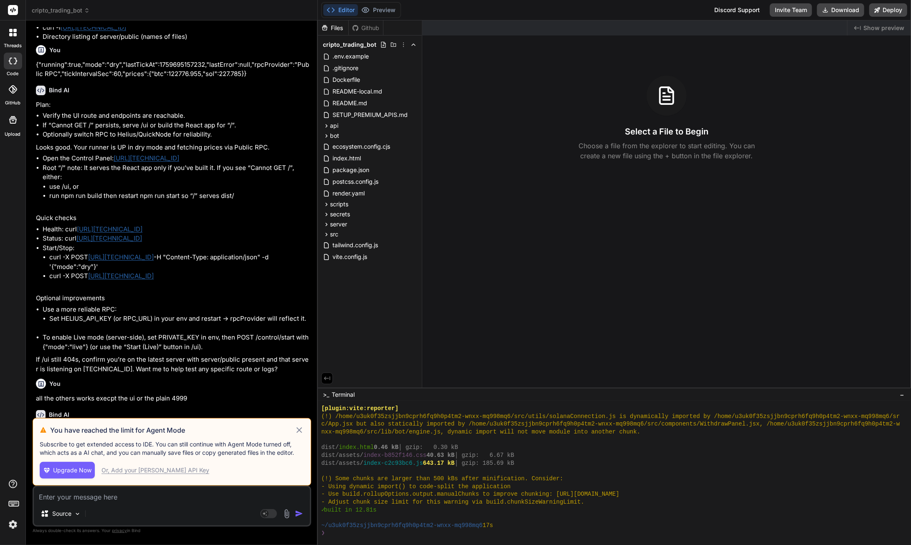
click at [11, 525] on img at bounding box center [13, 524] width 14 height 14
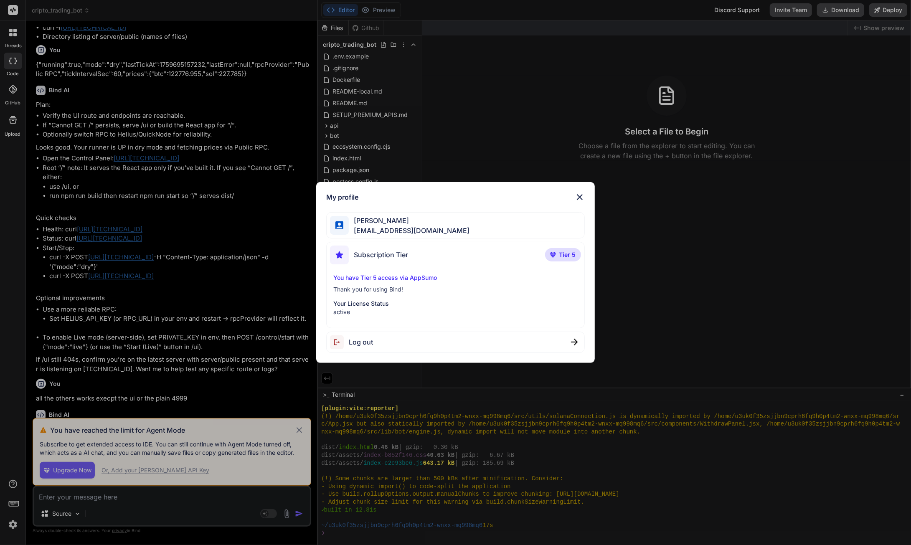
click at [581, 198] on img at bounding box center [579, 197] width 10 height 10
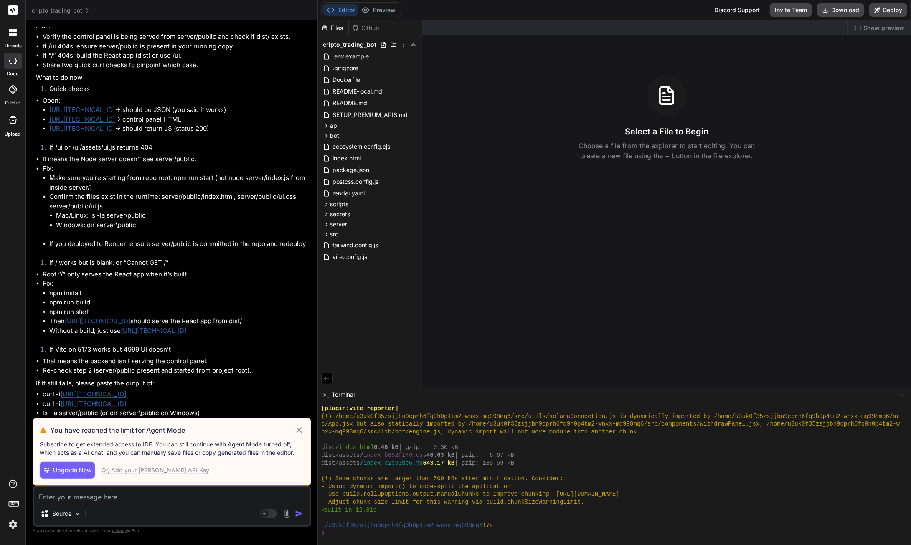
scroll to position [4568, 0]
click at [301, 429] on icon at bounding box center [298, 429] width 5 height 5
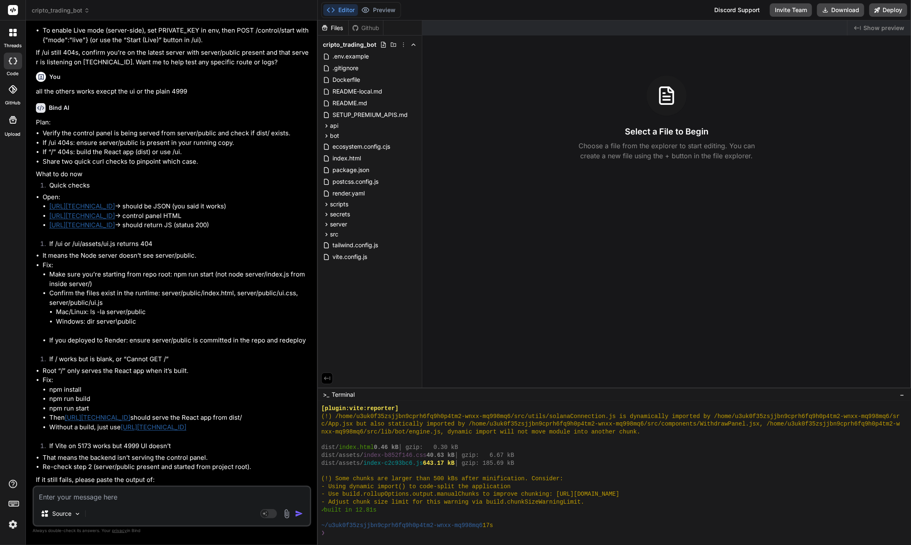
scroll to position [4501, 0]
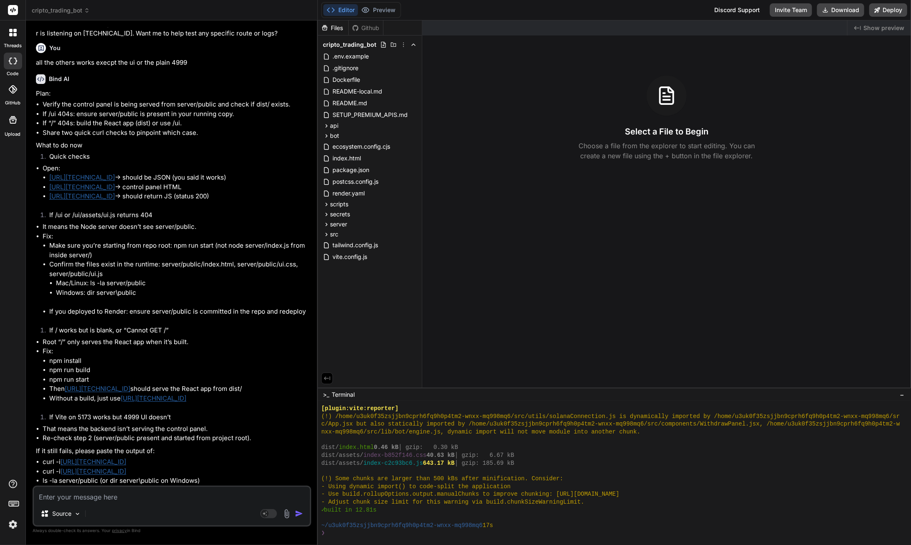
click at [119, 495] on textarea at bounding box center [172, 494] width 276 height 15
click at [62, 518] on div "Source" at bounding box center [60, 513] width 47 height 17
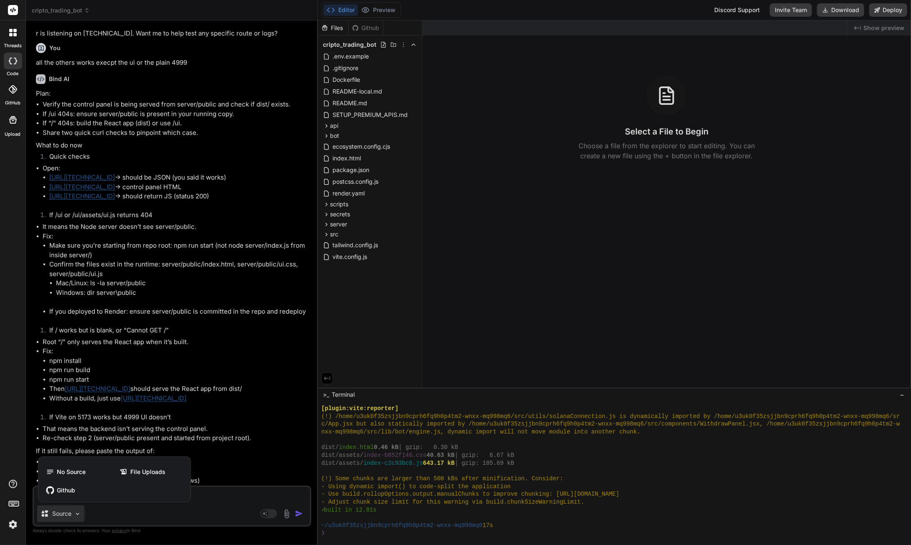
click at [112, 513] on div at bounding box center [455, 272] width 911 height 545
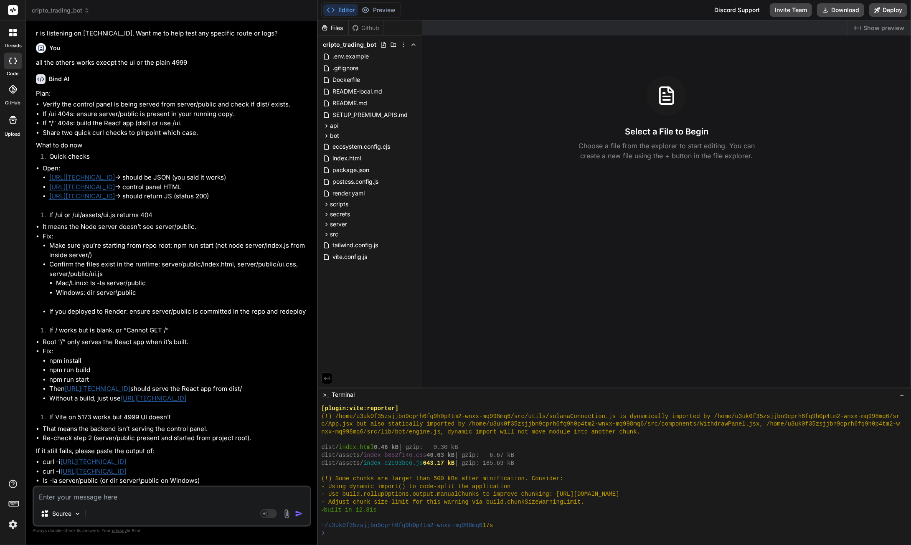
click at [134, 493] on textarea at bounding box center [172, 494] width 276 height 15
click at [11, 523] on img at bounding box center [13, 524] width 14 height 14
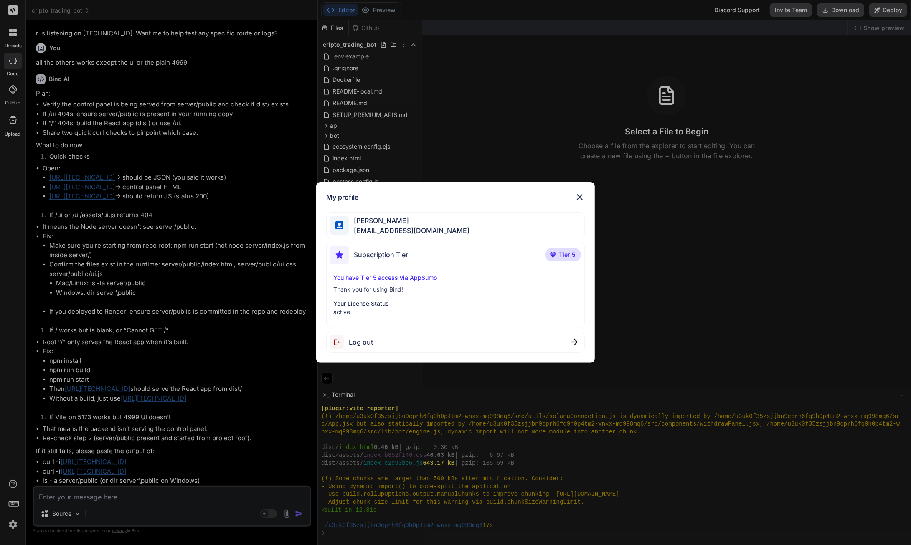
click at [576, 199] on img at bounding box center [579, 197] width 10 height 10
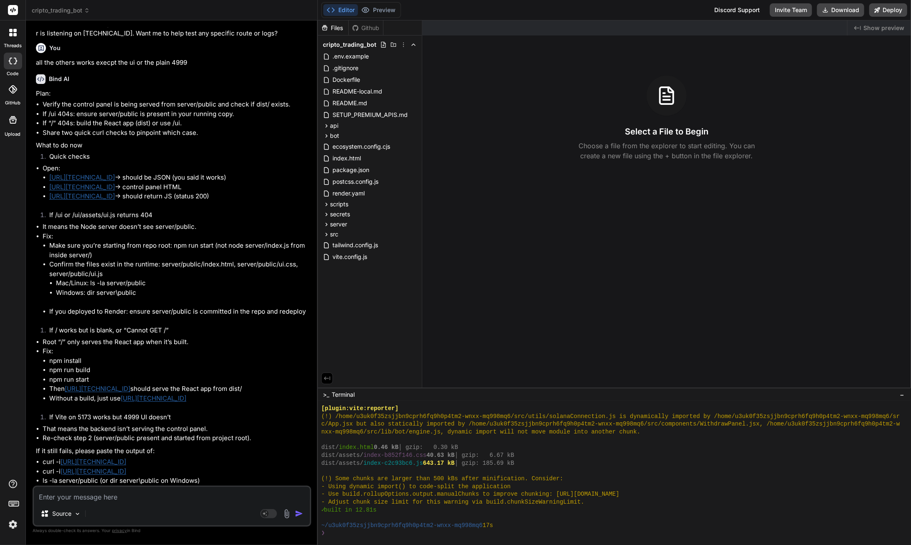
click at [13, 94] on div at bounding box center [13, 89] width 18 height 18
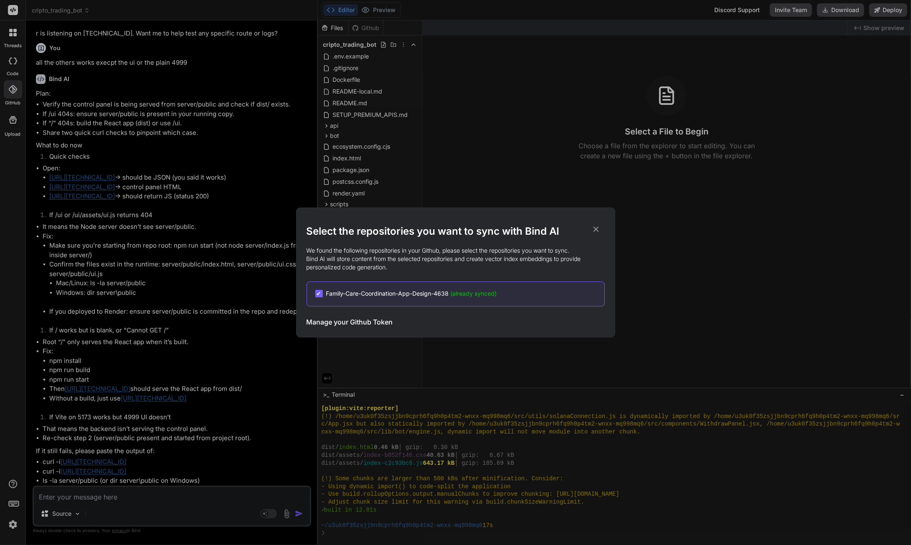
click at [361, 324] on h3 "Manage your Github Token" at bounding box center [349, 322] width 86 height 10
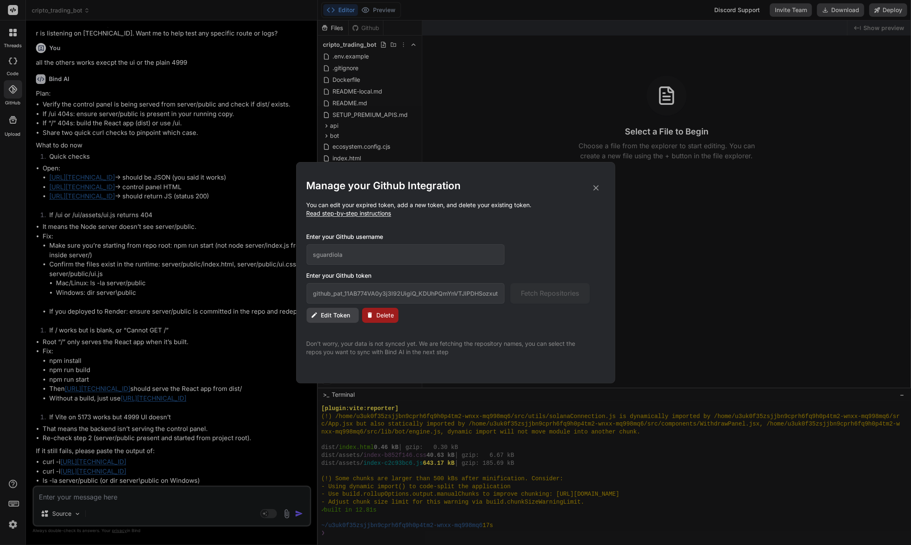
click at [597, 188] on icon at bounding box center [595, 187] width 9 height 9
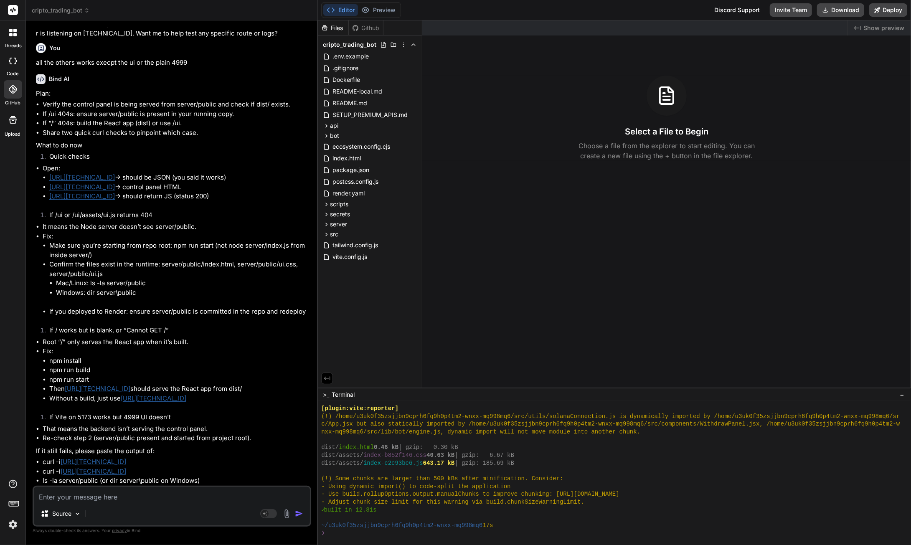
click at [17, 530] on img at bounding box center [13, 524] width 14 height 14
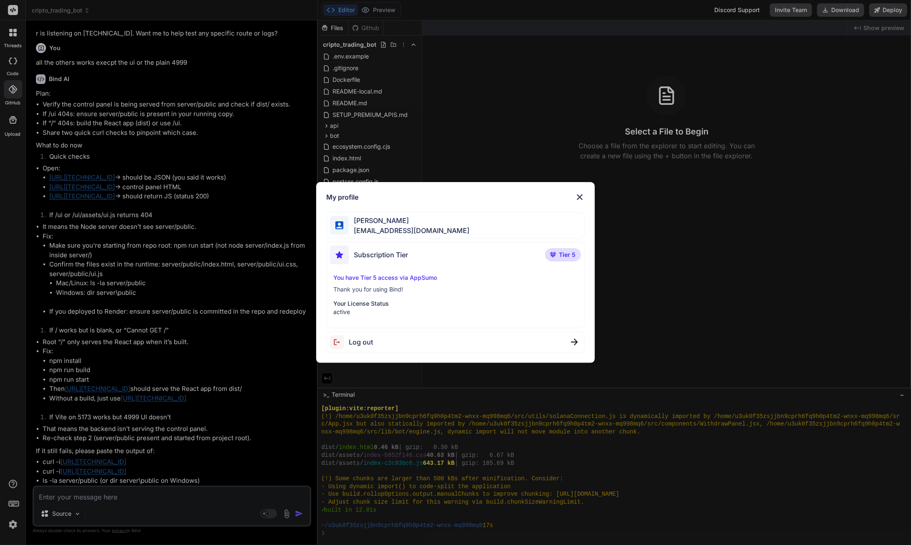
click at [577, 199] on img at bounding box center [579, 197] width 10 height 10
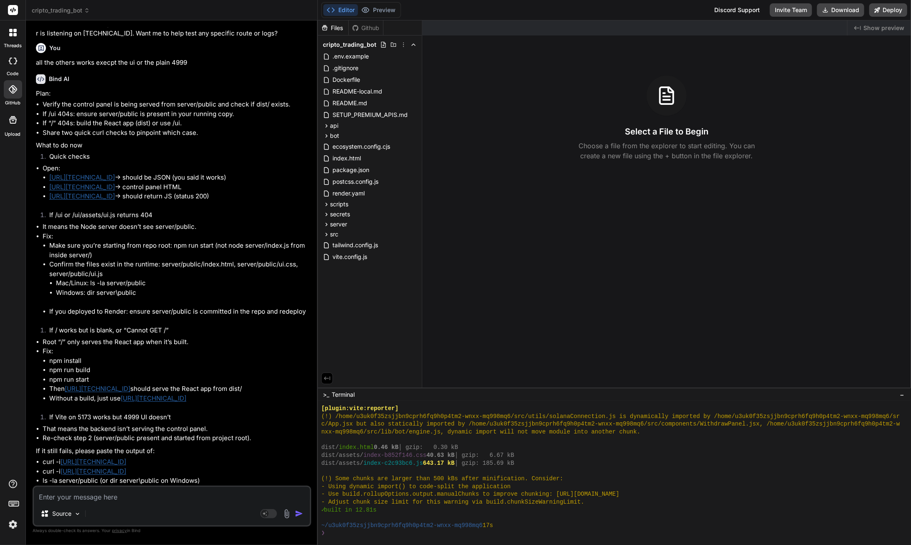
click at [73, 501] on textarea at bounding box center [172, 494] width 276 height 15
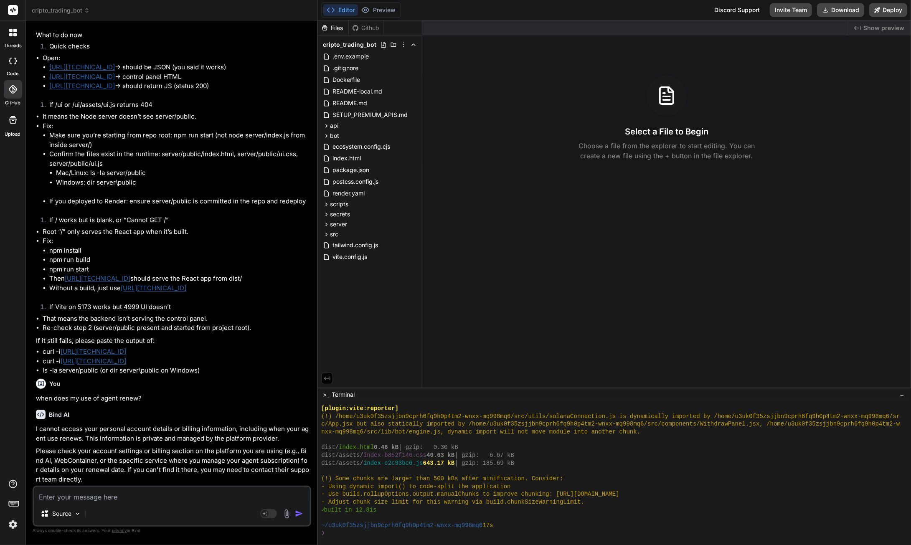
scroll to position [4611, 0]
click at [13, 525] on img at bounding box center [13, 524] width 14 height 14
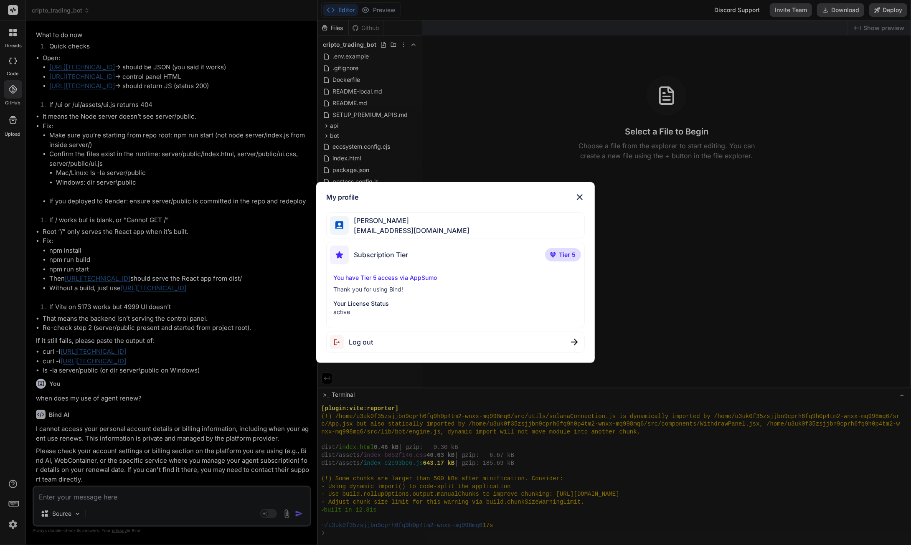
click at [398, 257] on span "Subscription Tier" at bounding box center [381, 255] width 54 height 10
click at [363, 312] on p "active" at bounding box center [455, 312] width 244 height 8
click at [575, 197] on img at bounding box center [579, 197] width 10 height 10
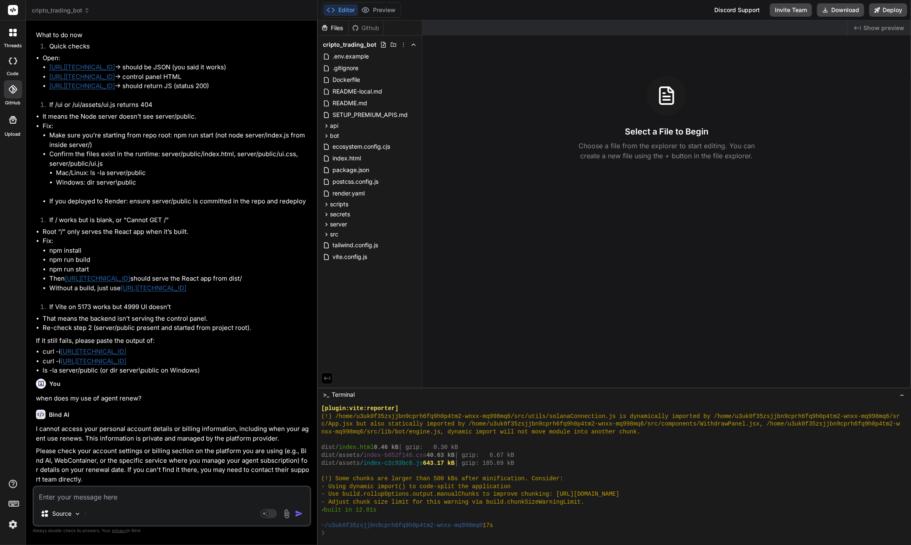
click at [18, 127] on div at bounding box center [13, 120] width 20 height 20
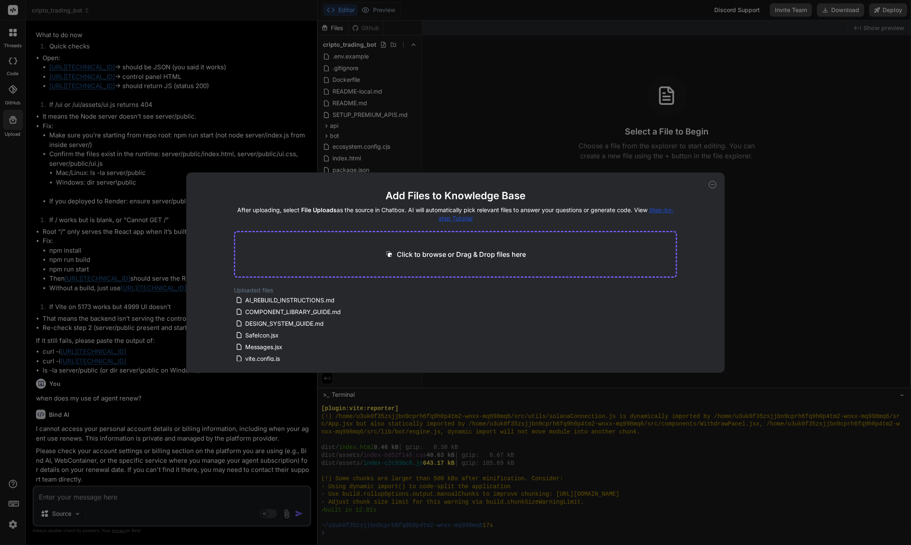
click at [711, 183] on icon at bounding box center [712, 185] width 8 height 8
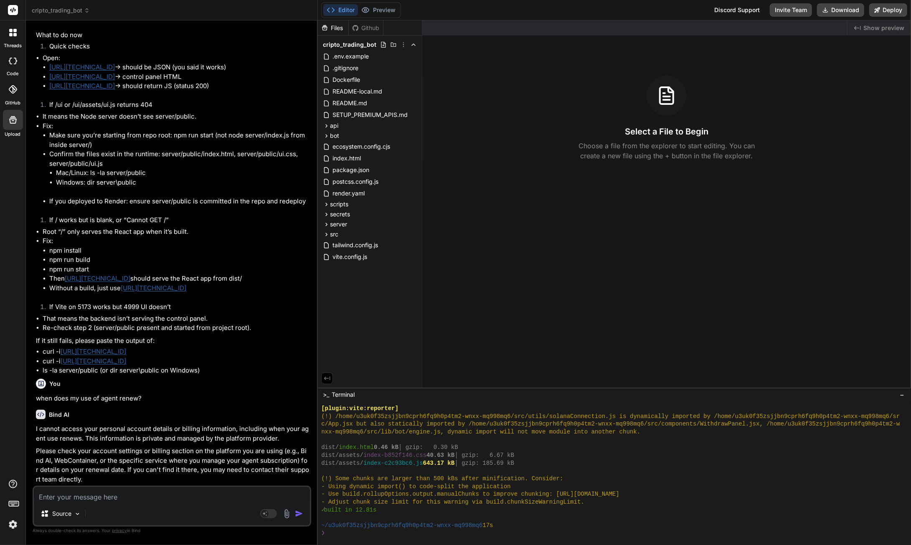
click at [11, 63] on icon at bounding box center [13, 61] width 8 height 7
click at [164, 500] on textarea at bounding box center [172, 494] width 276 height 15
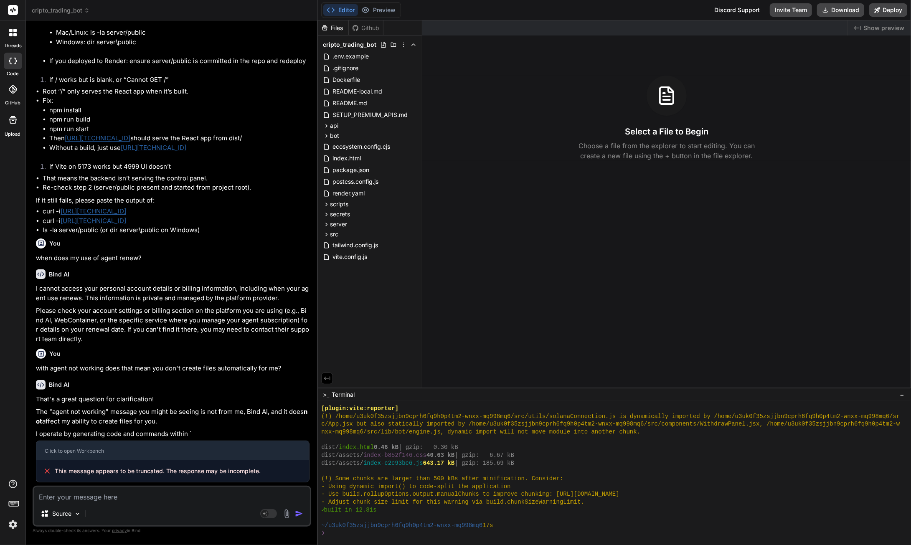
scroll to position [4751, 0]
